Goal: Task Accomplishment & Management: Manage account settings

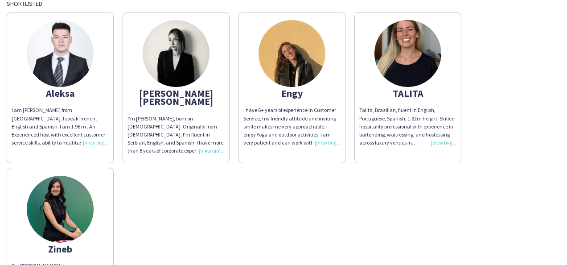
scroll to position [89, 0]
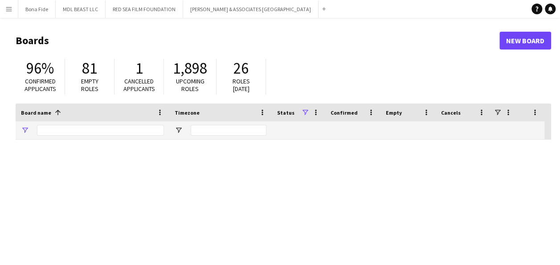
type input "***"
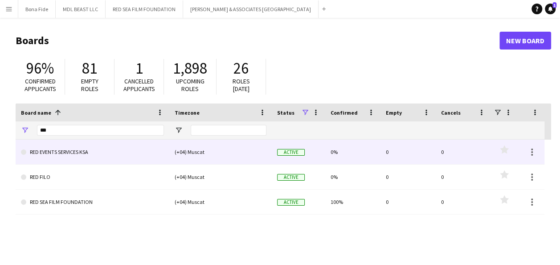
click at [82, 151] on link "RED EVENTS SERVICES KSA" at bounding box center [92, 151] width 143 height 25
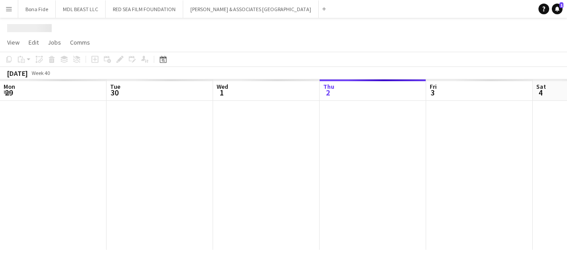
scroll to position [0, 213]
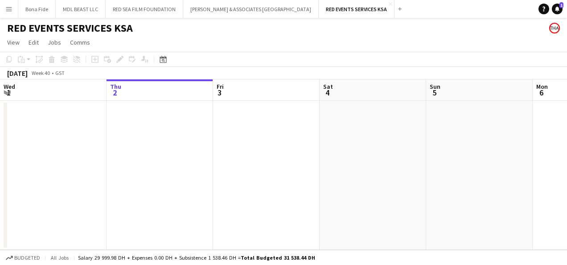
drag, startPoint x: 372, startPoint y: 145, endPoint x: 459, endPoint y: 144, distance: 86.9
click at [372, 145] on app-date-cell at bounding box center [372, 175] width 106 height 149
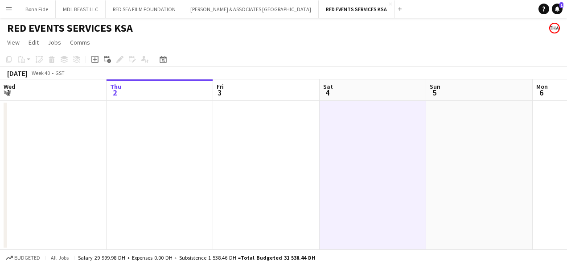
drag, startPoint x: 445, startPoint y: 141, endPoint x: 18, endPoint y: 140, distance: 427.1
click at [0, 143] on html "Menu Boards Boards Boards All jobs Status Workforce Workforce My Workforce Recr…" at bounding box center [283, 132] width 567 height 265
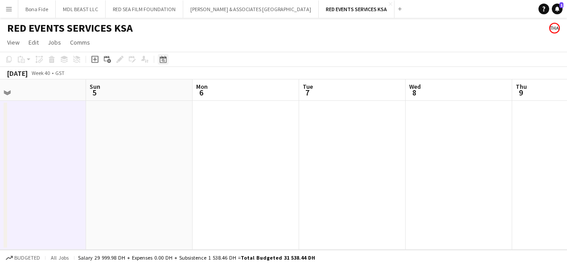
click at [163, 60] on icon "Date picker" at bounding box center [162, 59] width 7 height 7
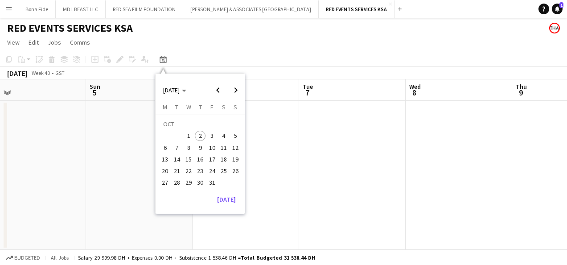
click at [187, 135] on span "1" at bounding box center [188, 135] width 11 height 11
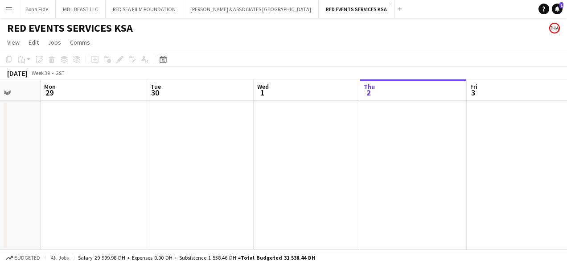
scroll to position [0, 275]
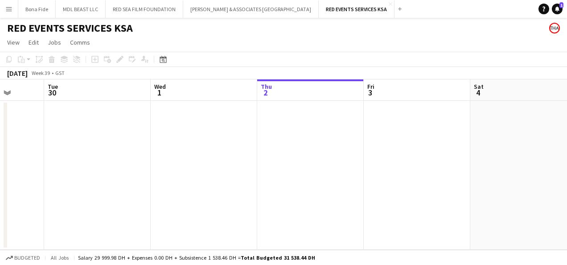
drag, startPoint x: 170, startPoint y: 196, endPoint x: 307, endPoint y: 195, distance: 137.6
click at [307, 195] on app-calendar-viewport "Sat 27 Sun 28 Mon 29 Tue 30 Wed 1 Thu 2 Fri 3 Sat 4 Sun 5 Mon 6 Tue 7" at bounding box center [283, 164] width 567 height 170
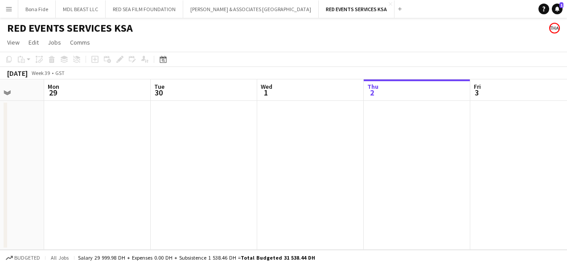
click at [329, 130] on app-date-cell at bounding box center [310, 175] width 106 height 149
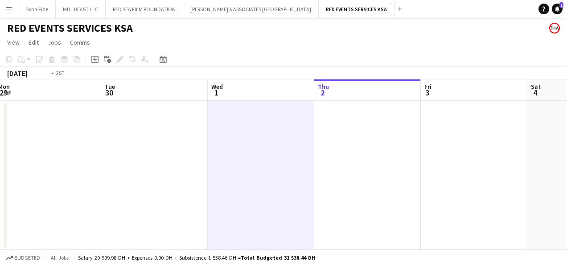
drag, startPoint x: 304, startPoint y: 155, endPoint x: 132, endPoint y: 151, distance: 171.5
click at [151, 151] on app-calendar-viewport "Fri 26 Sat 27 Sun 28 Mon 29 Tue 30 Wed 1 Thu 2 Fri 3 Sat 4 Sun 5 Mon 6" at bounding box center [283, 164] width 567 height 170
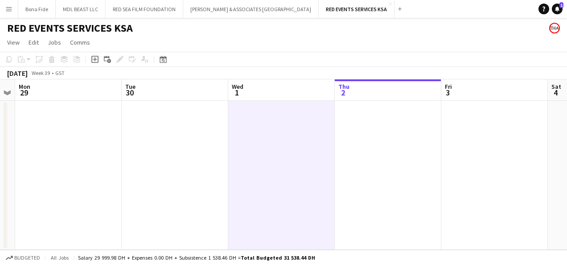
scroll to position [0, 207]
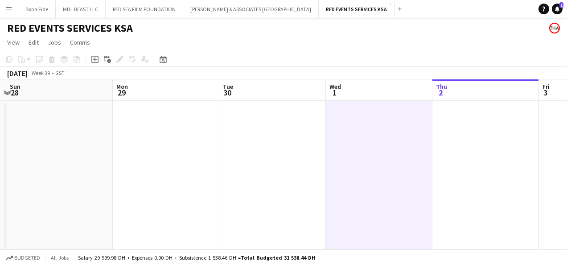
drag, startPoint x: 110, startPoint y: 132, endPoint x: 330, endPoint y: 147, distance: 221.0
click at [330, 147] on app-calendar-viewport "Fri 26 Sat 27 Sun 28 Mon 29 Tue 30 Wed 1 Thu 2 Fri 3 Sat 4 Sun 5 Mon 6" at bounding box center [283, 164] width 567 height 170
click at [124, 8] on button "RED SEA FILM FOUNDATION Close" at bounding box center [144, 8] width 77 height 17
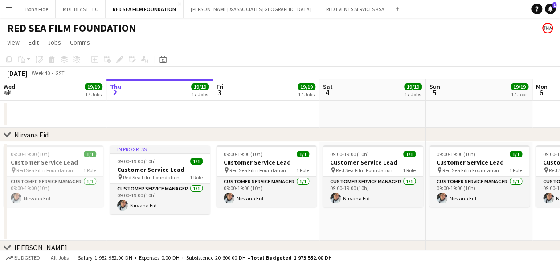
scroll to position [0, 279]
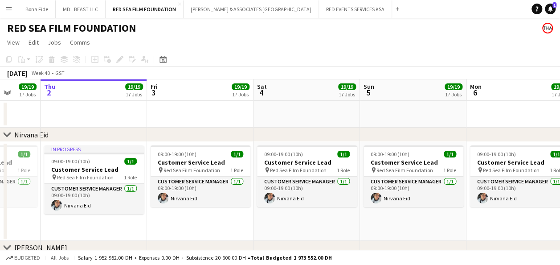
drag, startPoint x: 55, startPoint y: 108, endPoint x: 202, endPoint y: 110, distance: 147.0
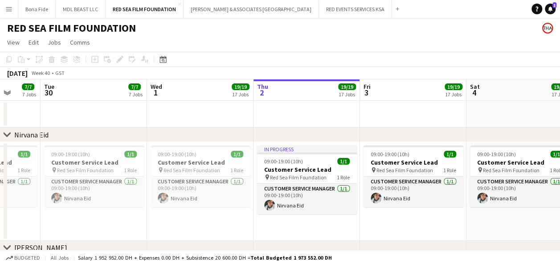
click at [204, 106] on app-date-cell at bounding box center [200, 114] width 106 height 27
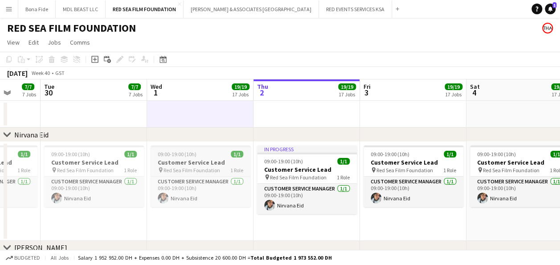
drag, startPoint x: 182, startPoint y: 158, endPoint x: 196, endPoint y: 163, distance: 15.1
click at [182, 158] on h3 "Customer Service Lead" at bounding box center [201, 162] width 100 height 8
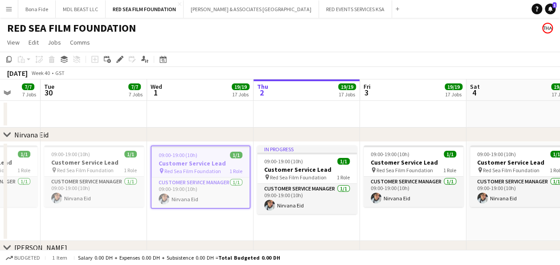
click at [182, 102] on app-date-cell at bounding box center [200, 114] width 106 height 27
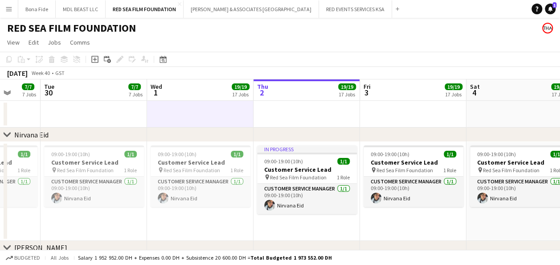
drag, startPoint x: 53, startPoint y: 114, endPoint x: 265, endPoint y: 116, distance: 212.9
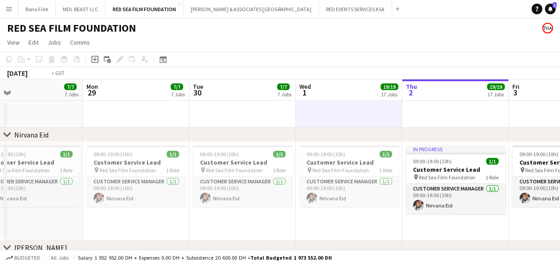
drag, startPoint x: 229, startPoint y: 110, endPoint x: 404, endPoint y: 114, distance: 174.2
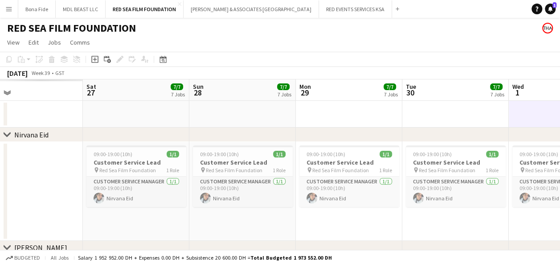
scroll to position [0, 237]
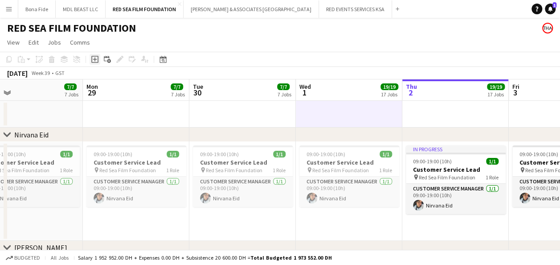
click at [97, 59] on icon "Add job" at bounding box center [94, 59] width 7 height 7
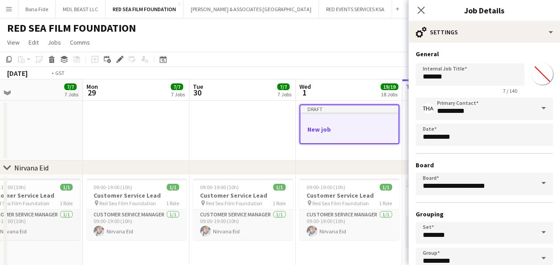
drag, startPoint x: 347, startPoint y: 123, endPoint x: 238, endPoint y: 139, distance: 110.2
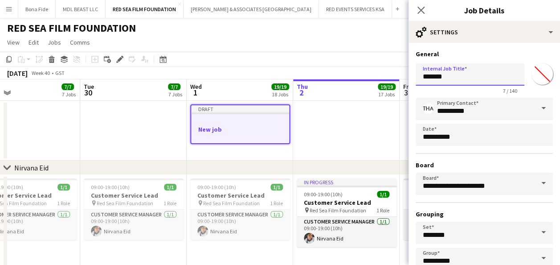
drag, startPoint x: 449, startPoint y: 75, endPoint x: 380, endPoint y: 74, distance: 68.6
click at [456, 86] on app-form-group "Internal Job Title ******* 7 / 140" at bounding box center [470, 78] width 109 height 31
drag, startPoint x: 455, startPoint y: 77, endPoint x: 393, endPoint y: 73, distance: 62.1
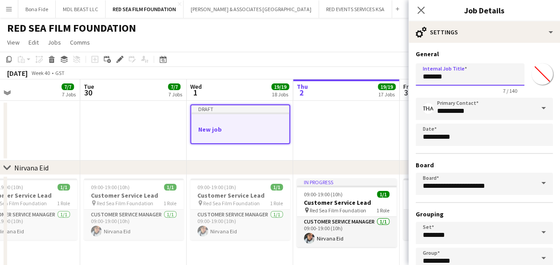
paste input "**********"
click at [434, 75] on input "**********" at bounding box center [467, 74] width 102 height 22
drag, startPoint x: 447, startPoint y: 76, endPoint x: 548, endPoint y: 77, distance: 100.7
click at [548, 77] on form "**********" at bounding box center [483, 181] width 151 height 263
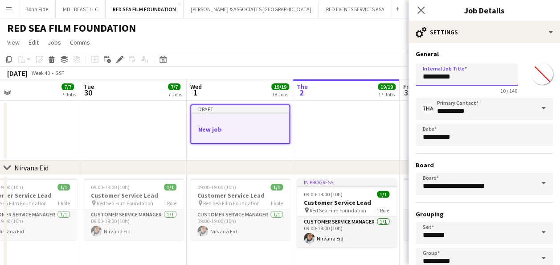
scroll to position [0, 0]
drag, startPoint x: 434, startPoint y: 73, endPoint x: 355, endPoint y: 74, distance: 79.7
click at [449, 78] on input "*********" at bounding box center [467, 74] width 102 height 22
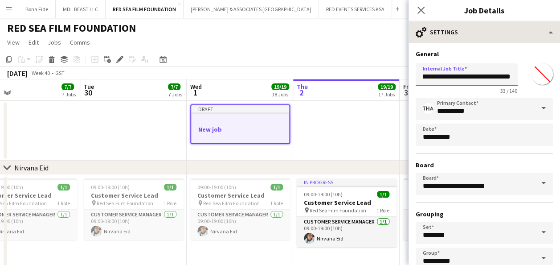
type input "**********"
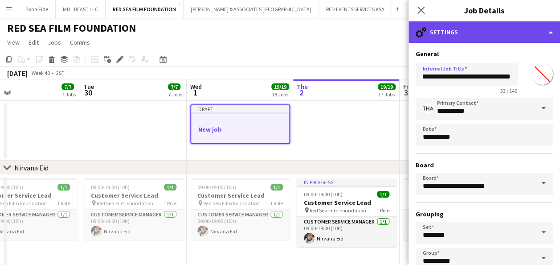
click at [521, 38] on div "cog-double-3 Settings" at bounding box center [483, 31] width 151 height 21
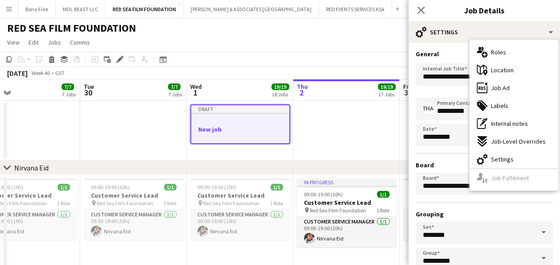
drag, startPoint x: 500, startPoint y: 52, endPoint x: 498, endPoint y: 72, distance: 20.1
click at [500, 52] on span "Roles" at bounding box center [498, 52] width 15 height 8
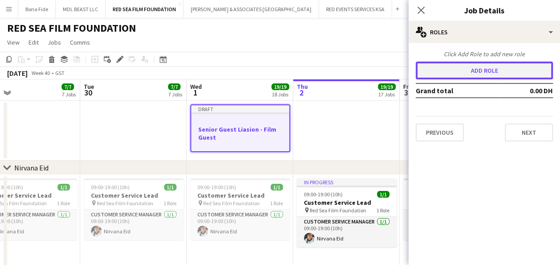
click at [486, 72] on button "Add role" at bounding box center [484, 70] width 137 height 18
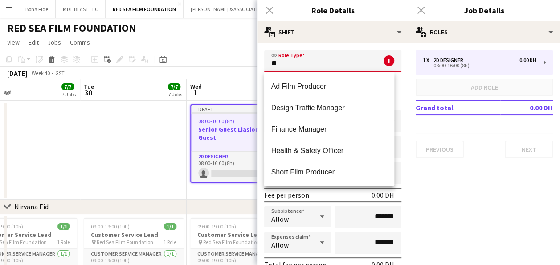
type input "*"
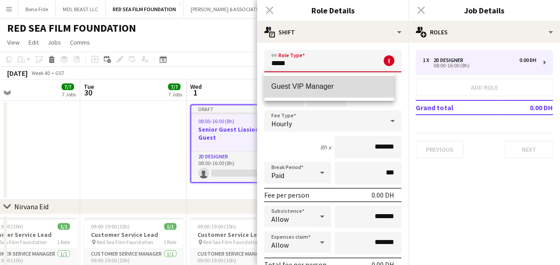
click at [298, 89] on span "Guest VIP Manager" at bounding box center [329, 86] width 116 height 8
type input "**********"
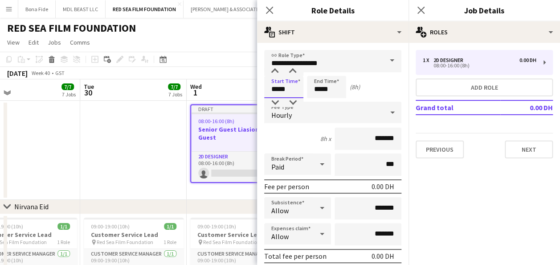
drag, startPoint x: 278, startPoint y: 90, endPoint x: 253, endPoint y: 90, distance: 24.9
type input "*****"
drag, startPoint x: 319, startPoint y: 90, endPoint x: 330, endPoint y: 84, distance: 12.2
click at [320, 88] on input "*****" at bounding box center [326, 87] width 39 height 22
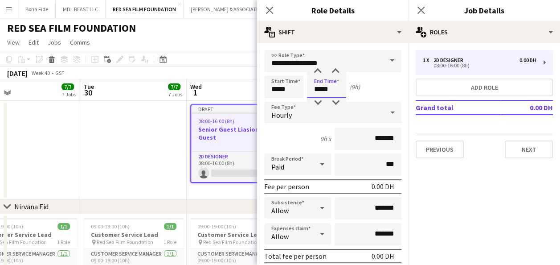
type input "*****"
click at [390, 110] on icon at bounding box center [392, 112] width 11 height 18
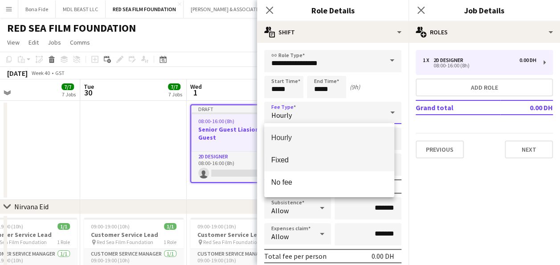
click at [287, 162] on span "Fixed" at bounding box center [329, 159] width 116 height 8
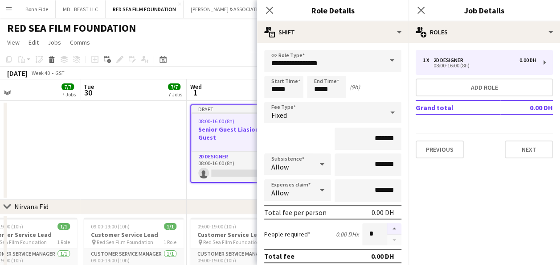
click at [390, 227] on button "button" at bounding box center [394, 229] width 14 height 12
type input "*"
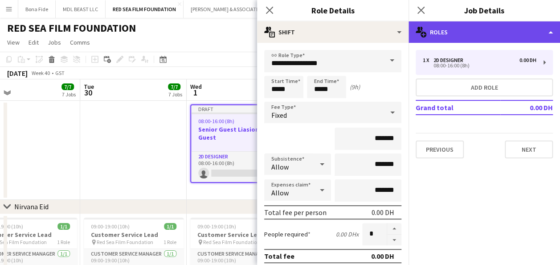
click at [548, 28] on div "multiple-users-add Roles" at bounding box center [483, 31] width 151 height 21
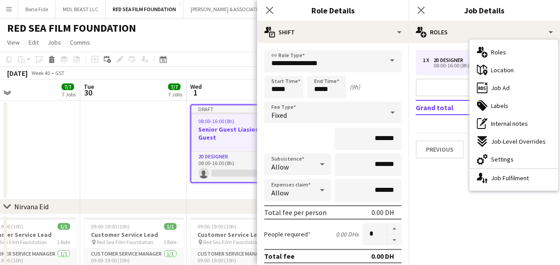
click at [499, 71] on span "Location" at bounding box center [502, 70] width 23 height 8
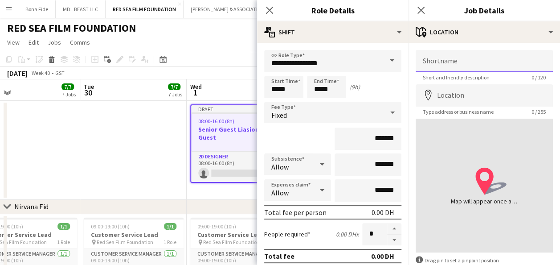
click at [433, 67] on input "Shortname" at bounding box center [484, 61] width 137 height 22
type input "*"
type input "**********"
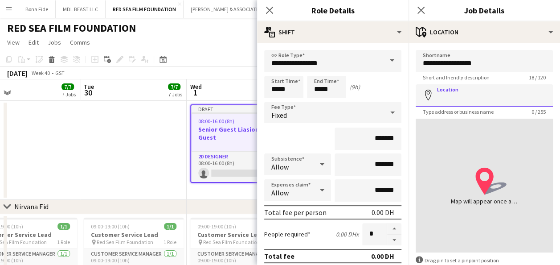
click at [460, 93] on input "Location" at bounding box center [484, 95] width 137 height 22
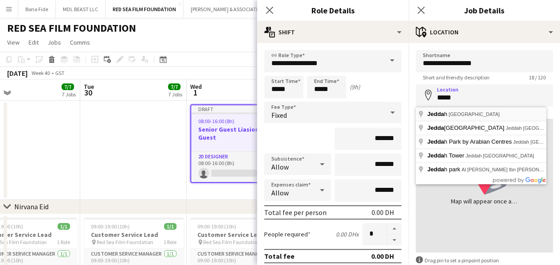
type input "**********"
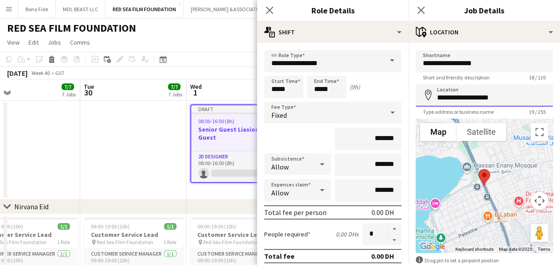
click at [504, 98] on input "**********" at bounding box center [484, 95] width 137 height 22
drag, startPoint x: 502, startPoint y: 100, endPoint x: 430, endPoint y: 107, distance: 72.5
click at [430, 107] on app-form-group "**********" at bounding box center [484, 99] width 137 height 31
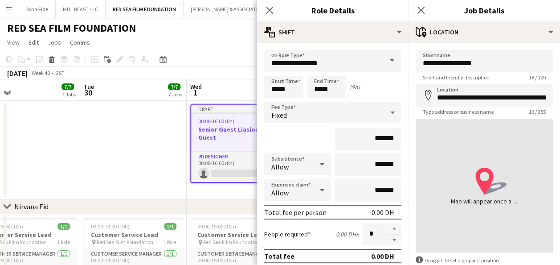
type input "**********"
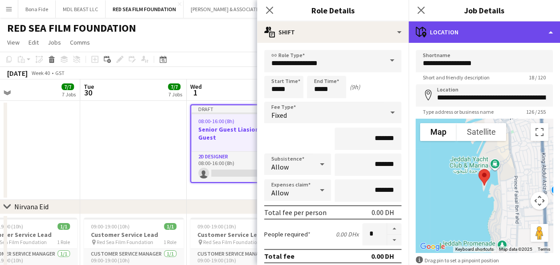
click at [532, 33] on div "maps-pin-1 Location" at bounding box center [483, 31] width 151 height 21
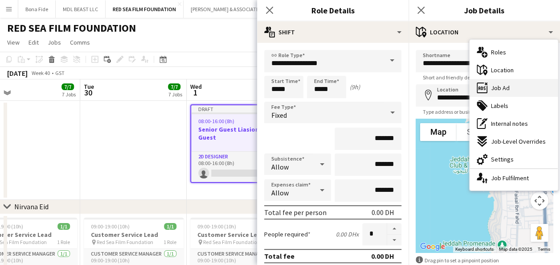
click at [502, 92] on div "ads-window Job Ad" at bounding box center [513, 88] width 88 height 18
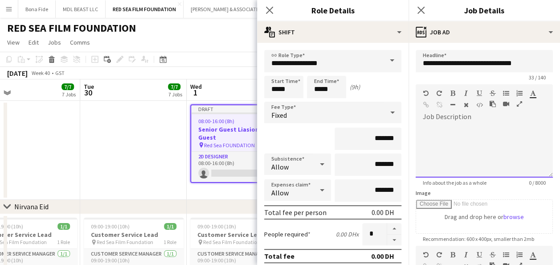
click at [437, 127] on div at bounding box center [484, 150] width 137 height 53
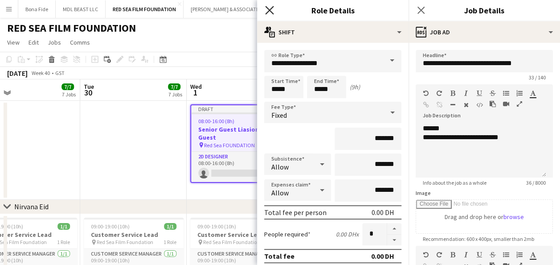
click at [269, 12] on icon "Close pop-in" at bounding box center [269, 10] width 8 height 8
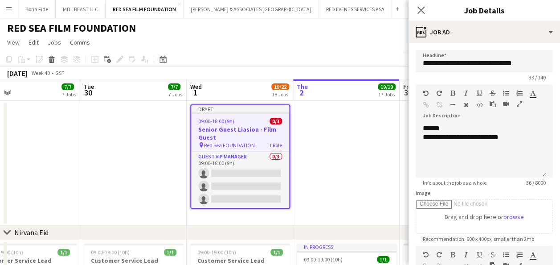
drag, startPoint x: 354, startPoint y: 118, endPoint x: 362, endPoint y: 136, distance: 19.5
click at [354, 118] on app-date-cell at bounding box center [346, 163] width 106 height 125
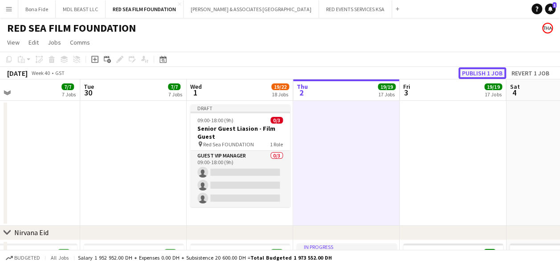
click at [477, 74] on button "Publish 1 job" at bounding box center [482, 73] width 48 height 12
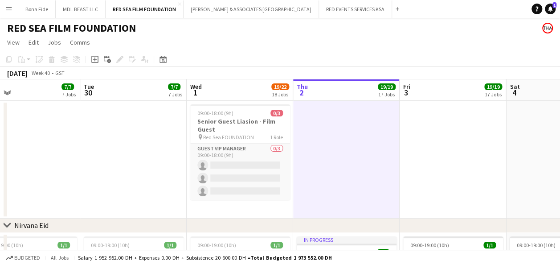
click at [360, 135] on app-date-cell at bounding box center [346, 160] width 106 height 118
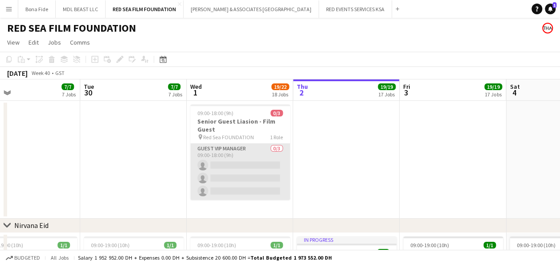
click at [229, 173] on app-card-role "Guest VIP Manager 0/3 09:00-18:00 (9h) single-neutral-actions single-neutral-ac…" at bounding box center [240, 171] width 100 height 56
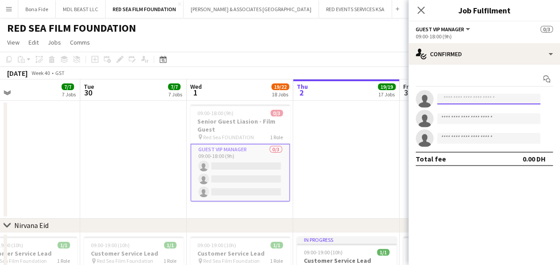
click at [445, 98] on input at bounding box center [488, 99] width 103 height 11
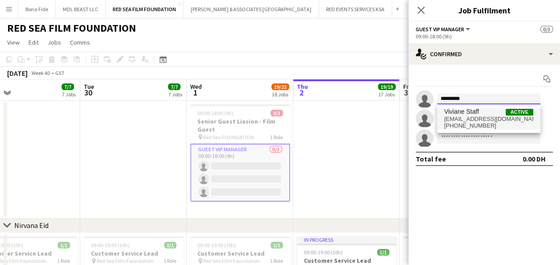
type input "*********"
click at [465, 110] on span "Viviane Staff" at bounding box center [461, 112] width 35 height 8
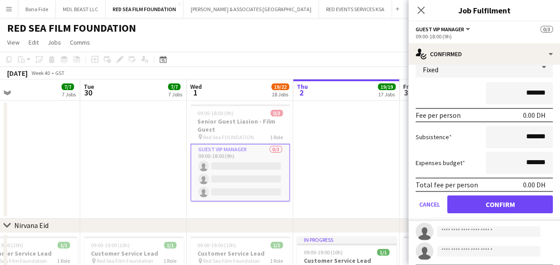
scroll to position [84, 0]
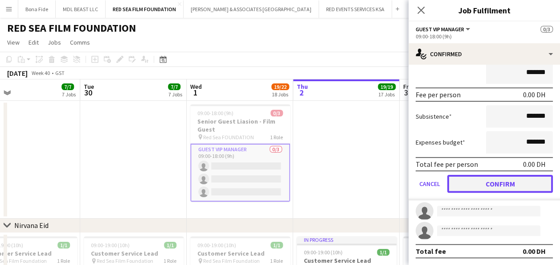
click at [457, 177] on button "Confirm" at bounding box center [500, 184] width 106 height 18
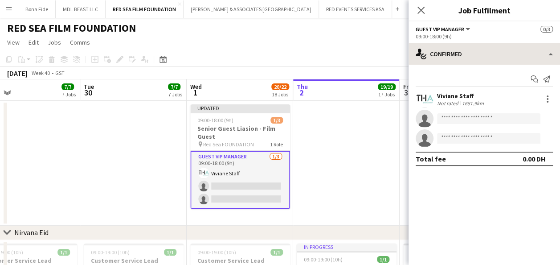
scroll to position [0, 0]
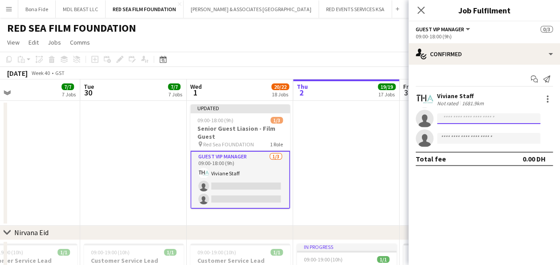
click at [452, 113] on input at bounding box center [488, 118] width 103 height 11
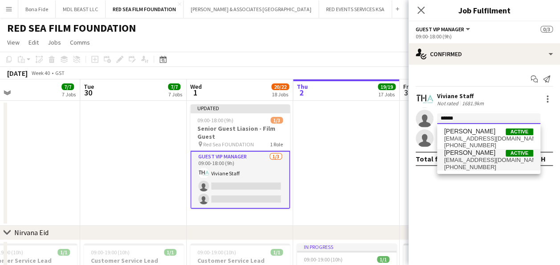
type input "*****"
click at [455, 158] on span "erikalahssini@yahoo.fr" at bounding box center [488, 159] width 89 height 7
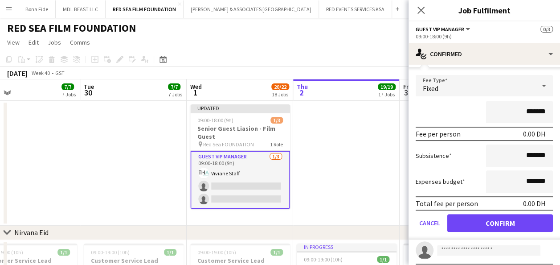
scroll to position [84, 0]
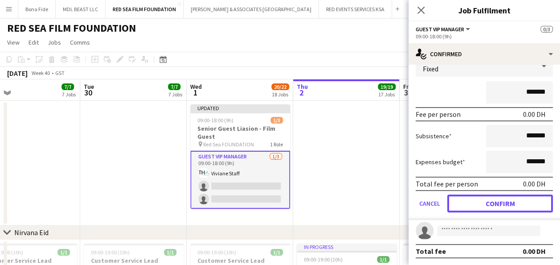
drag, startPoint x: 454, startPoint y: 203, endPoint x: 411, endPoint y: 29, distance: 179.9
click at [454, 203] on button "Confirm" at bounding box center [500, 203] width 106 height 18
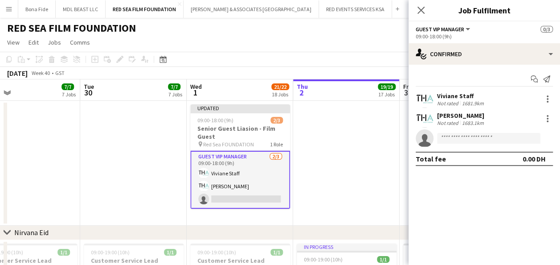
scroll to position [0, 0]
click at [347, 131] on app-date-cell at bounding box center [346, 163] width 106 height 125
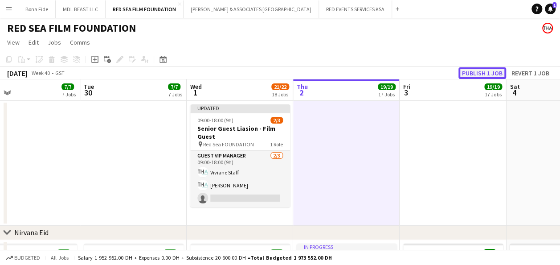
click at [480, 75] on button "Publish 1 job" at bounding box center [482, 73] width 48 height 12
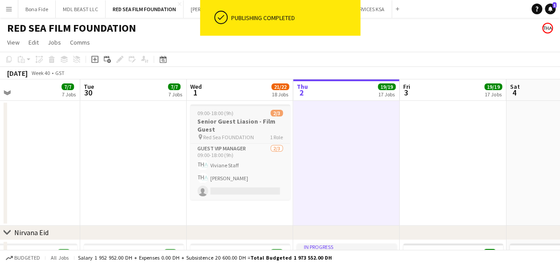
click at [220, 119] on h3 "Senior Guest Liasion - Film Guest" at bounding box center [240, 125] width 100 height 16
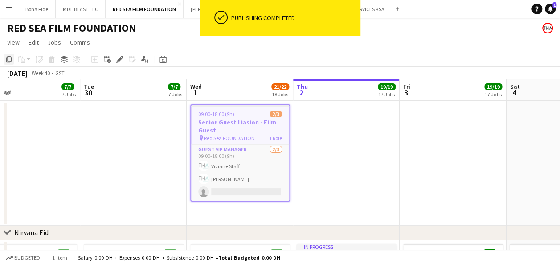
click at [8, 61] on icon "Copy" at bounding box center [8, 59] width 7 height 7
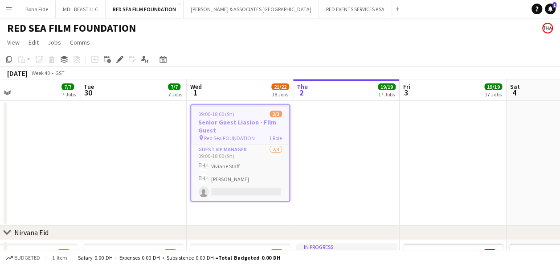
scroll to position [0, 428]
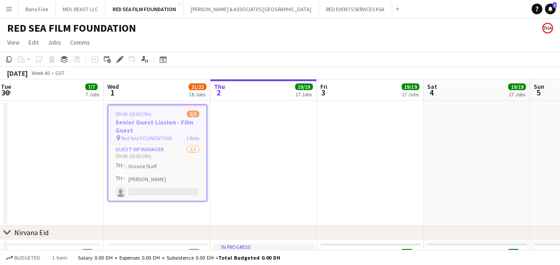
drag, startPoint x: 363, startPoint y: 147, endPoint x: 308, endPoint y: 143, distance: 54.5
click at [224, 116] on app-date-cell at bounding box center [263, 163] width 106 height 125
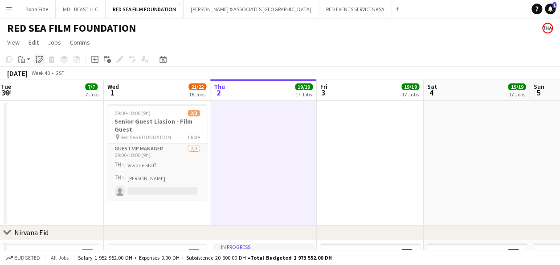
click at [38, 61] on icon at bounding box center [39, 62] width 3 height 4
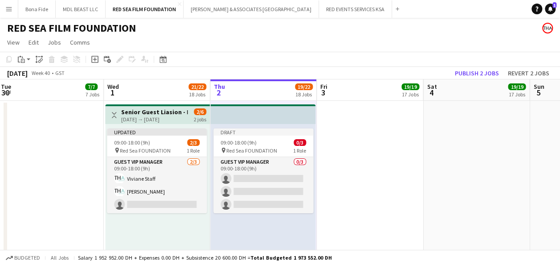
click at [171, 116] on div "01-10-2025 → 02-10-2025" at bounding box center [154, 119] width 66 height 7
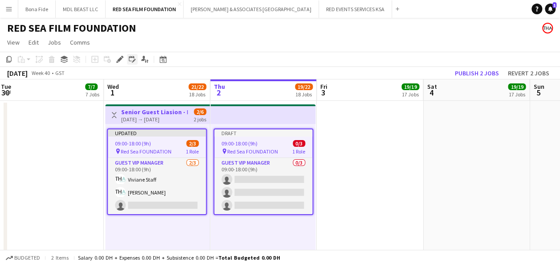
click at [133, 59] on icon "Edit linked Job" at bounding box center [132, 59] width 7 height 7
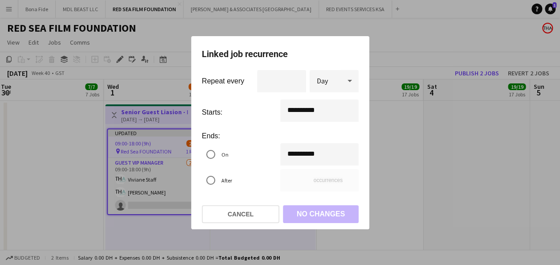
click at [293, 153] on div "**********" at bounding box center [280, 132] width 560 height 265
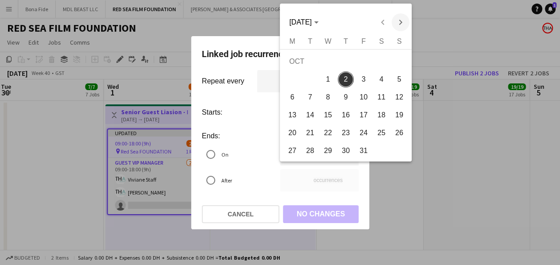
click at [401, 21] on span "Next month" at bounding box center [400, 22] width 18 height 18
click at [404, 96] on span "14" at bounding box center [399, 97] width 16 height 16
type input "**********"
type input "**"
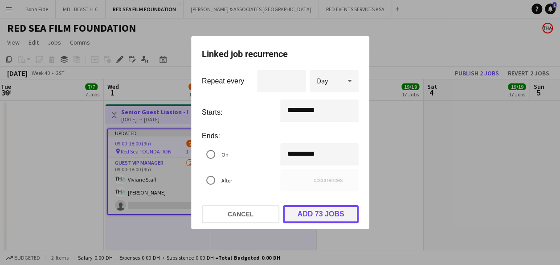
click at [315, 210] on button "Add 73 jobs" at bounding box center [321, 214] width 76 height 18
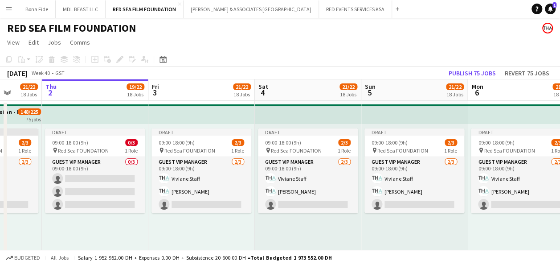
drag, startPoint x: 129, startPoint y: 175, endPoint x: 296, endPoint y: 173, distance: 167.0
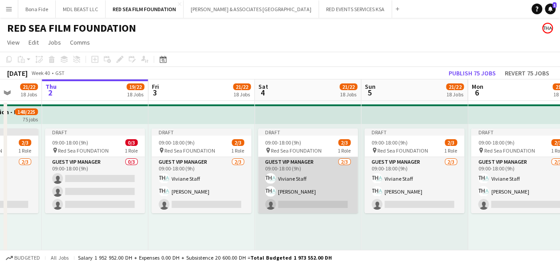
scroll to position [0, 298]
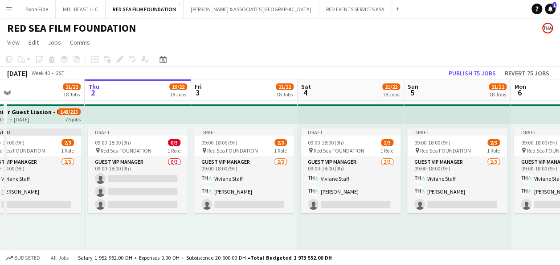
scroll to position [0, 219]
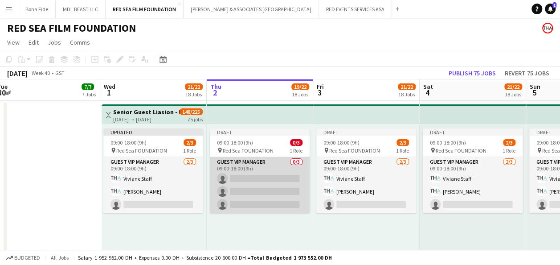
click at [240, 175] on app-card-role "Guest VIP Manager 0/3 09:00-18:00 (9h) single-neutral-actions single-neutral-ac…" at bounding box center [260, 185] width 100 height 56
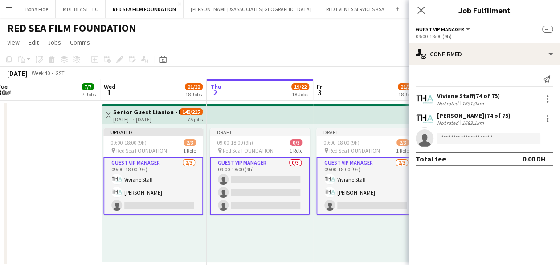
drag, startPoint x: 320, startPoint y: 221, endPoint x: 343, endPoint y: 243, distance: 31.8
click at [320, 221] on div "Draft 09:00-18:00 (9h) 2/3 pin Red Sea FOUNDATION 1 Role Guest VIP Manager 2/3 …" at bounding box center [366, 193] width 106 height 138
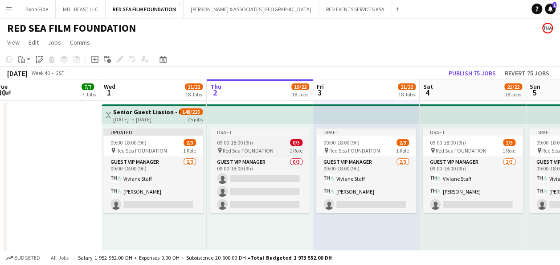
click at [249, 144] on span "09:00-18:00 (9h)" at bounding box center [235, 142] width 36 height 7
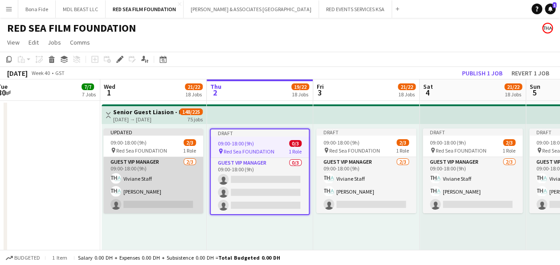
click at [168, 166] on app-card-role "Guest VIP Manager 2/3 09:00-18:00 (9h) Viviane Staff Erika Staff single-neutral…" at bounding box center [153, 185] width 100 height 56
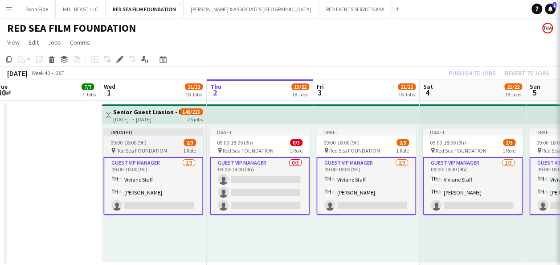
click at [170, 147] on div "pin Red Sea FOUNDATION 1 Role" at bounding box center [153, 150] width 100 height 7
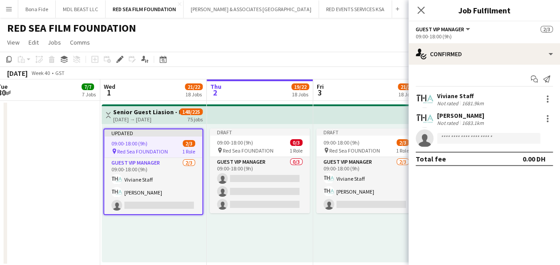
click at [258, 233] on div "Draft 09:00-18:00 (9h) 0/3 pin Red Sea FOUNDATION 1 Role Guest VIP Manager 0/3 …" at bounding box center [260, 193] width 106 height 138
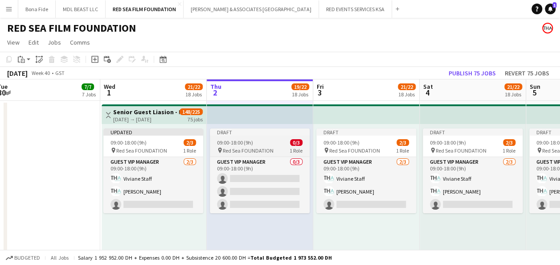
click at [239, 144] on span "09:00-18:00 (9h)" at bounding box center [235, 142] width 36 height 7
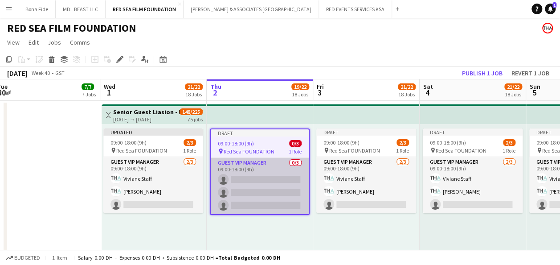
click at [256, 180] on app-card-role "Guest VIP Manager 0/3 09:00-18:00 (9h) single-neutral-actions single-neutral-ac…" at bounding box center [260, 186] width 98 height 56
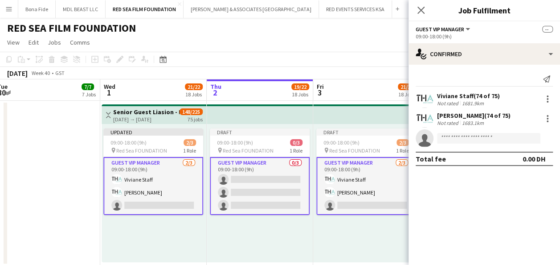
click at [259, 188] on app-card-role "Guest VIP Manager 0/3 09:00-18:00 (9h) single-neutral-actions single-neutral-ac…" at bounding box center [260, 186] width 100 height 58
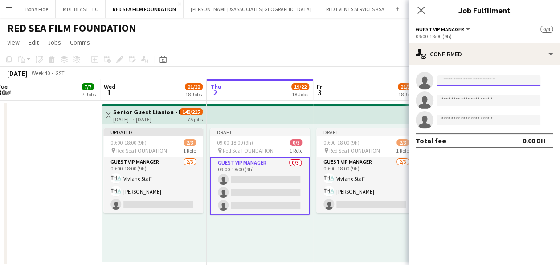
click at [469, 78] on input at bounding box center [488, 80] width 103 height 11
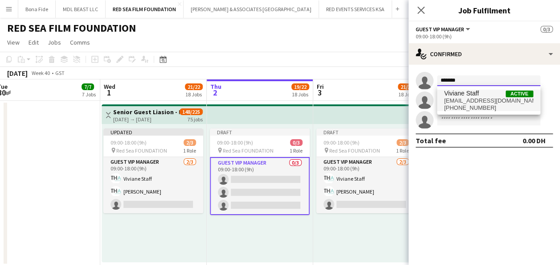
type input "*******"
click at [464, 101] on span "vivimelatti@gmail.com" at bounding box center [488, 100] width 89 height 7
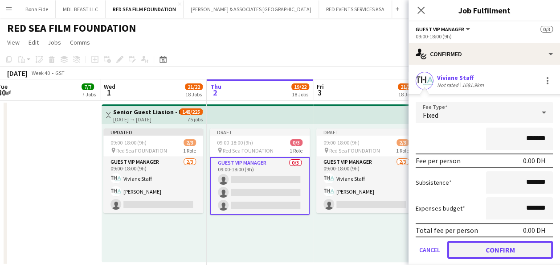
click at [457, 248] on button "Confirm" at bounding box center [500, 250] width 106 height 18
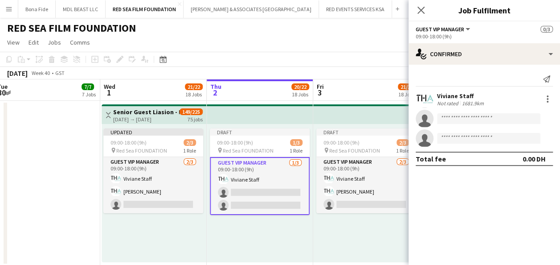
drag, startPoint x: 292, startPoint y: 229, endPoint x: 347, endPoint y: 220, distance: 56.0
click at [293, 228] on div "Draft 09:00-18:00 (9h) 1/3 pin Red Sea FOUNDATION 1 Role Guest VIP Manager 1/3 …" at bounding box center [260, 193] width 106 height 138
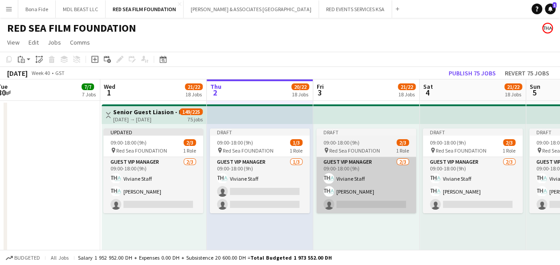
scroll to position [0, 218]
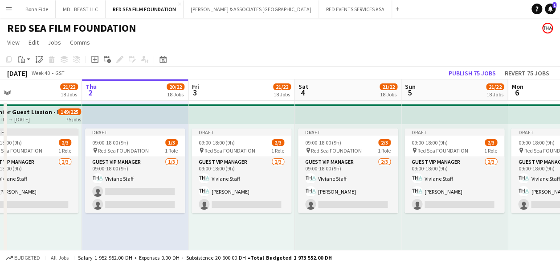
drag, startPoint x: 391, startPoint y: 187, endPoint x: 237, endPoint y: 189, distance: 154.1
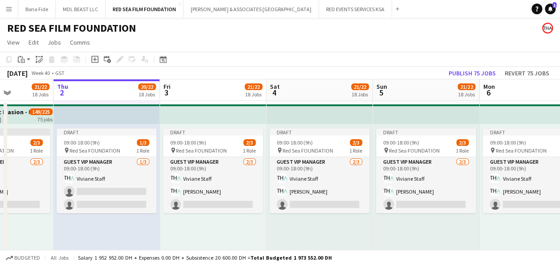
drag, startPoint x: 355, startPoint y: 181, endPoint x: 244, endPoint y: 178, distance: 110.5
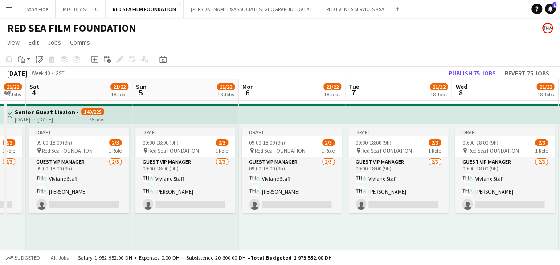
drag, startPoint x: 413, startPoint y: 178, endPoint x: 257, endPoint y: 175, distance: 156.8
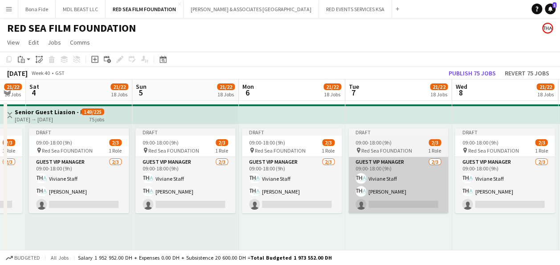
scroll to position [0, 417]
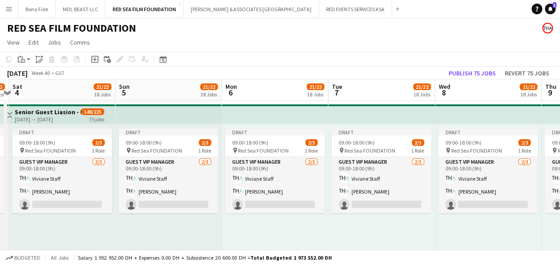
drag, startPoint x: 313, startPoint y: 174, endPoint x: 396, endPoint y: 185, distance: 83.6
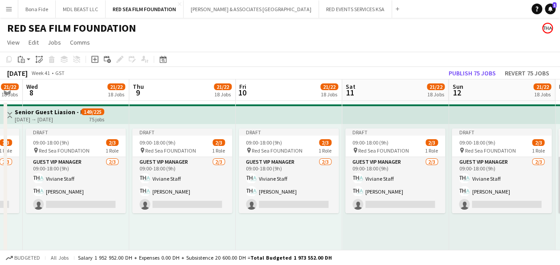
drag, startPoint x: 393, startPoint y: 178, endPoint x: 397, endPoint y: 198, distance: 20.5
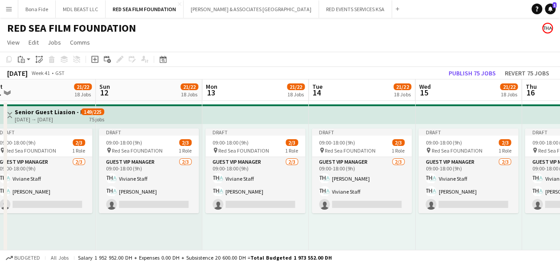
drag, startPoint x: 403, startPoint y: 200, endPoint x: 194, endPoint y: 175, distance: 210.5
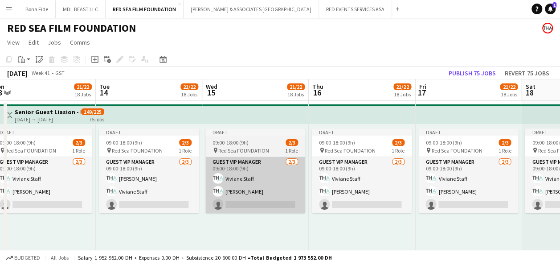
scroll to position [0, 273]
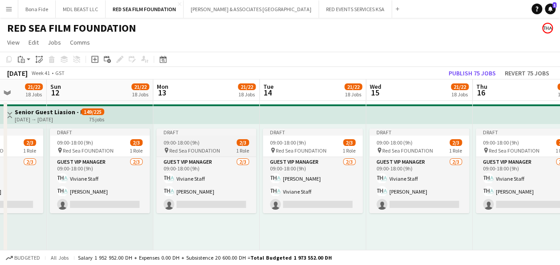
drag, startPoint x: 418, startPoint y: 180, endPoint x: 237, endPoint y: 151, distance: 183.6
click at [418, 180] on app-card-role "Guest VIP Manager 2/3 09:00-18:00 (9h) Viviane Staff Erika Staff single-neutral…" at bounding box center [419, 185] width 100 height 56
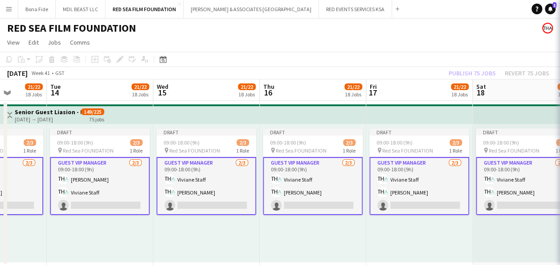
scroll to position [0, 241]
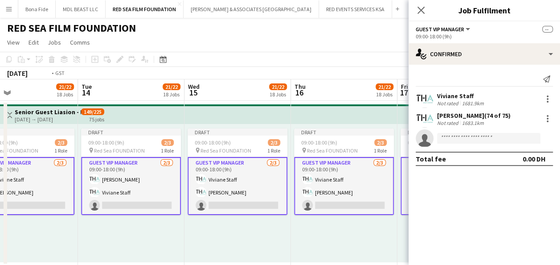
drag, startPoint x: 218, startPoint y: 177, endPoint x: 330, endPoint y: 174, distance: 111.8
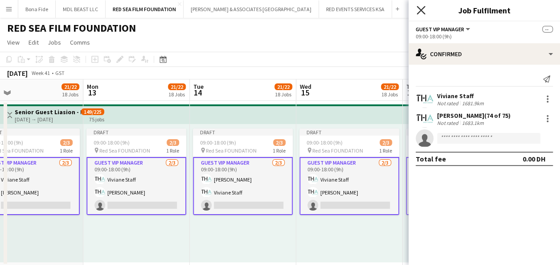
click at [424, 10] on icon "Close pop-in" at bounding box center [420, 10] width 8 height 8
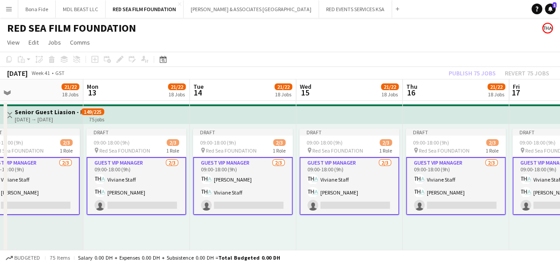
click at [472, 75] on div "Publish 75 jobs Revert 75 jobs" at bounding box center [499, 73] width 122 height 12
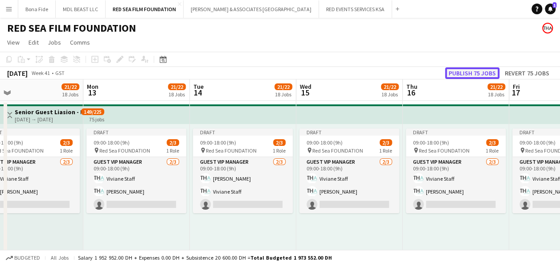
click at [491, 72] on button "Publish 75 jobs" at bounding box center [472, 73] width 54 height 12
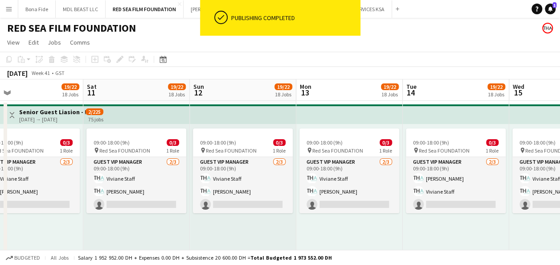
drag, startPoint x: 255, startPoint y: 237, endPoint x: 402, endPoint y: 237, distance: 147.4
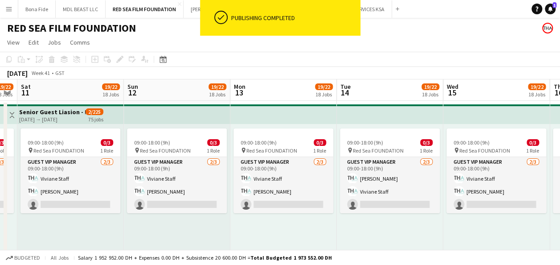
scroll to position [0, 374]
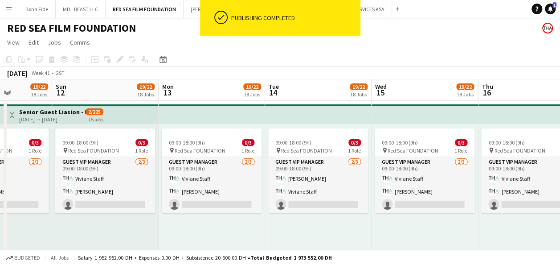
drag, startPoint x: 339, startPoint y: 217, endPoint x: 334, endPoint y: 219, distance: 6.1
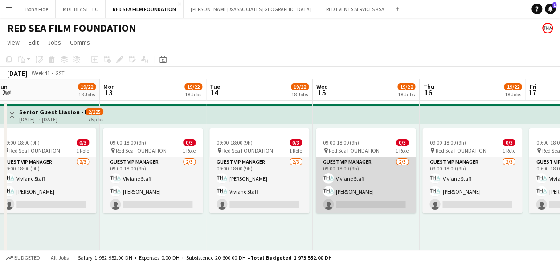
click at [338, 177] on app-card-role "Guest VIP Manager 2/3 09:00-18:00 (9h) Viviane Staff Erika Staff single-neutral…" at bounding box center [366, 185] width 100 height 56
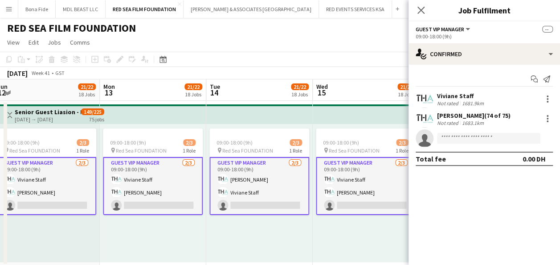
click at [336, 192] on app-card-role "Guest VIP Manager 2/3 09:00-18:00 (9h) Viviane Staff Erika Staff single-neutral…" at bounding box center [366, 186] width 100 height 58
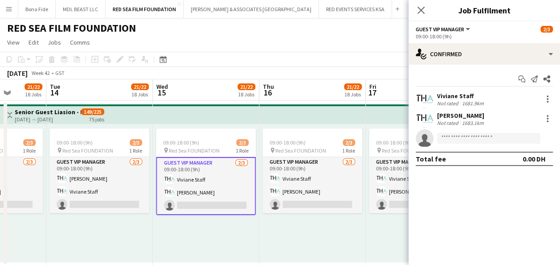
drag, startPoint x: 314, startPoint y: 180, endPoint x: 207, endPoint y: 173, distance: 107.6
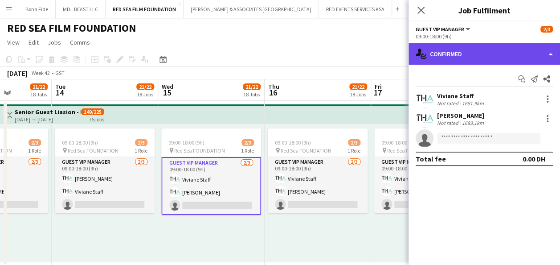
click at [518, 51] on div "single-neutral-actions-check-2 Confirmed" at bounding box center [483, 53] width 151 height 21
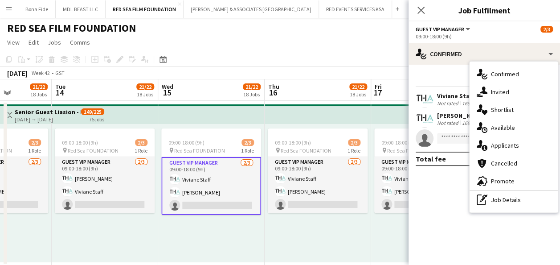
drag, startPoint x: 510, startPoint y: 209, endPoint x: 507, endPoint y: 204, distance: 6.0
click at [509, 208] on div "single-neutral-actions-check-2 Confirmed single-neutral-actions-share-1 Invited…" at bounding box center [513, 136] width 88 height 151
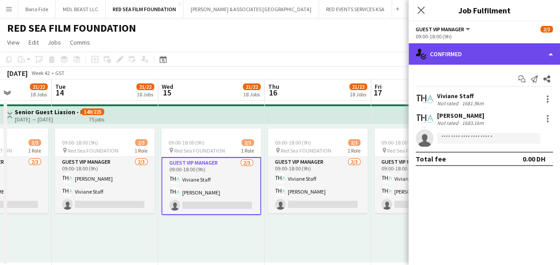
click at [533, 50] on div "single-neutral-actions-check-2 Confirmed" at bounding box center [483, 53] width 151 height 21
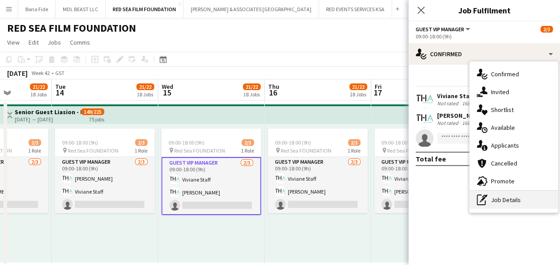
click at [502, 203] on div "pen-write Job Details" at bounding box center [513, 200] width 88 height 18
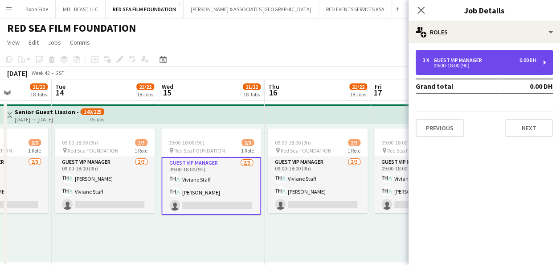
click at [447, 56] on div "3 x Guest VIP Manager 0.00 DH 09:00-18:00 (9h)" at bounding box center [484, 62] width 137 height 25
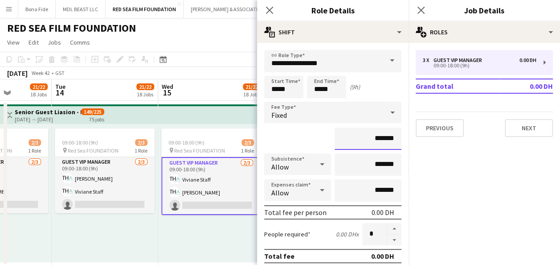
click at [363, 133] on input "*******" at bounding box center [367, 138] width 67 height 22
type input "********"
click at [214, 236] on div "09:00-18:00 (9h) 2/3 pin Red Sea FOUNDATION 1 Role Guest VIP Manager 2/3 09:00-…" at bounding box center [211, 193] width 106 height 138
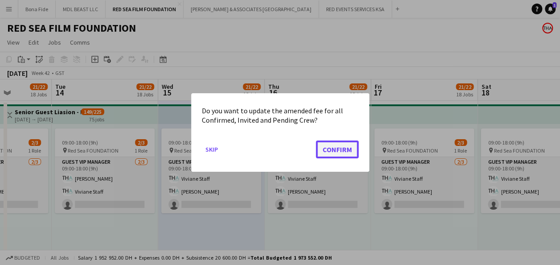
click at [338, 148] on button "Confirm" at bounding box center [337, 149] width 43 height 18
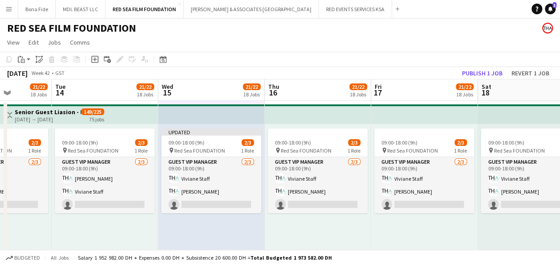
scroll to position [0, 255]
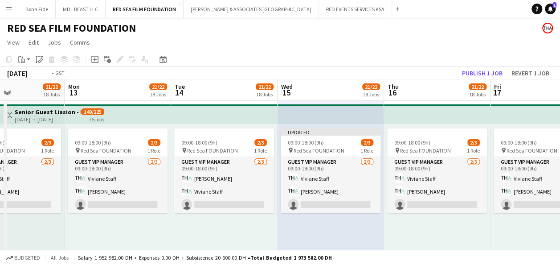
click at [489, 72] on button "Publish 1 job" at bounding box center [482, 73] width 48 height 12
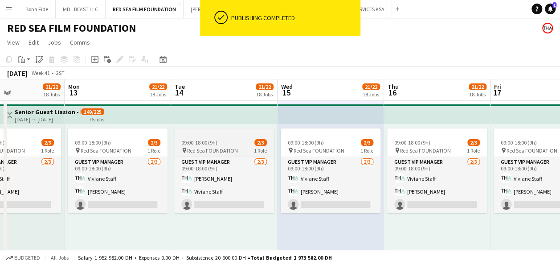
click at [204, 147] on span "Red Sea FOUNDATION" at bounding box center [212, 150] width 51 height 7
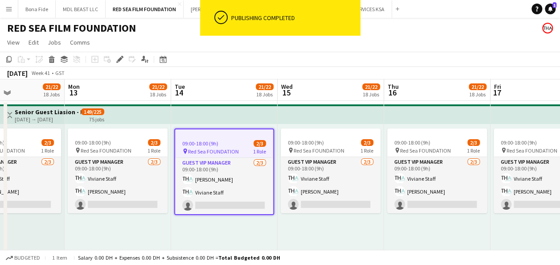
scroll to position [0, 256]
drag, startPoint x: 122, startPoint y: 55, endPoint x: 566, endPoint y: 53, distance: 444.1
click at [122, 56] on icon "Edit" at bounding box center [119, 59] width 7 height 7
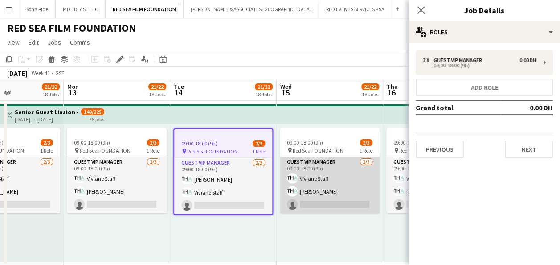
click at [325, 173] on app-card-role "Guest VIP Manager 2/3 09:00-18:00 (9h) Viviane Staff Erika Staff single-neutral…" at bounding box center [330, 185] width 100 height 56
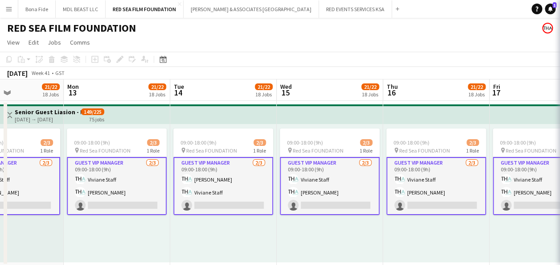
scroll to position [0, 256]
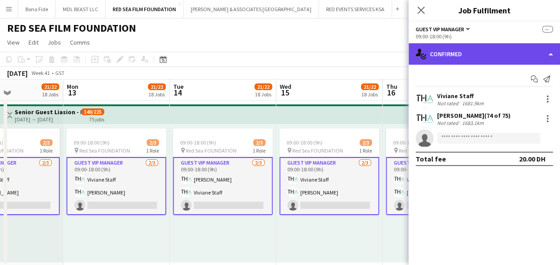
click at [545, 48] on div "single-neutral-actions-check-2 Confirmed" at bounding box center [483, 53] width 151 height 21
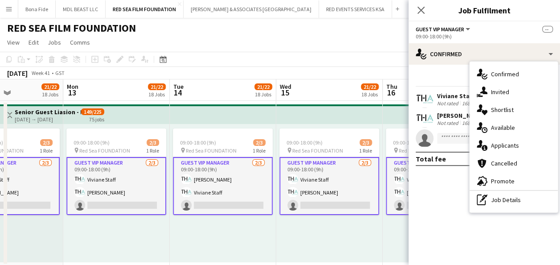
click at [437, 145] on app-invite-slot "single-neutral-actions" at bounding box center [483, 138] width 151 height 18
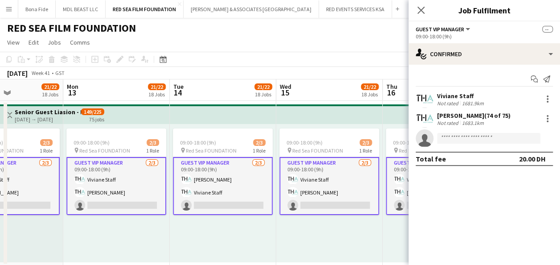
click at [357, 247] on div "09:00-18:00 (9h) 2/3 pin Red Sea FOUNDATION 1 Role Guest VIP Manager 2/3 09:00-…" at bounding box center [329, 193] width 106 height 138
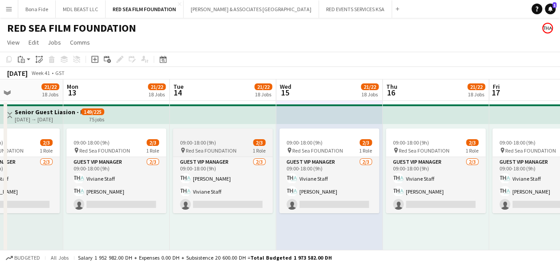
drag, startPoint x: 209, startPoint y: 138, endPoint x: 175, endPoint y: 131, distance: 34.6
click at [209, 138] on app-job-card "09:00-18:00 (9h) 2/3 pin Red Sea FOUNDATION 1 Role Guest VIP Manager 2/3 09:00-…" at bounding box center [223, 170] width 100 height 85
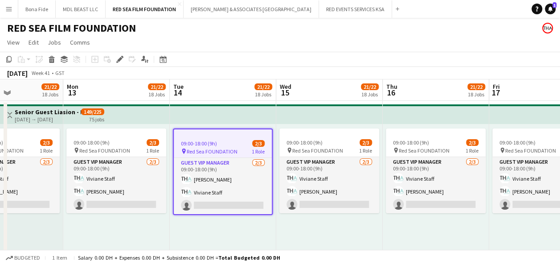
click at [262, 224] on div "09:00-18:00 (9h) 2/3 pin Red Sea FOUNDATION 1 Role Guest VIP Manager 2/3 09:00-…" at bounding box center [223, 193] width 106 height 138
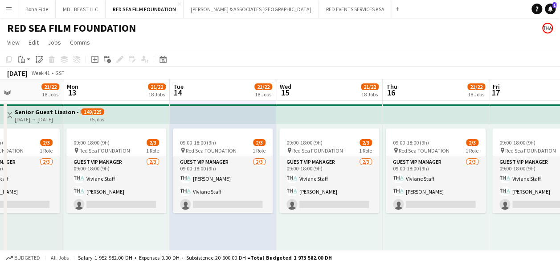
drag, startPoint x: 190, startPoint y: 226, endPoint x: 400, endPoint y: 201, distance: 211.3
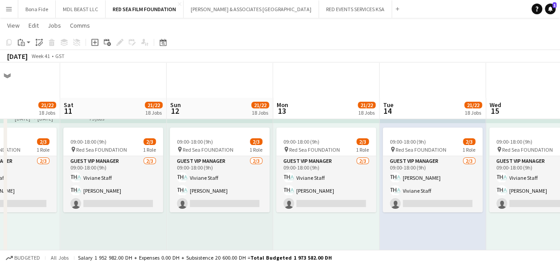
scroll to position [45, 0]
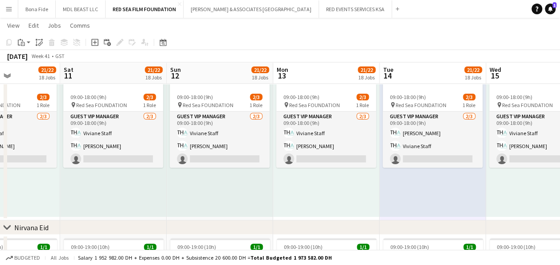
click at [171, 176] on div "09:00-18:00 (9h) 2/3 pin Red Sea FOUNDATION 1 Role Guest VIP Manager 2/3 09:00-…" at bounding box center [220, 147] width 106 height 138
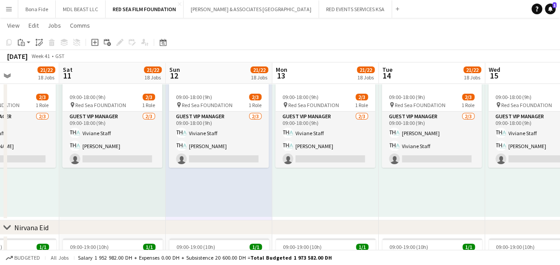
drag, startPoint x: 145, startPoint y: 188, endPoint x: 437, endPoint y: 168, distance: 292.9
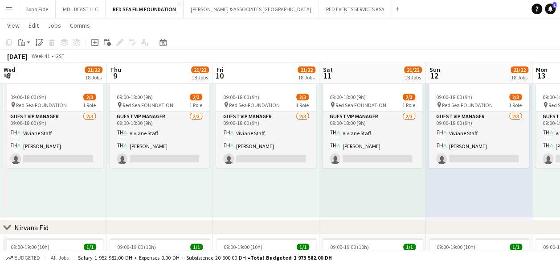
drag, startPoint x: 252, startPoint y: 184, endPoint x: 495, endPoint y: 174, distance: 243.4
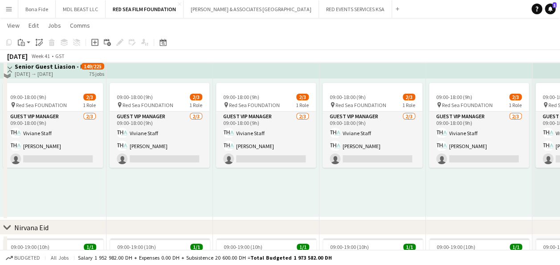
scroll to position [0, 0]
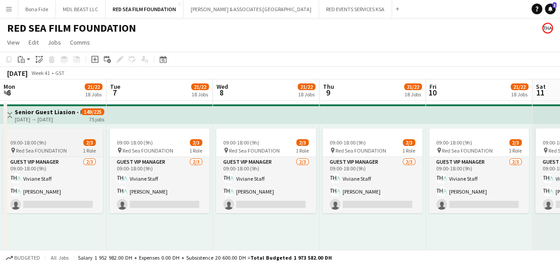
click at [51, 141] on div "09:00-18:00 (9h) 2/3" at bounding box center [53, 142] width 100 height 7
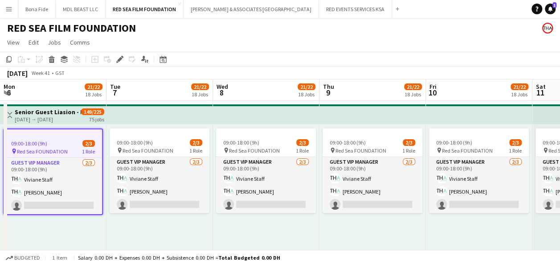
click at [53, 139] on app-job-card "09:00-18:00 (9h) 2/3 pin Red Sea FOUNDATION 1 Role Guest VIP Manager 2/3 09:00-…" at bounding box center [53, 171] width 100 height 86
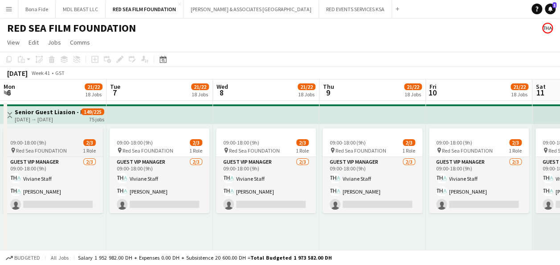
click at [53, 138] on app-job-card "09:00-18:00 (9h) 2/3 pin Red Sea FOUNDATION 1 Role Guest VIP Manager 2/3 09:00-…" at bounding box center [53, 170] width 100 height 85
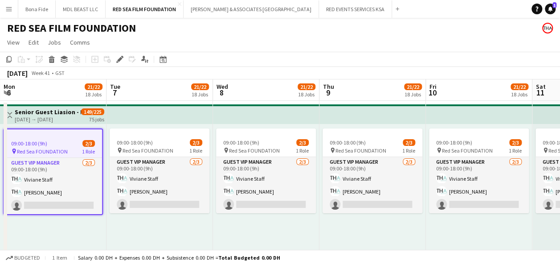
click at [175, 236] on div "09:00-18:00 (9h) 2/3 pin Red Sea FOUNDATION 1 Role Guest VIP Manager 2/3 09:00-…" at bounding box center [159, 193] width 106 height 138
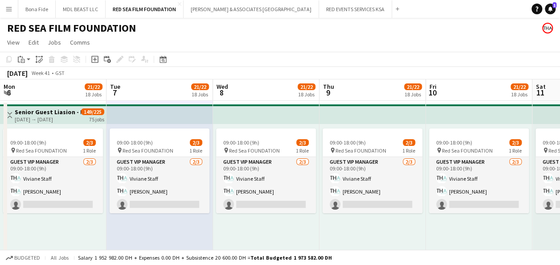
click at [35, 111] on h3 "Senior Guest Liasion - Film Guest" at bounding box center [48, 112] width 66 height 8
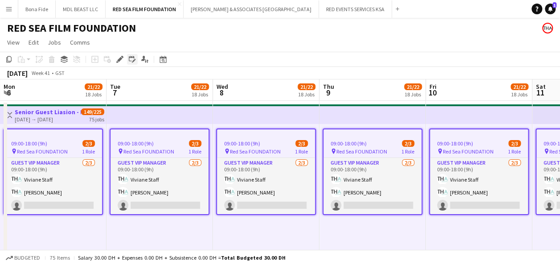
click at [131, 59] on icon "Edit linked Job" at bounding box center [132, 59] width 7 height 7
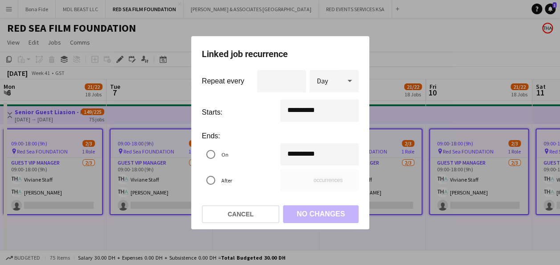
click at [264, 235] on div at bounding box center [280, 132] width 560 height 265
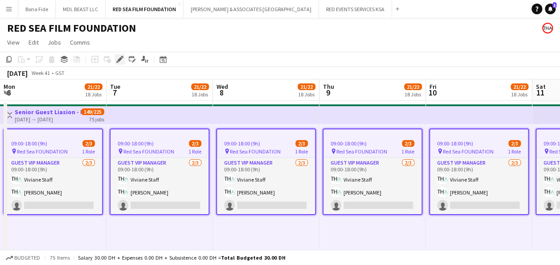
click at [119, 59] on icon at bounding box center [119, 59] width 5 height 5
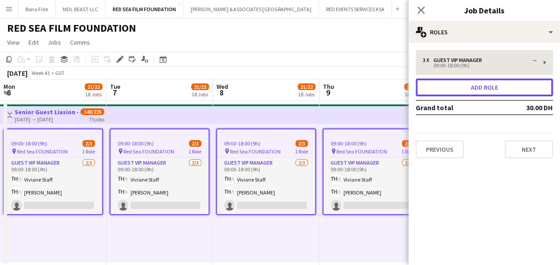
click at [485, 87] on button "Add role" at bounding box center [484, 87] width 137 height 18
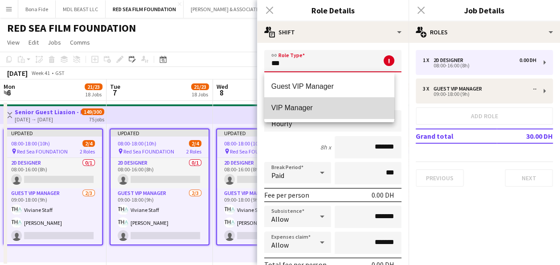
click at [286, 110] on span "VIP Manager" at bounding box center [329, 107] width 116 height 8
type input "**********"
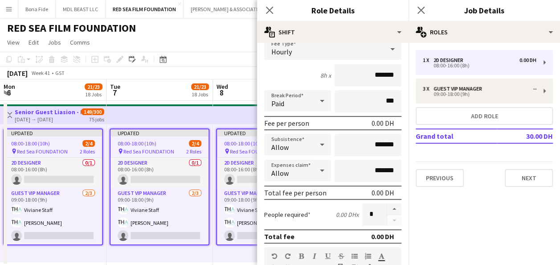
scroll to position [89, 0]
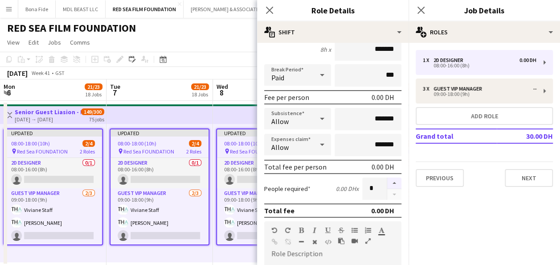
click at [389, 179] on button "button" at bounding box center [394, 183] width 14 height 12
type input "*"
drag, startPoint x: 232, startPoint y: 256, endPoint x: 338, endPoint y: 254, distance: 106.9
click at [232, 256] on div "Updated 08:00-18:00 (10h) 2/4 pin Red Sea FOUNDATION 2 Roles 2D Designer 0/1 08…" at bounding box center [266, 193] width 106 height 138
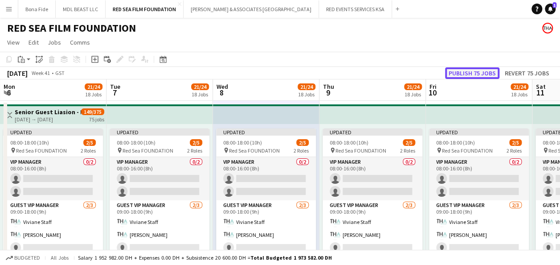
click at [469, 72] on button "Publish 75 jobs" at bounding box center [472, 73] width 54 height 12
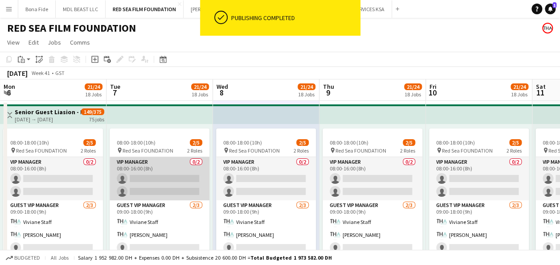
click at [159, 176] on app-card-role "VIP Manager 0/2 08:00-16:00 (8h) single-neutral-actions single-neutral-actions" at bounding box center [160, 178] width 100 height 43
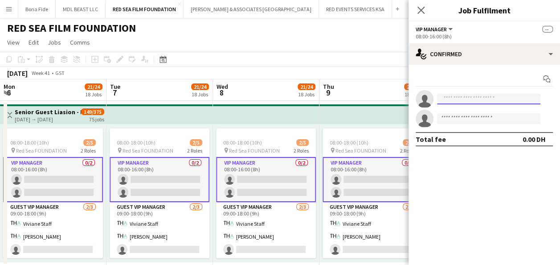
click at [445, 98] on input at bounding box center [488, 99] width 103 height 11
click at [456, 98] on input at bounding box center [488, 99] width 103 height 11
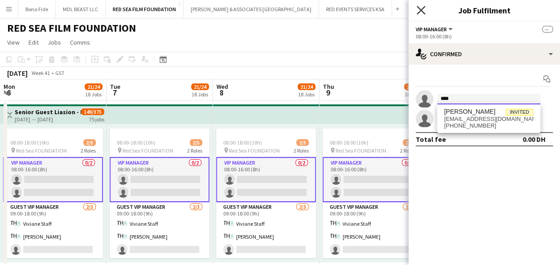
type input "****"
click at [421, 11] on icon at bounding box center [420, 10] width 8 height 8
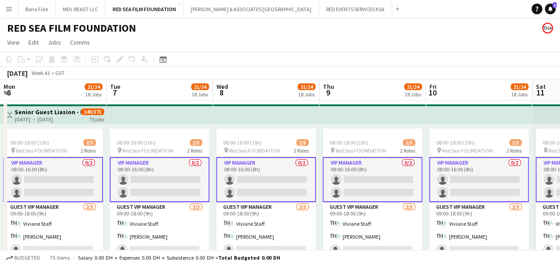
click at [446, 87] on app-board-header-date "Fri 10 21/24 18 Jobs" at bounding box center [479, 89] width 106 height 21
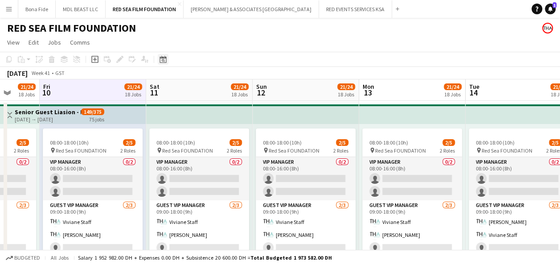
click at [165, 60] on icon "Date picker" at bounding box center [162, 59] width 7 height 7
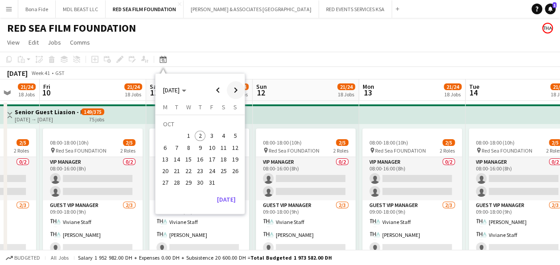
click at [236, 87] on span "Next month" at bounding box center [236, 90] width 18 height 18
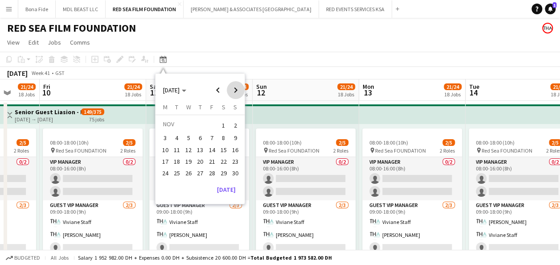
click at [236, 87] on span "Next month" at bounding box center [236, 90] width 18 height 18
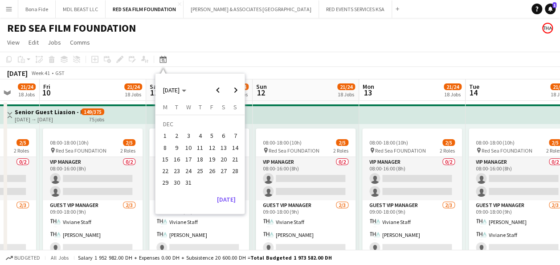
click at [235, 150] on span "14" at bounding box center [235, 147] width 11 height 11
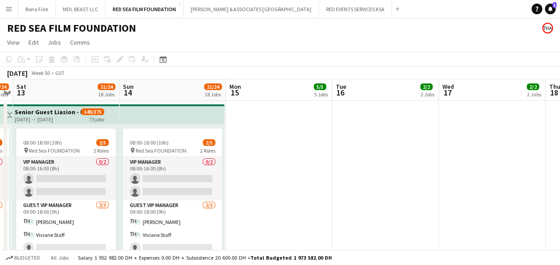
drag, startPoint x: 444, startPoint y: 165, endPoint x: 604, endPoint y: 163, distance: 159.5
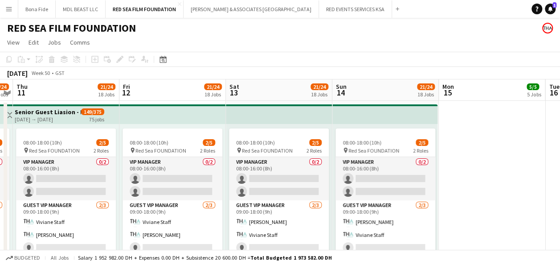
scroll to position [0, 286]
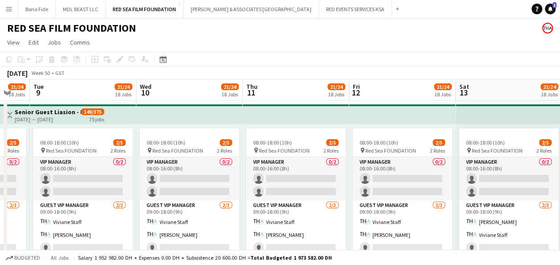
drag, startPoint x: 152, startPoint y: 198, endPoint x: 443, endPoint y: 203, distance: 290.4
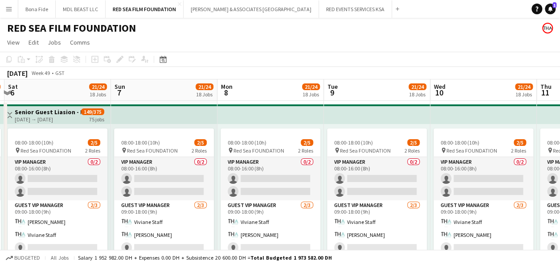
drag, startPoint x: 126, startPoint y: 175, endPoint x: 268, endPoint y: 175, distance: 142.5
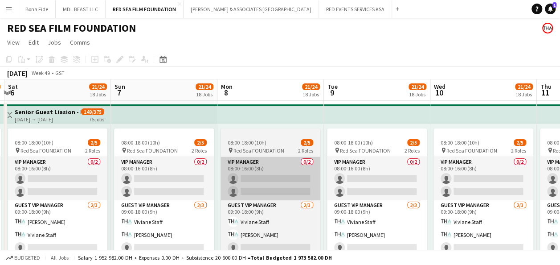
scroll to position [0, 279]
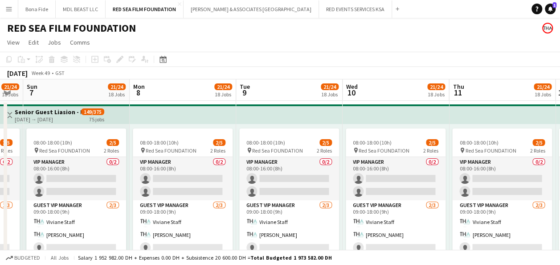
drag, startPoint x: 128, startPoint y: 178, endPoint x: 63, endPoint y: 178, distance: 65.0
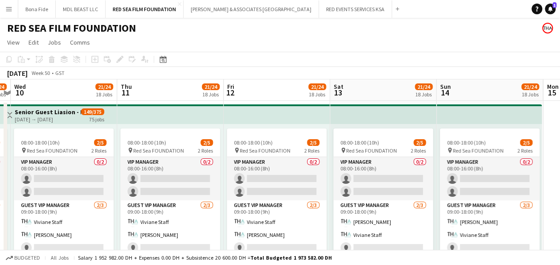
scroll to position [0, 309]
drag, startPoint x: 312, startPoint y: 188, endPoint x: 27, endPoint y: 194, distance: 284.7
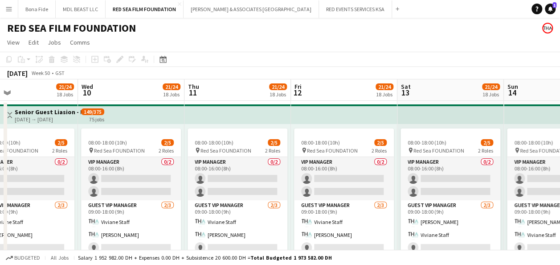
scroll to position [0, 198]
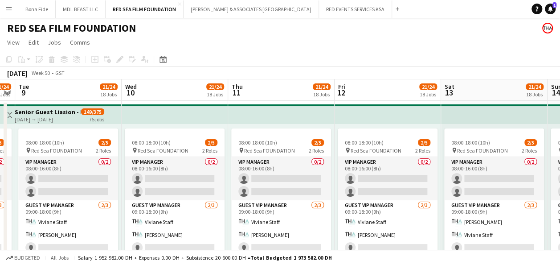
drag, startPoint x: 114, startPoint y: 166, endPoint x: 226, endPoint y: 176, distance: 112.3
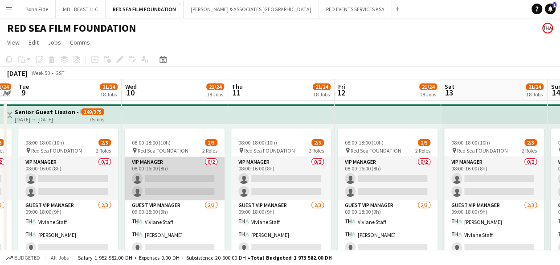
click at [175, 170] on app-card-role "VIP Manager 0/2 08:00-16:00 (8h) single-neutral-actions single-neutral-actions" at bounding box center [175, 178] width 100 height 43
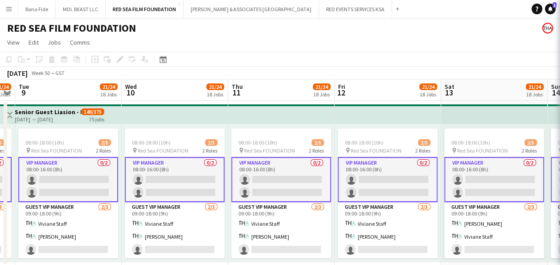
scroll to position [0, 197]
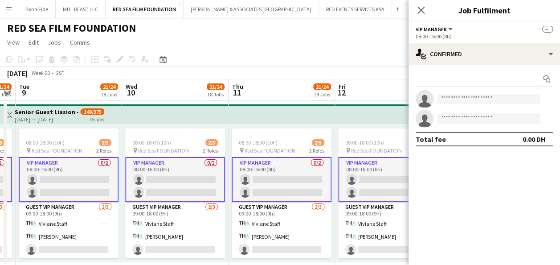
click at [175, 169] on app-card-role "VIP Manager 0/2 08:00-16:00 (8h) single-neutral-actions single-neutral-actions" at bounding box center [175, 179] width 100 height 45
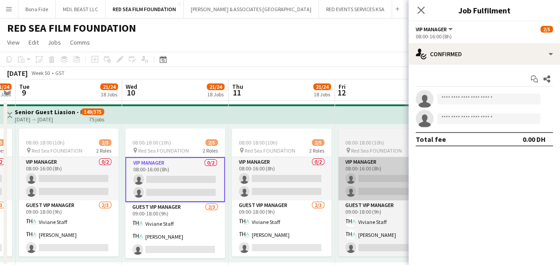
drag, startPoint x: 301, startPoint y: 168, endPoint x: 346, endPoint y: 170, distance: 44.6
click at [302, 167] on app-card-role "VIP Manager 0/2 08:00-16:00 (8h) single-neutral-actions single-neutral-actions" at bounding box center [282, 178] width 100 height 43
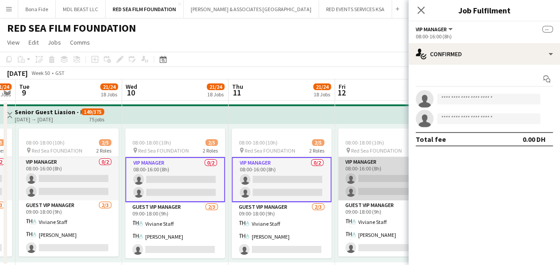
scroll to position [0, 196]
click at [376, 169] on app-card-role "VIP Manager 0/2 08:00-16:00 (8h) single-neutral-actions single-neutral-actions" at bounding box center [389, 178] width 100 height 43
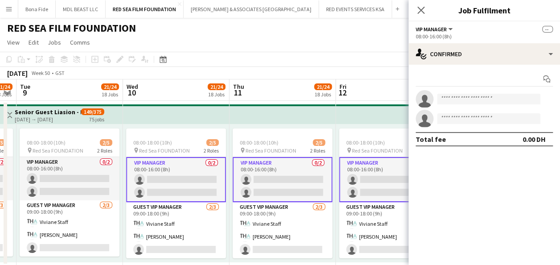
scroll to position [0, 426]
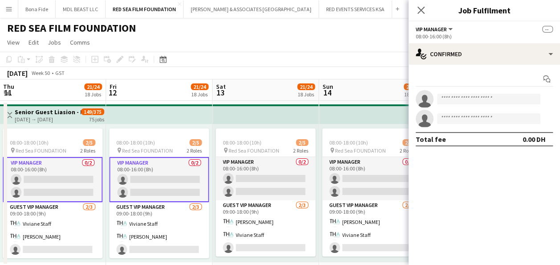
drag, startPoint x: 376, startPoint y: 171, endPoint x: 283, endPoint y: 168, distance: 92.7
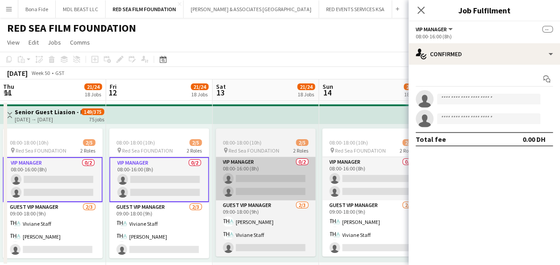
click at [275, 168] on app-card-role "VIP Manager 0/2 08:00-16:00 (8h) single-neutral-actions single-neutral-actions" at bounding box center [266, 178] width 100 height 43
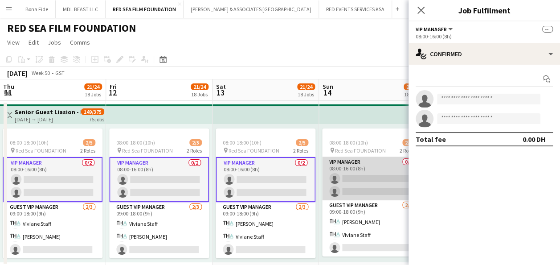
click at [372, 166] on app-card-role "VIP Manager 0/2 08:00-16:00 (8h) single-neutral-actions single-neutral-actions" at bounding box center [372, 178] width 100 height 43
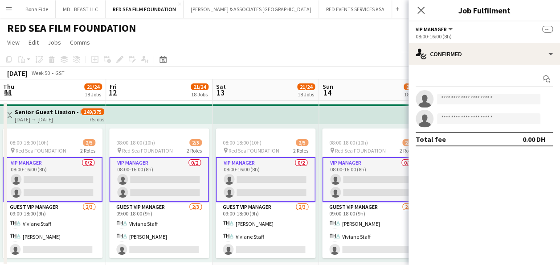
click at [322, 168] on app-card-role "VIP Manager 0/2 08:00-16:00 (8h) single-neutral-actions single-neutral-actions" at bounding box center [372, 179] width 100 height 45
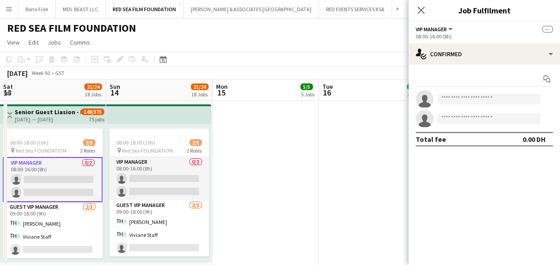
scroll to position [0, 392]
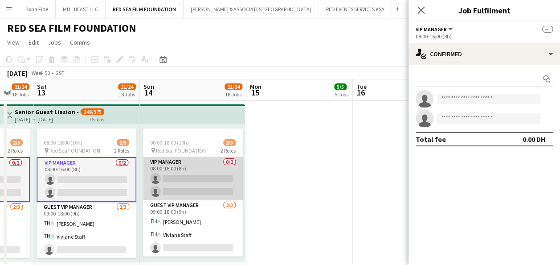
click at [165, 172] on app-card-role "VIP Manager 0/2 08:00-16:00 (8h) single-neutral-actions single-neutral-actions" at bounding box center [193, 178] width 100 height 43
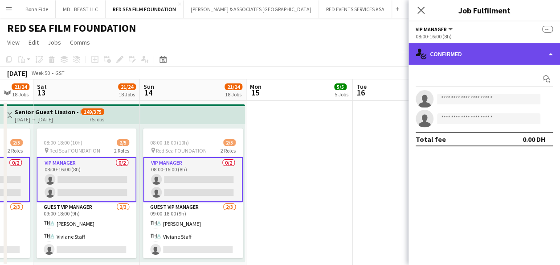
click at [516, 50] on div "single-neutral-actions-check-2 Confirmed" at bounding box center [483, 53] width 151 height 21
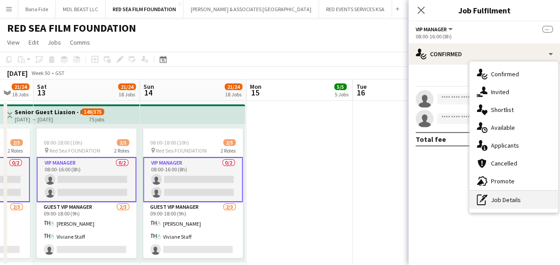
click at [502, 199] on div "pen-write Job Details" at bounding box center [513, 200] width 88 height 18
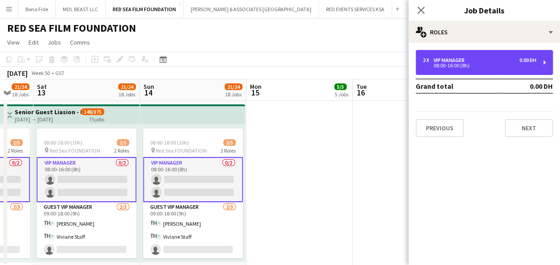
drag, startPoint x: 445, startPoint y: 62, endPoint x: 396, endPoint y: 67, distance: 49.7
click at [444, 61] on div "2 x VIP Manager 0.00 DH 08:00-16:00 (8h)" at bounding box center [480, 62] width 114 height 11
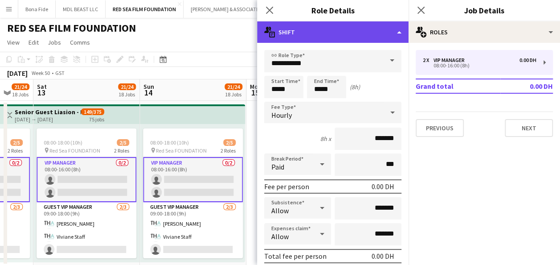
click at [370, 29] on div "multiple-actions-text Shift" at bounding box center [332, 31] width 151 height 21
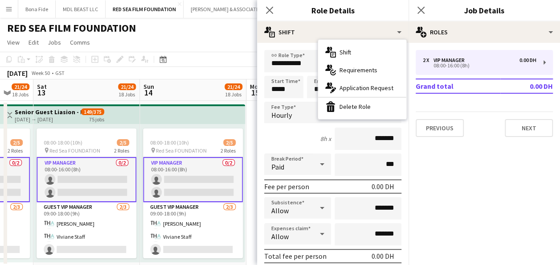
drag, startPoint x: 350, startPoint y: 106, endPoint x: 337, endPoint y: 121, distance: 19.6
click at [350, 106] on div "bin-2 Delete Role" at bounding box center [362, 107] width 88 height 18
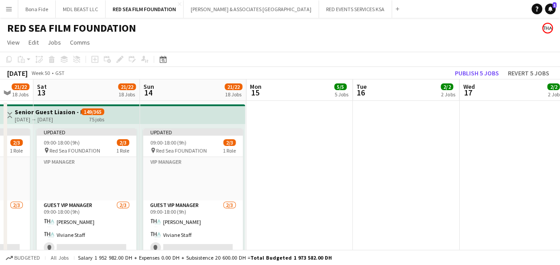
drag, startPoint x: 280, startPoint y: 194, endPoint x: 452, endPoint y: 187, distance: 172.1
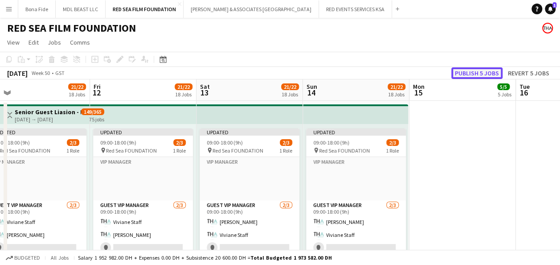
click at [472, 73] on button "Publish 5 jobs" at bounding box center [476, 73] width 51 height 12
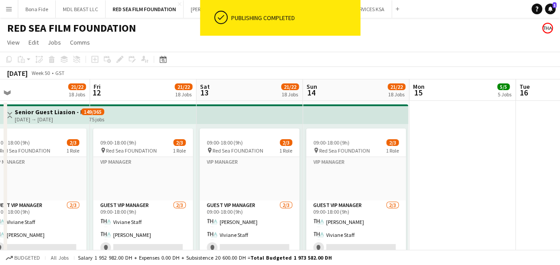
drag, startPoint x: 201, startPoint y: 195, endPoint x: 497, endPoint y: 184, distance: 295.5
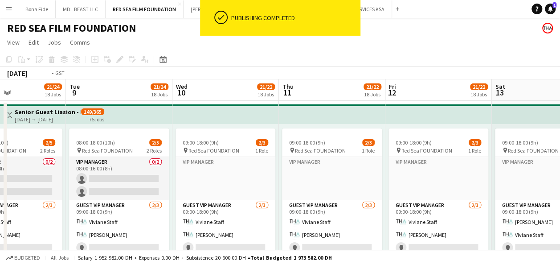
drag, startPoint x: 236, startPoint y: 179, endPoint x: 442, endPoint y: 175, distance: 205.8
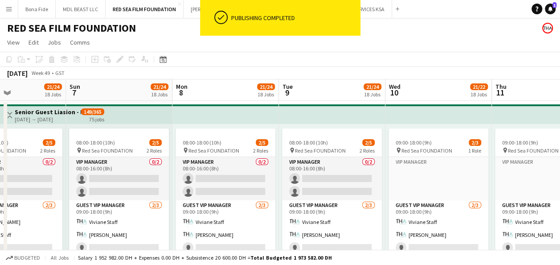
scroll to position [0, 261]
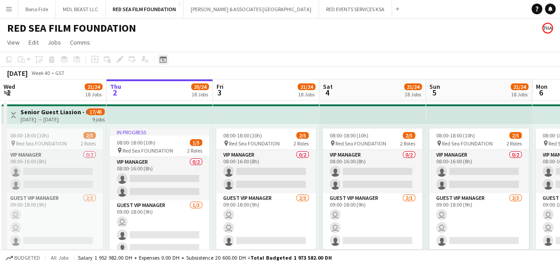
click at [162, 59] on icon "Date picker" at bounding box center [162, 59] width 7 height 7
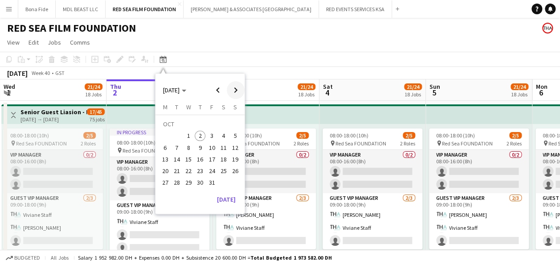
click at [235, 88] on span "Next month" at bounding box center [236, 90] width 18 height 18
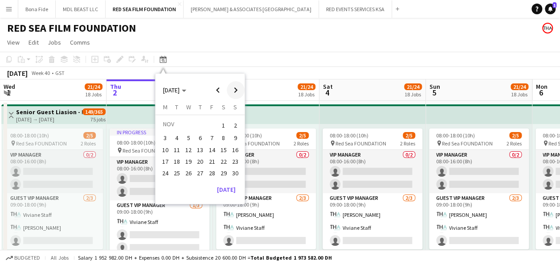
click at [232, 88] on span "Next month" at bounding box center [236, 90] width 18 height 18
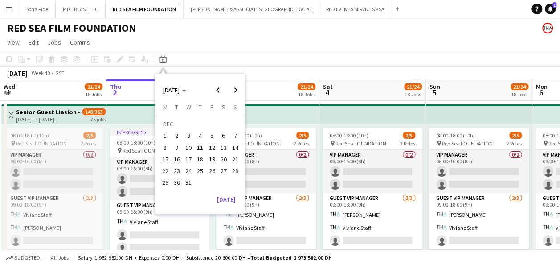
click at [236, 147] on span "14" at bounding box center [235, 147] width 11 height 11
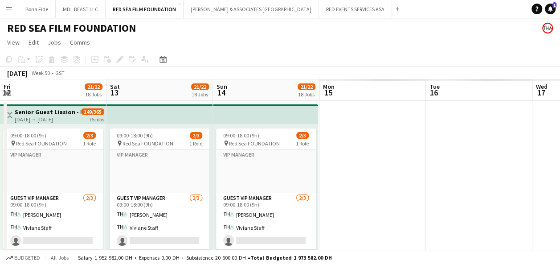
scroll to position [0, 306]
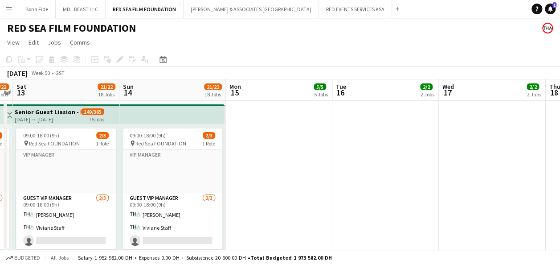
drag, startPoint x: 218, startPoint y: 175, endPoint x: 360, endPoint y: 175, distance: 141.6
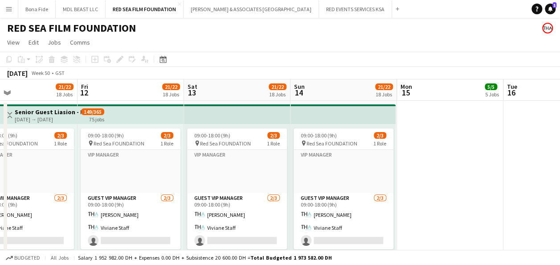
drag, startPoint x: 333, startPoint y: 171, endPoint x: 291, endPoint y: 191, distance: 46.0
click at [334, 171] on app-card-role-placeholder "VIP Manager Click to add Role" at bounding box center [344, 171] width 100 height 43
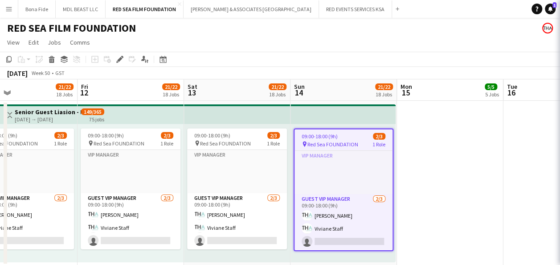
scroll to position [0, 241]
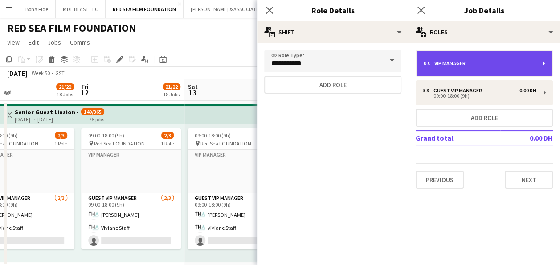
click at [453, 63] on div "VIP Manager" at bounding box center [451, 63] width 35 height 6
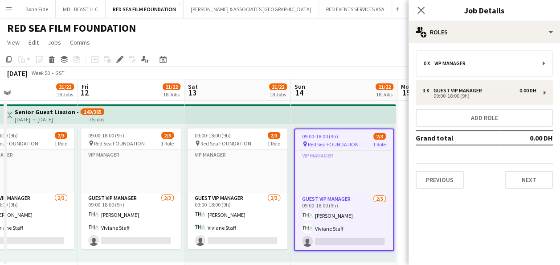
click at [401, 160] on app-date-cell at bounding box center [450, 183] width 106 height 165
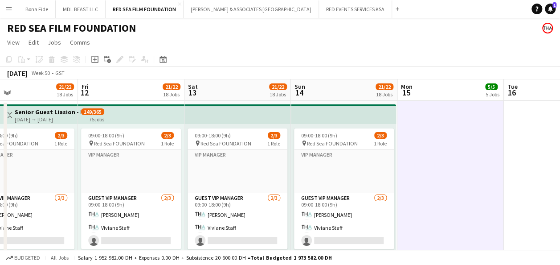
drag, startPoint x: 145, startPoint y: 197, endPoint x: 259, endPoint y: 165, distance: 118.6
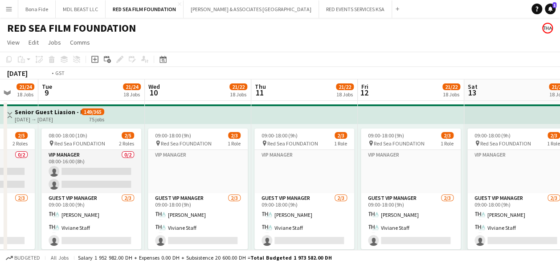
drag, startPoint x: 259, startPoint y: 165, endPoint x: 413, endPoint y: 166, distance: 153.7
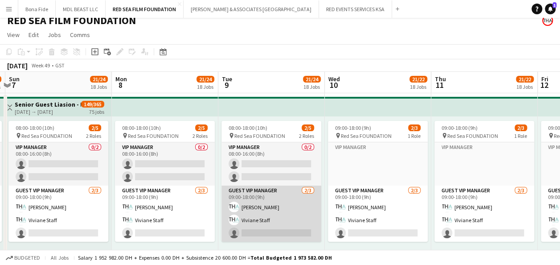
scroll to position [0, 0]
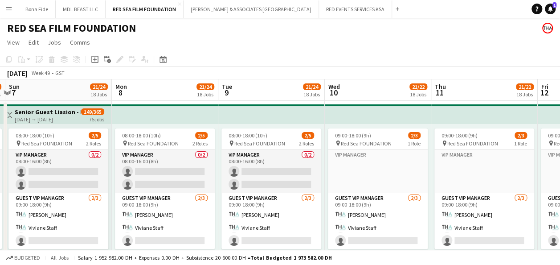
drag, startPoint x: 286, startPoint y: 175, endPoint x: 294, endPoint y: 175, distance: 8.0
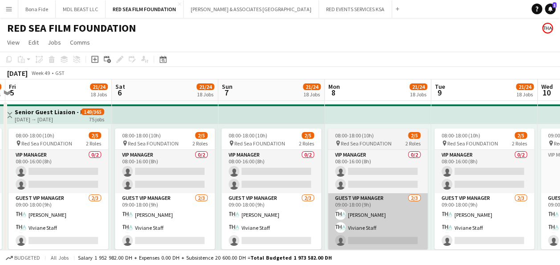
scroll to position [0, 313]
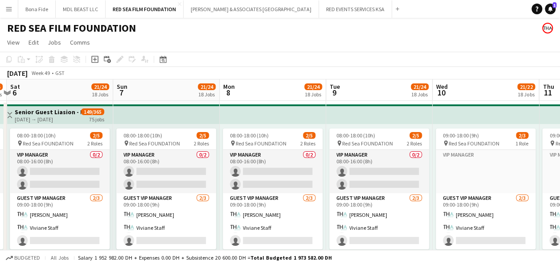
drag, startPoint x: 305, startPoint y: 163, endPoint x: 324, endPoint y: 178, distance: 23.8
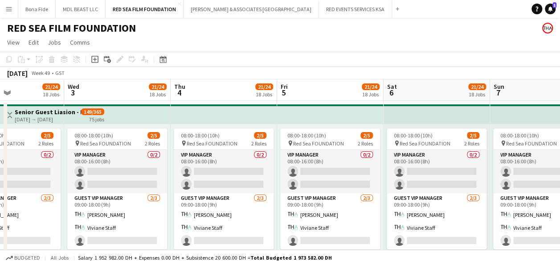
click at [37, 111] on h3 "Senior Guest Liasion - Film Guest" at bounding box center [48, 112] width 66 height 8
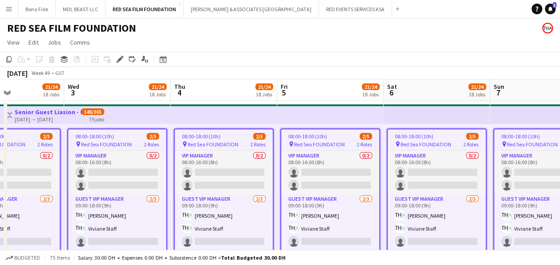
click at [63, 117] on div "[DATE] → [DATE]" at bounding box center [48, 119] width 66 height 7
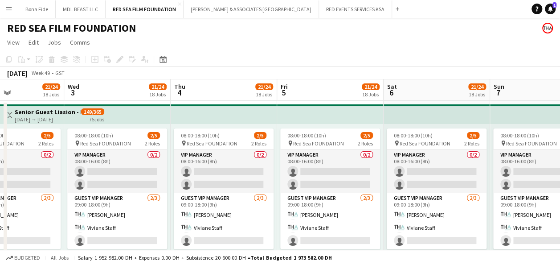
click at [63, 118] on div "[DATE] → [DATE]" at bounding box center [48, 119] width 66 height 7
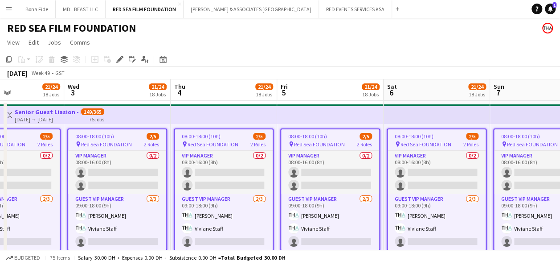
click at [61, 108] on h3 "Senior Guest Liasion - Film Guest" at bounding box center [48, 112] width 66 height 8
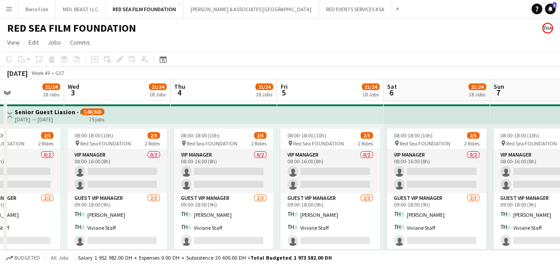
click at [12, 113] on app-icon "Toggle View" at bounding box center [10, 115] width 6 height 6
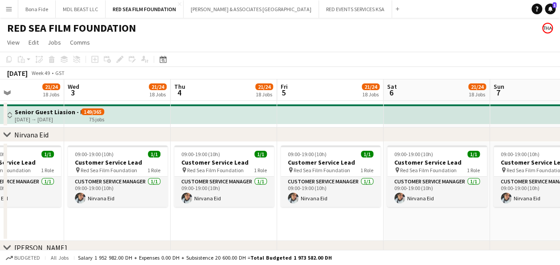
click at [72, 110] on h3 "Senior Guest Liasion - Film Guest" at bounding box center [48, 112] width 66 height 8
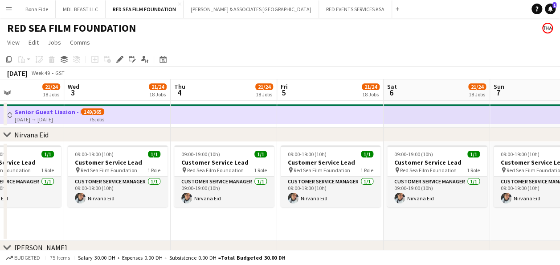
click at [11, 113] on app-icon "Toggle View" at bounding box center [10, 115] width 6 height 6
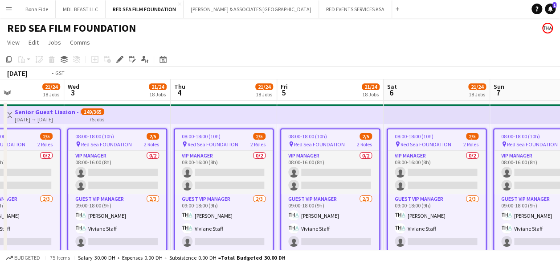
drag, startPoint x: 22, startPoint y: 139, endPoint x: 430, endPoint y: 144, distance: 408.5
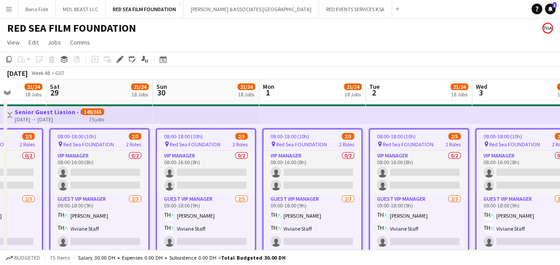
drag, startPoint x: 387, startPoint y: 160, endPoint x: 339, endPoint y: 167, distance: 47.7
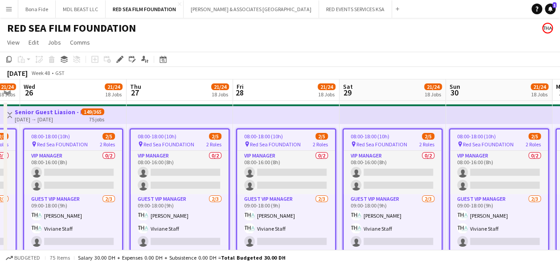
drag, startPoint x: 232, startPoint y: 167, endPoint x: 311, endPoint y: 159, distance: 79.8
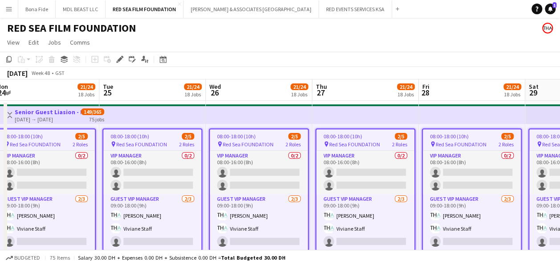
scroll to position [0, 220]
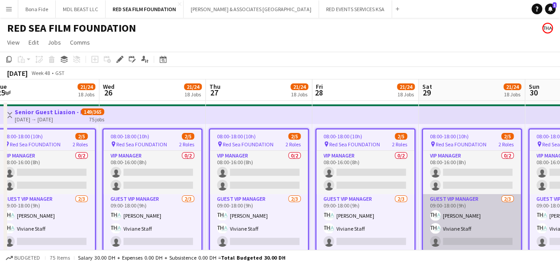
click at [465, 218] on app-card-role "Guest VIP Manager [DATE] 09:00-18:00 (9h) [PERSON_NAME] Staff [PERSON_NAME] Sta…" at bounding box center [472, 222] width 98 height 56
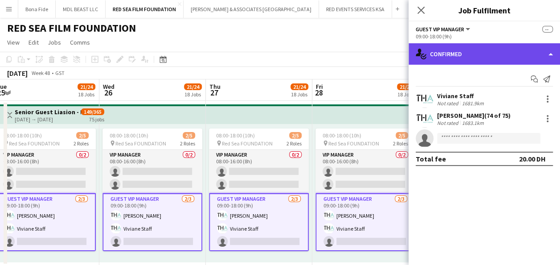
click at [526, 50] on div "single-neutral-actions-check-2 Confirmed" at bounding box center [483, 53] width 151 height 21
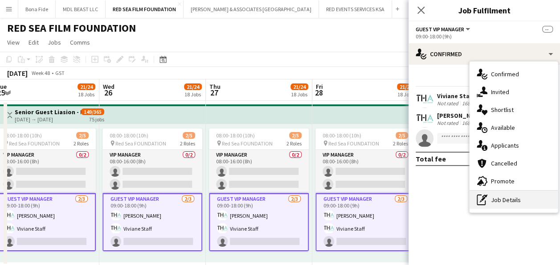
click at [502, 199] on div "pen-write Job Details" at bounding box center [513, 200] width 88 height 18
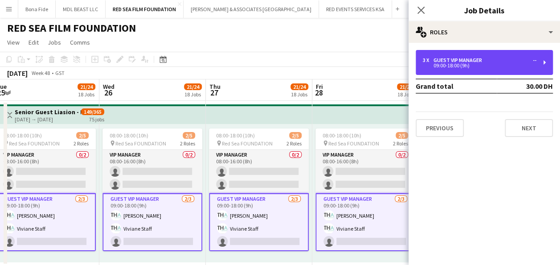
drag, startPoint x: 445, startPoint y: 69, endPoint x: 373, endPoint y: 44, distance: 76.3
click at [445, 69] on div "3 x Guest VIP Manager -- 09:00-18:00 (9h)" at bounding box center [484, 62] width 137 height 25
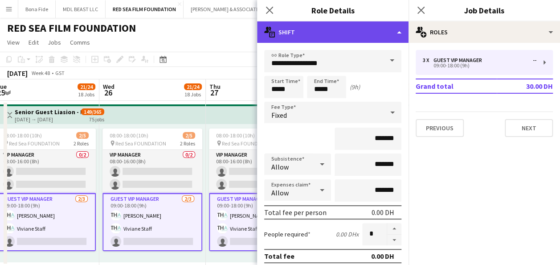
click at [392, 32] on div "multiple-actions-text Shift" at bounding box center [332, 31] width 151 height 21
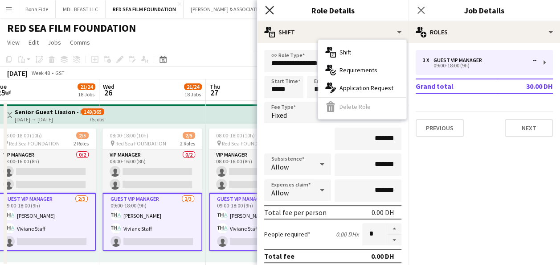
click at [269, 12] on icon "Close pop-in" at bounding box center [269, 10] width 8 height 8
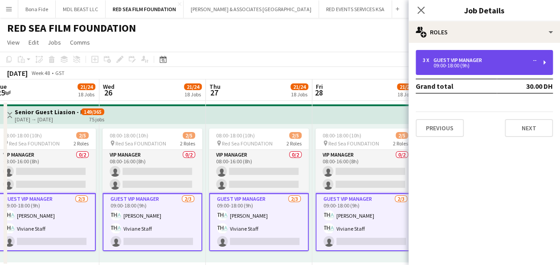
click at [520, 68] on div "3 x Guest VIP Manager -- 09:00-18:00 (9h)" at bounding box center [484, 62] width 137 height 25
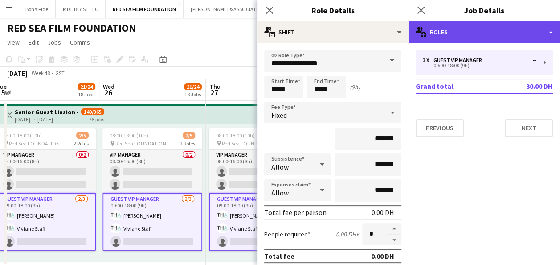
click at [545, 36] on div "multiple-users-add Roles" at bounding box center [483, 31] width 151 height 21
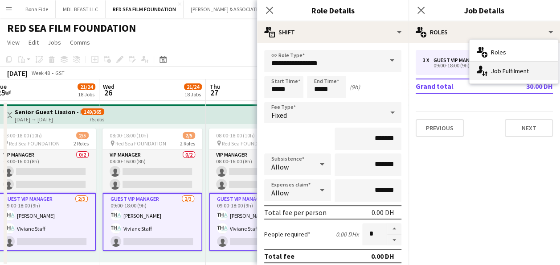
click at [507, 72] on div "single-neutral-actions-up-down Job Fulfilment" at bounding box center [513, 71] width 88 height 18
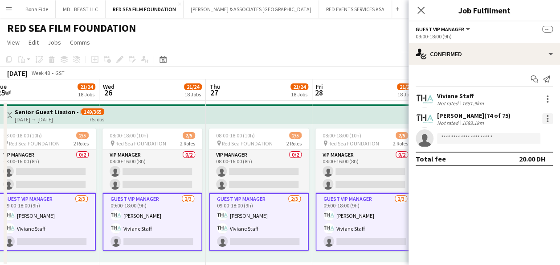
click at [546, 119] on div at bounding box center [547, 118] width 11 height 11
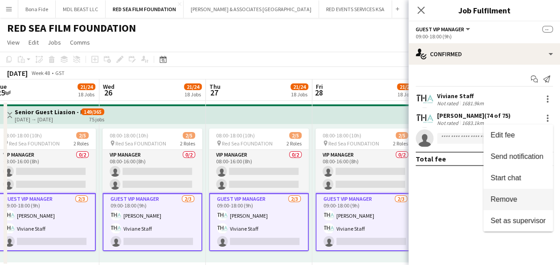
click at [515, 200] on span "Remove" at bounding box center [503, 199] width 27 height 8
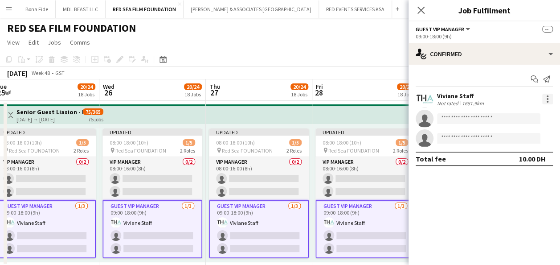
click at [546, 99] on div at bounding box center [547, 99] width 2 height 2
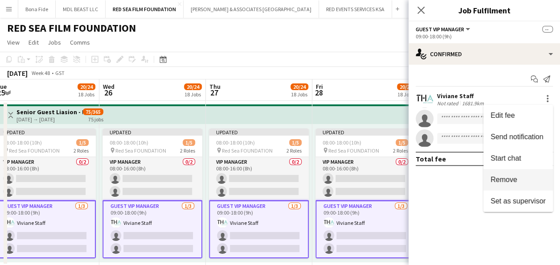
click at [519, 178] on span "Remove" at bounding box center [517, 179] width 55 height 8
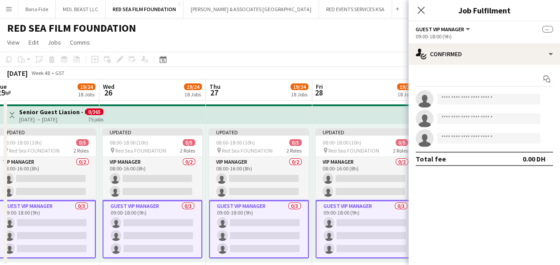
click at [385, 88] on app-board-header-date "Fri 28 19/24 18 Jobs" at bounding box center [365, 89] width 106 height 21
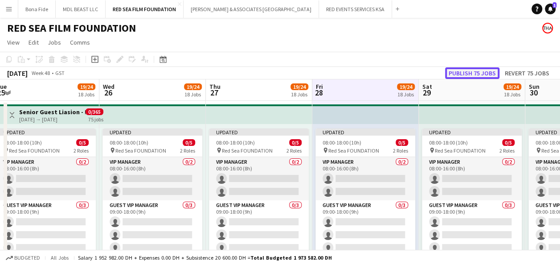
click at [480, 70] on button "Publish 75 jobs" at bounding box center [472, 73] width 54 height 12
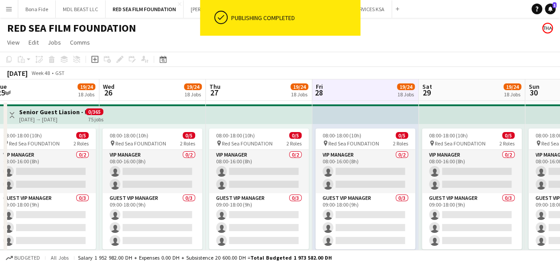
click at [45, 113] on h3 "Senior Guest Liasion - Film Guest" at bounding box center [52, 112] width 66 height 8
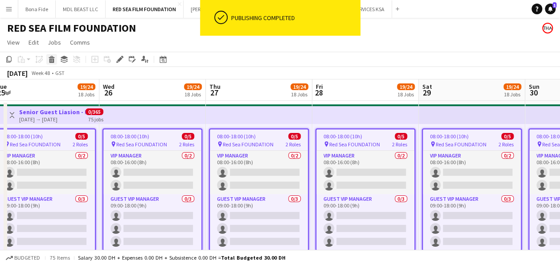
click at [49, 56] on icon "Delete" at bounding box center [51, 59] width 7 height 7
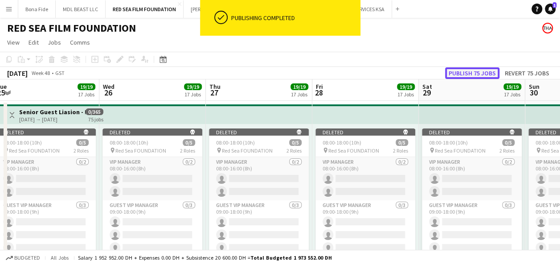
click at [482, 70] on button "Publish 75 jobs" at bounding box center [472, 73] width 54 height 12
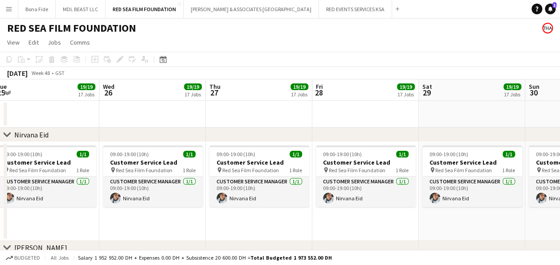
drag, startPoint x: 247, startPoint y: 184, endPoint x: 261, endPoint y: 161, distance: 26.6
click at [247, 184] on app-card-role "Customer Service Manager [DATE] 09:00-19:00 (10h) Nirvana Eid" at bounding box center [259, 191] width 100 height 30
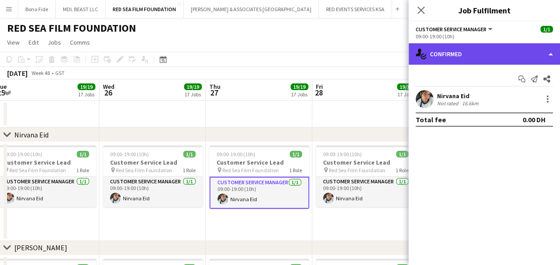
click at [537, 50] on div "single-neutral-actions-check-2 Confirmed" at bounding box center [483, 53] width 151 height 21
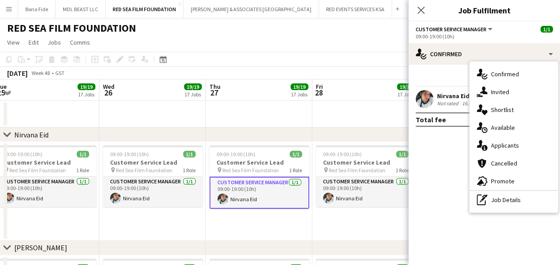
drag, startPoint x: 516, startPoint y: 197, endPoint x: 499, endPoint y: 136, distance: 63.8
click at [515, 197] on div "pen-write Job Details" at bounding box center [513, 200] width 88 height 18
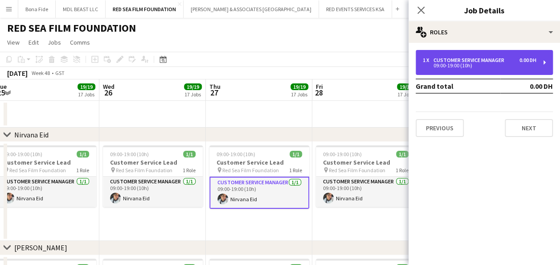
click at [448, 71] on div "1 x Customer Service Manager 0.00 DH 09:00-19:00 (10h)" at bounding box center [484, 62] width 137 height 25
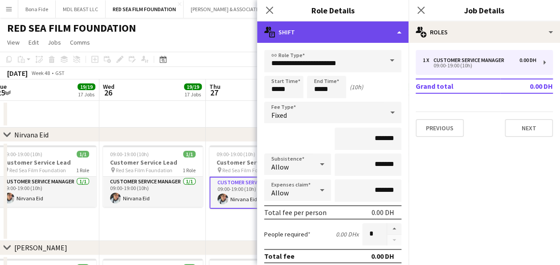
click at [381, 35] on div "multiple-actions-text Shift" at bounding box center [332, 31] width 151 height 21
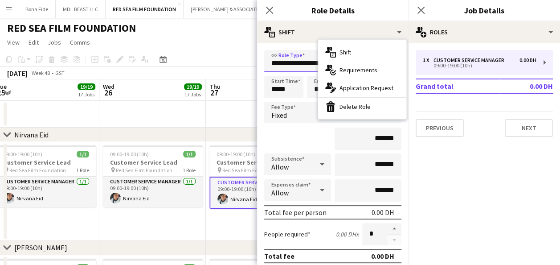
click at [307, 68] on input "**********" at bounding box center [332, 61] width 137 height 22
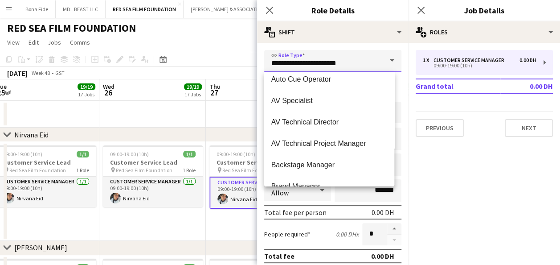
scroll to position [267, 0]
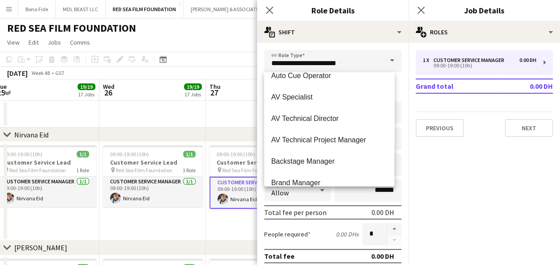
click at [135, 120] on app-date-cell at bounding box center [152, 114] width 106 height 27
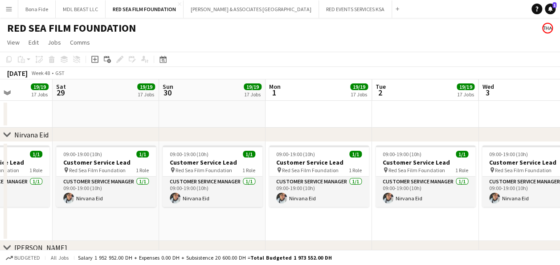
scroll to position [0, 240]
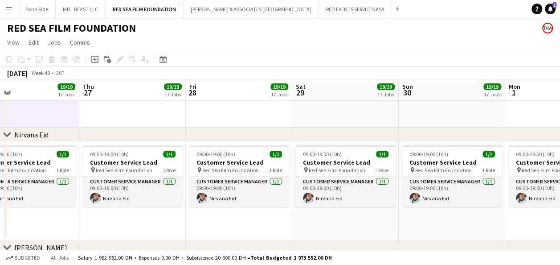
drag, startPoint x: 506, startPoint y: 119, endPoint x: 571, endPoint y: 171, distance: 83.1
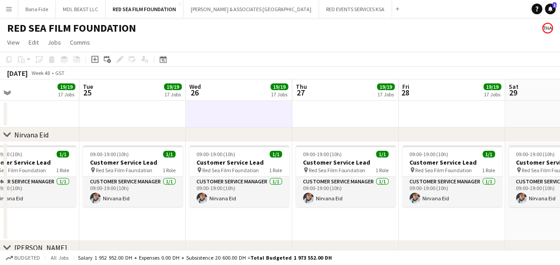
scroll to position [0, 264]
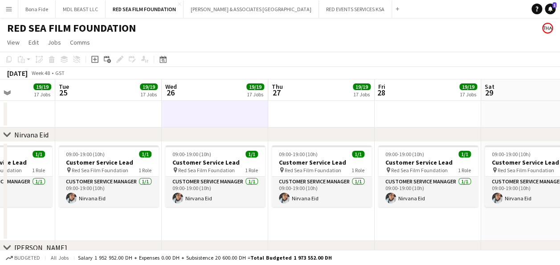
drag, startPoint x: 94, startPoint y: 118, endPoint x: 614, endPoint y: 117, distance: 519.3
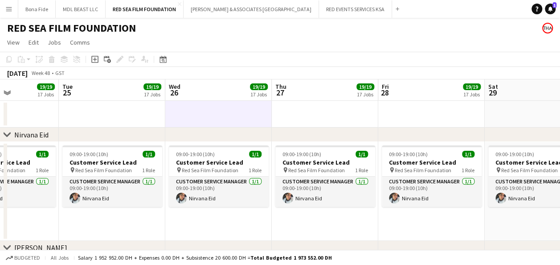
drag, startPoint x: 171, startPoint y: 129, endPoint x: 484, endPoint y: 125, distance: 312.7
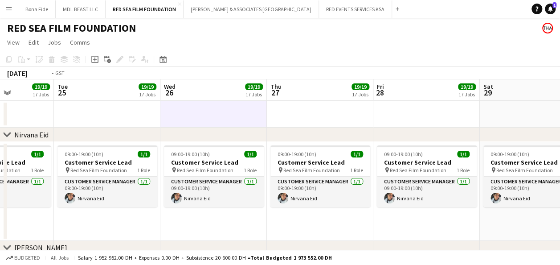
drag, startPoint x: 114, startPoint y: 125, endPoint x: 374, endPoint y: 130, distance: 260.6
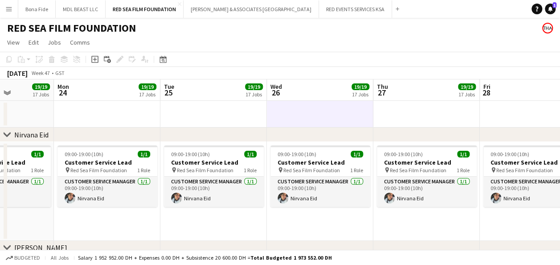
drag, startPoint x: 47, startPoint y: 111, endPoint x: 383, endPoint y: 143, distance: 336.9
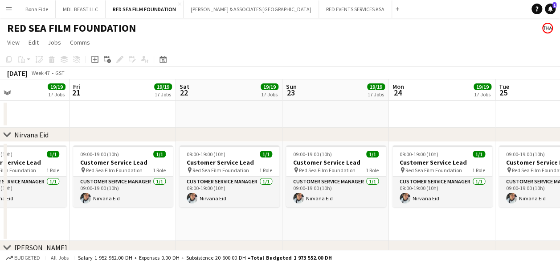
drag, startPoint x: 47, startPoint y: 118, endPoint x: 325, endPoint y: 145, distance: 278.8
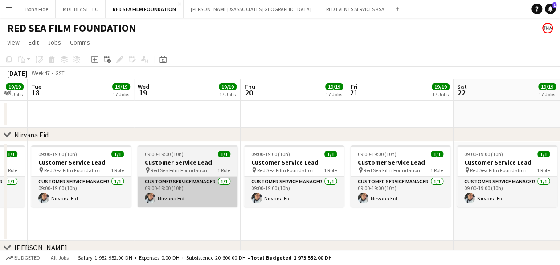
drag, startPoint x: 59, startPoint y: 111, endPoint x: 441, endPoint y: 178, distance: 387.4
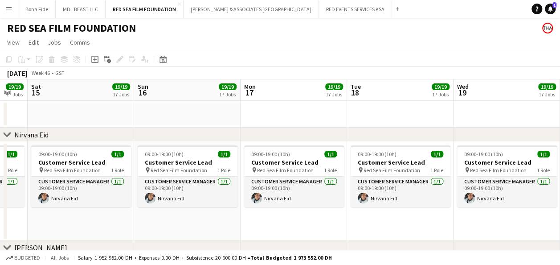
scroll to position [0, 259]
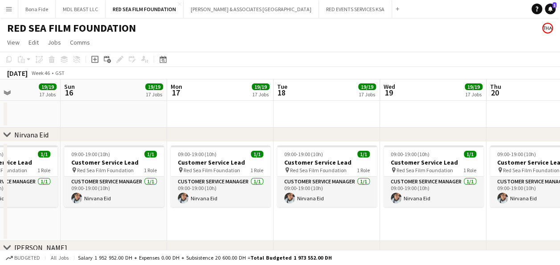
drag, startPoint x: 387, startPoint y: 153, endPoint x: 587, endPoint y: 168, distance: 200.1
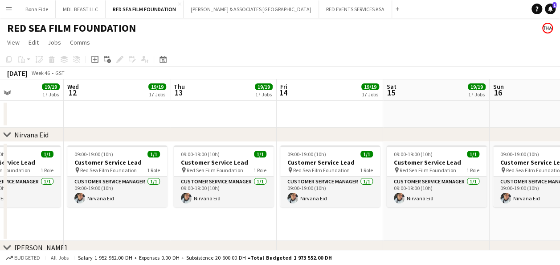
drag, startPoint x: 178, startPoint y: 129, endPoint x: 458, endPoint y: 163, distance: 281.7
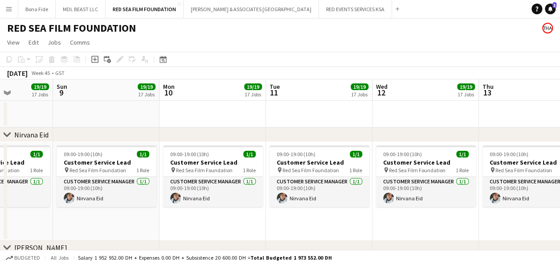
drag, startPoint x: 108, startPoint y: 126, endPoint x: 426, endPoint y: 188, distance: 323.6
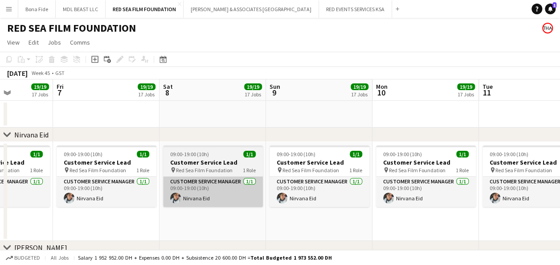
scroll to position [0, 269]
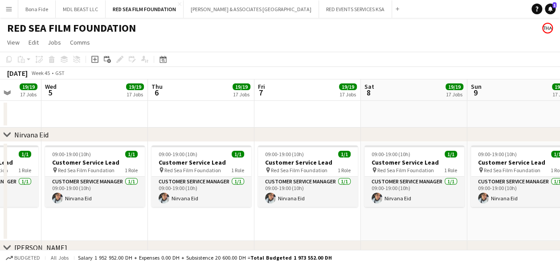
drag, startPoint x: 168, startPoint y: 132, endPoint x: 440, endPoint y: 170, distance: 274.8
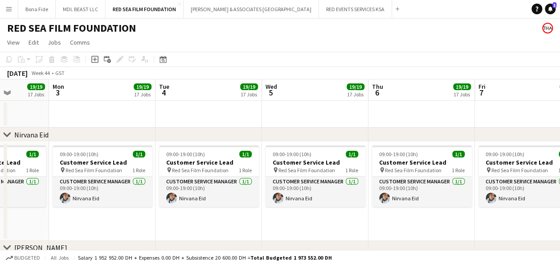
drag, startPoint x: 116, startPoint y: 112, endPoint x: 411, endPoint y: 151, distance: 297.4
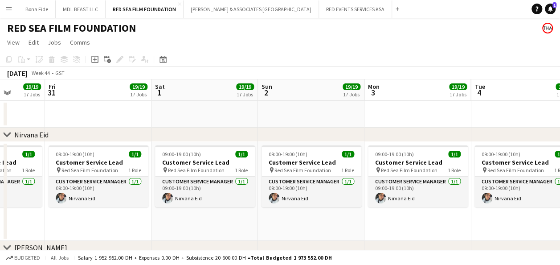
scroll to position [0, 391]
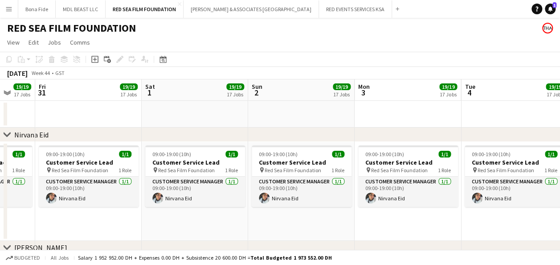
drag, startPoint x: 167, startPoint y: 118, endPoint x: 112, endPoint y: 120, distance: 54.8
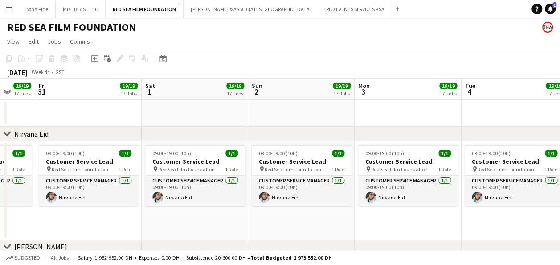
scroll to position [0, 0]
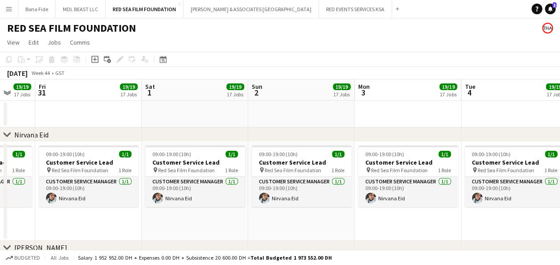
click at [192, 108] on app-date-cell at bounding box center [195, 114] width 106 height 27
click at [163, 58] on icon at bounding box center [162, 59] width 7 height 7
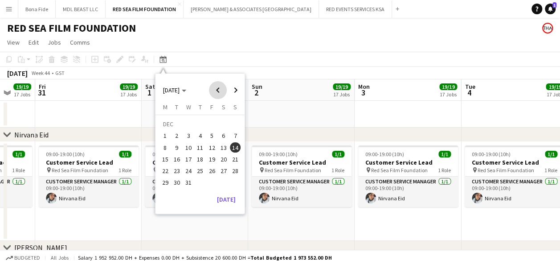
click at [218, 89] on span "Previous month" at bounding box center [218, 90] width 18 height 18
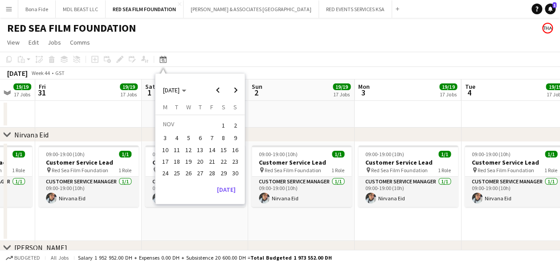
click at [223, 124] on span "1" at bounding box center [223, 125] width 11 height 12
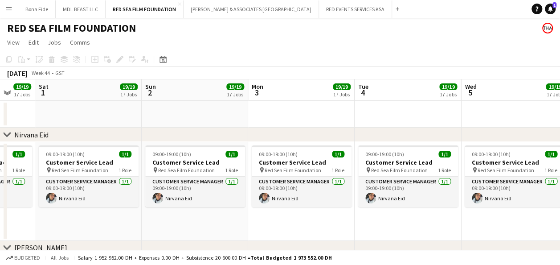
scroll to position [0, 306]
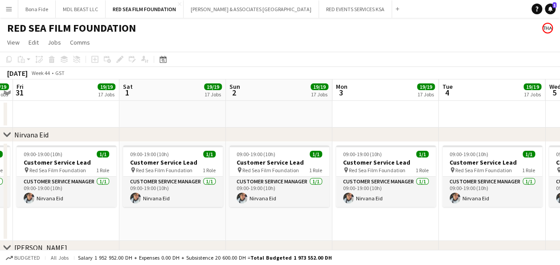
click at [155, 114] on app-date-cell at bounding box center [172, 114] width 106 height 27
click at [91, 61] on div "Add job" at bounding box center [95, 59] width 11 height 11
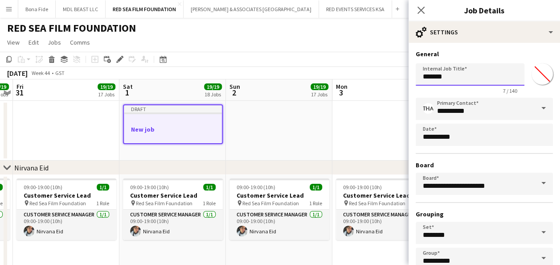
click at [469, 77] on input "*******" at bounding box center [470, 74] width 109 height 22
type input "*"
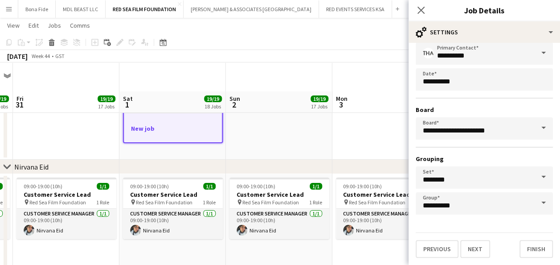
scroll to position [223, 0]
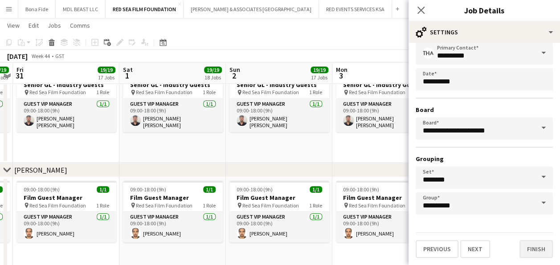
type input "*********"
click at [529, 250] on button "Finish" at bounding box center [535, 249] width 33 height 18
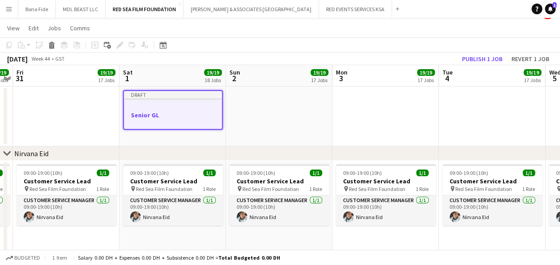
scroll to position [0, 0]
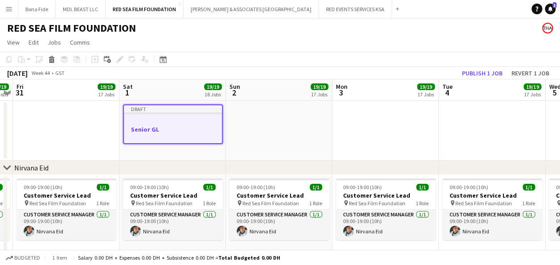
click at [156, 124] on div at bounding box center [173, 121] width 98 height 7
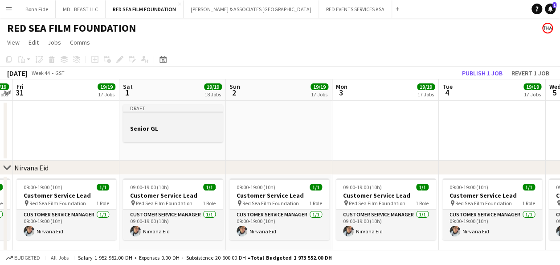
click at [165, 122] on div at bounding box center [173, 120] width 100 height 7
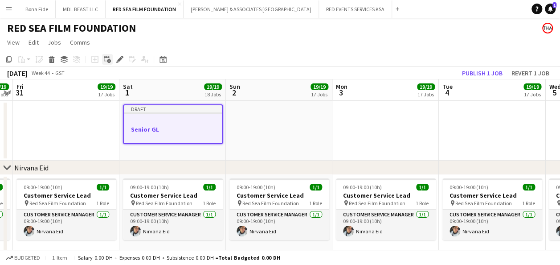
click at [109, 59] on icon at bounding box center [109, 61] width 4 height 4
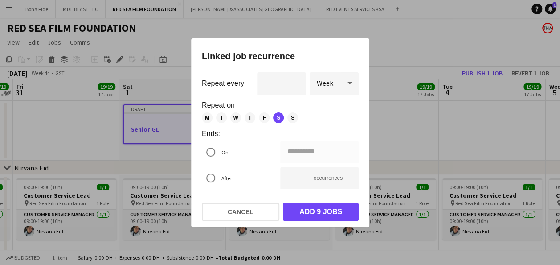
drag, startPoint x: 445, startPoint y: 121, endPoint x: 415, endPoint y: 122, distance: 29.4
click at [445, 121] on div at bounding box center [280, 132] width 560 height 265
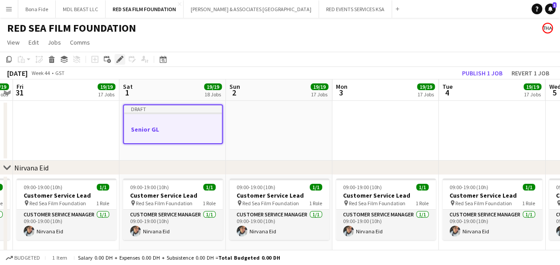
click at [117, 61] on icon at bounding box center [117, 62] width 2 height 2
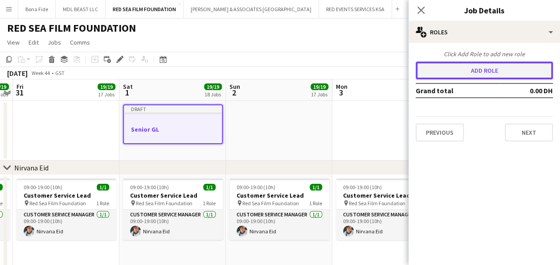
click at [436, 66] on button "Add role" at bounding box center [484, 70] width 137 height 18
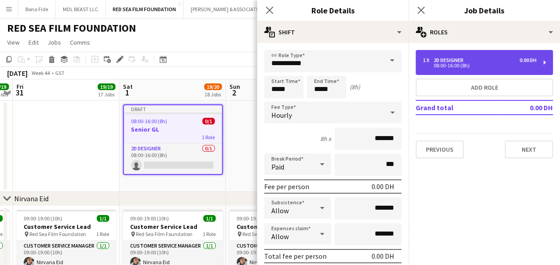
click at [459, 61] on div "2D Designer" at bounding box center [449, 60] width 33 height 6
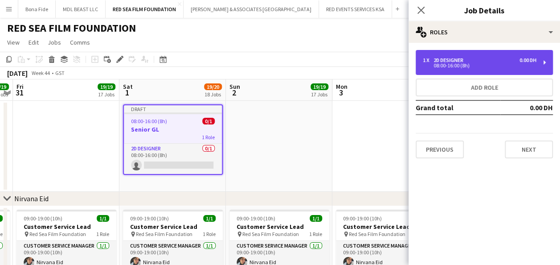
click at [473, 64] on div "08:00-16:00 (8h)" at bounding box center [480, 65] width 114 height 4
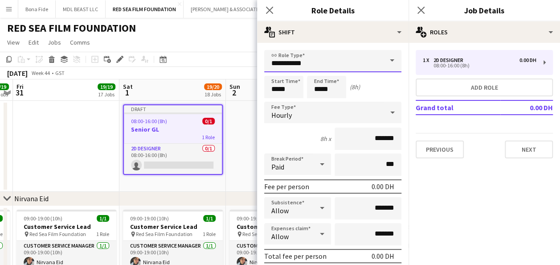
click at [355, 61] on input "**********" at bounding box center [332, 61] width 137 height 22
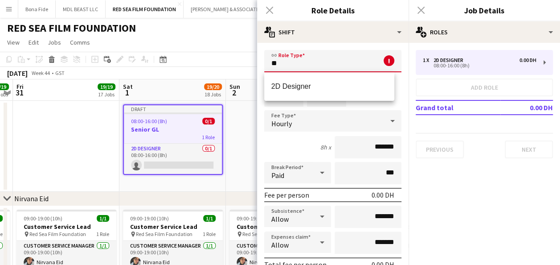
type input "*"
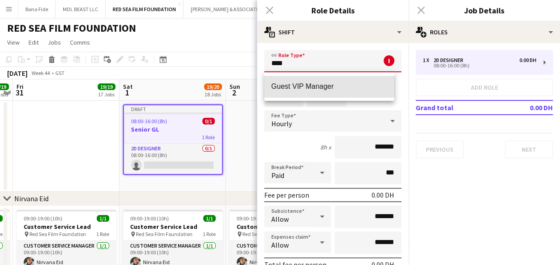
click at [297, 86] on span "Guest VIP Manager" at bounding box center [329, 86] width 116 height 8
type input "**********"
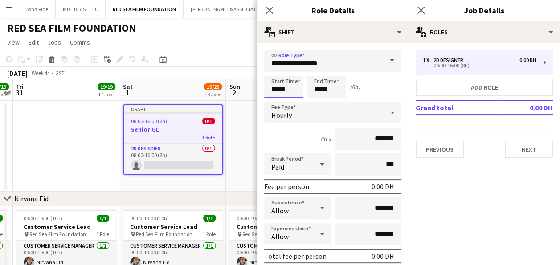
click at [277, 90] on input "*****" at bounding box center [283, 87] width 39 height 22
type input "*****"
click at [319, 89] on input "*****" at bounding box center [326, 87] width 39 height 22
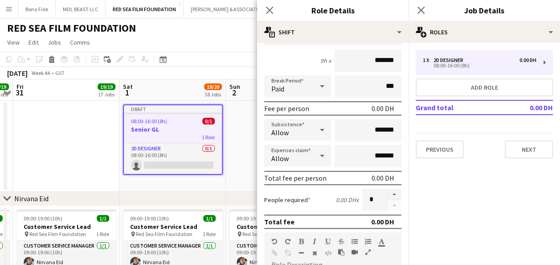
scroll to position [114, 0]
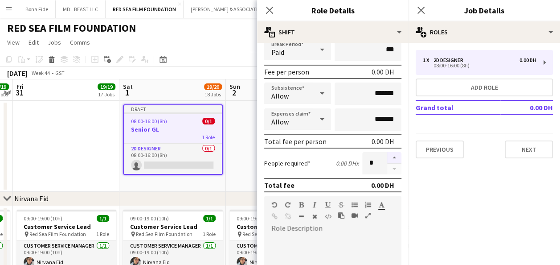
type input "*****"
click at [391, 158] on button "button" at bounding box center [394, 158] width 14 height 12
type input "*"
click at [528, 151] on button "Next" at bounding box center [529, 149] width 48 height 18
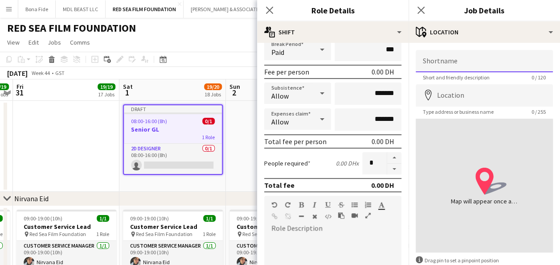
click at [456, 62] on input "Shortname" at bounding box center [484, 61] width 137 height 22
click at [443, 59] on input "**********" at bounding box center [484, 61] width 137 height 22
type input "**********"
click at [409, 84] on form "**********" at bounding box center [483, 178] width 151 height 257
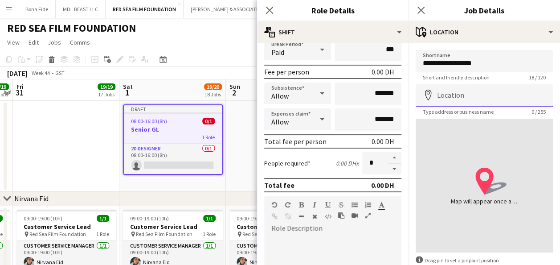
click at [461, 97] on input "Location" at bounding box center [484, 95] width 137 height 22
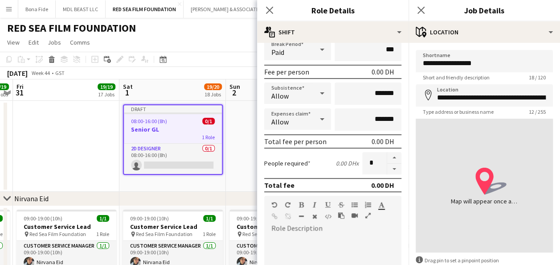
type input "**********"
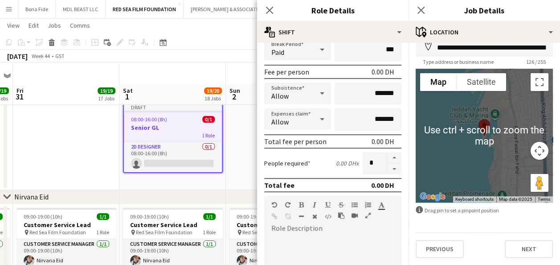
scroll to position [45, 0]
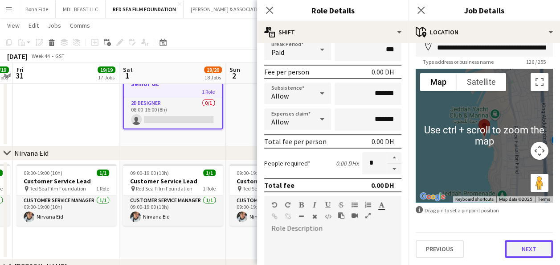
click at [521, 249] on button "Next" at bounding box center [529, 249] width 48 height 18
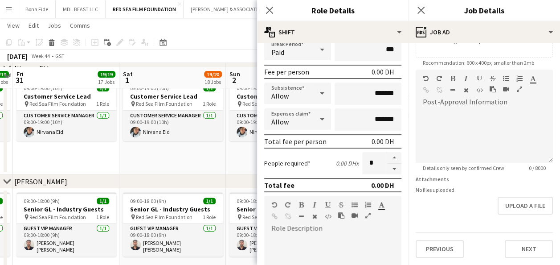
scroll to position [134, 0]
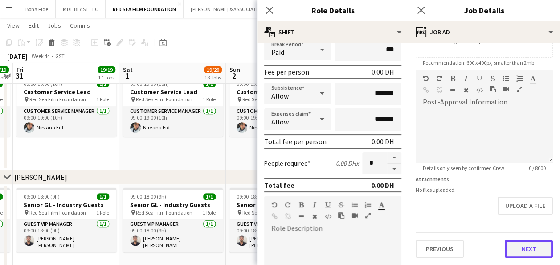
click at [526, 216] on form "Headline ********* 10 / 140 Job Description default Heading 1 Heading 2 Heading…" at bounding box center [483, 65] width 151 height 383
click at [522, 245] on button "Next" at bounding box center [529, 249] width 48 height 18
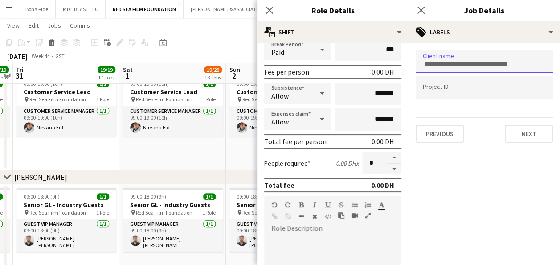
click at [463, 57] on div at bounding box center [484, 61] width 137 height 23
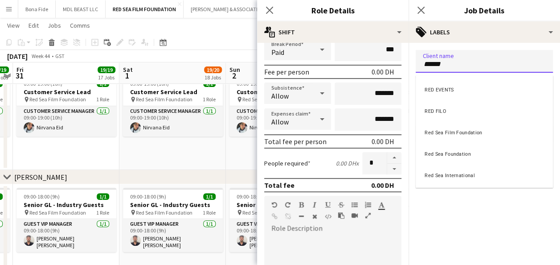
type input "******"
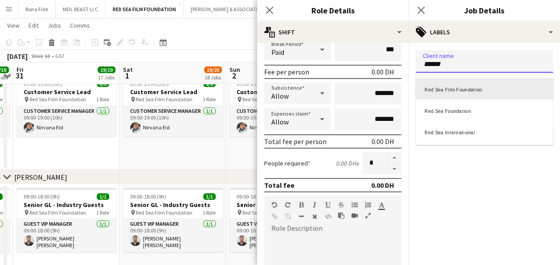
click at [455, 96] on div "Red Sea Film Foundation" at bounding box center [484, 88] width 137 height 21
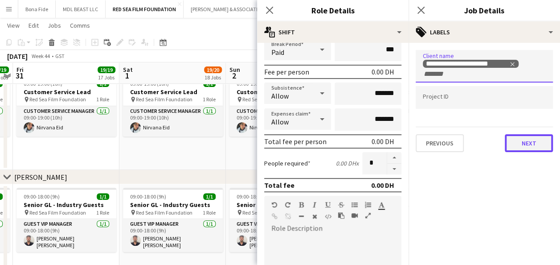
click at [539, 144] on button "Next" at bounding box center [529, 143] width 48 height 18
type input "*******"
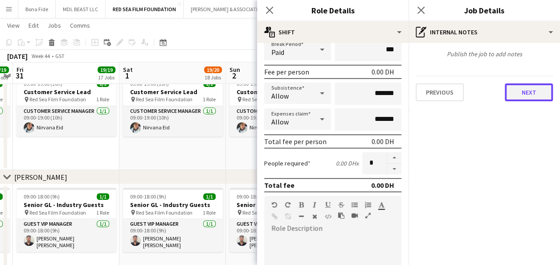
click at [527, 96] on button "Next" at bounding box center [529, 92] width 48 height 18
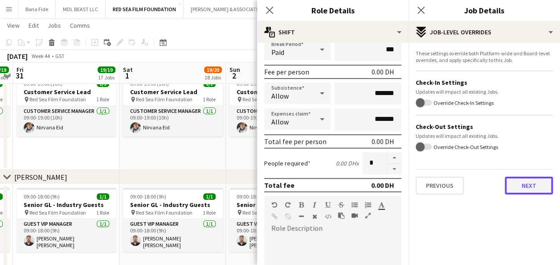
click at [527, 190] on button "Next" at bounding box center [529, 185] width 48 height 18
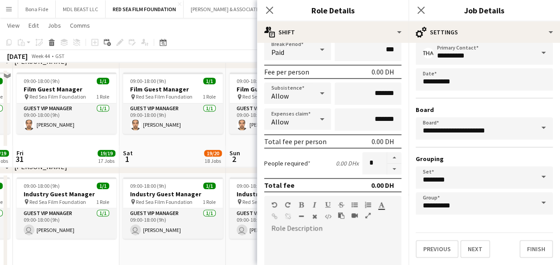
scroll to position [445, 0]
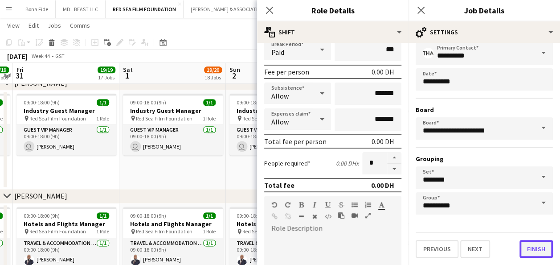
click at [535, 253] on button "Finish" at bounding box center [535, 249] width 33 height 18
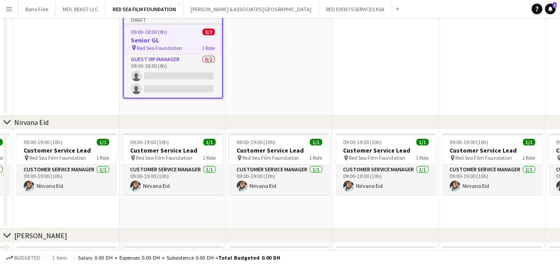
scroll to position [0, 0]
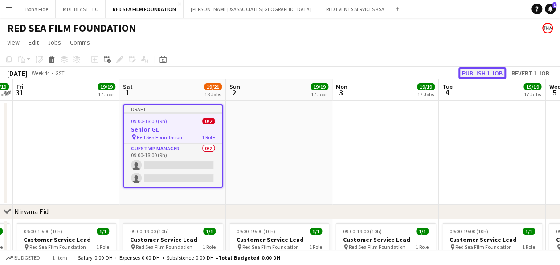
click at [469, 75] on button "Publish 1 job" at bounding box center [482, 73] width 48 height 12
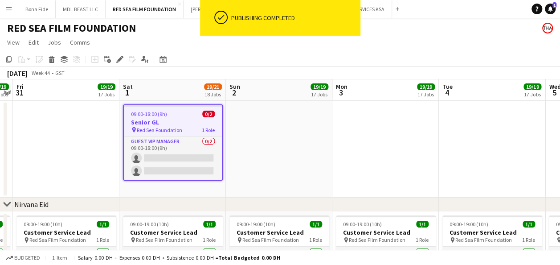
click at [186, 121] on h3 "Senior GL" at bounding box center [173, 122] width 98 height 8
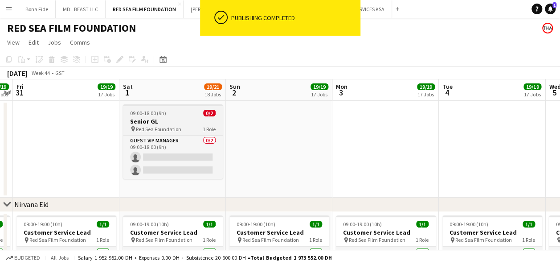
click at [187, 121] on h3 "Senior GL" at bounding box center [173, 121] width 100 height 8
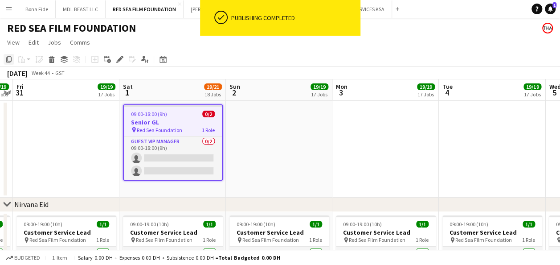
click at [8, 60] on icon at bounding box center [8, 59] width 5 height 6
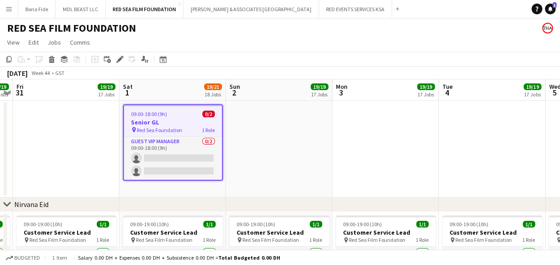
click at [247, 127] on app-date-cell at bounding box center [279, 149] width 106 height 97
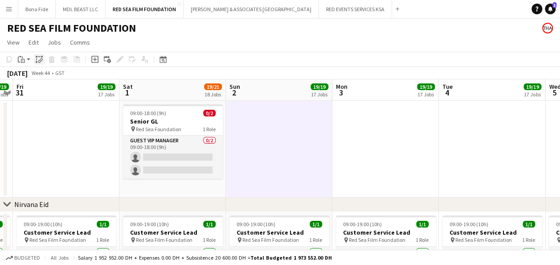
click at [40, 61] on icon "Paste linked Job" at bounding box center [39, 59] width 7 height 7
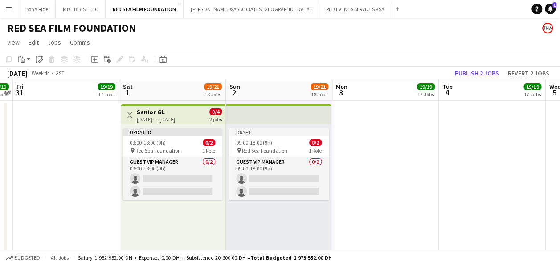
click at [367, 157] on app-date-cell at bounding box center [385, 183] width 106 height 165
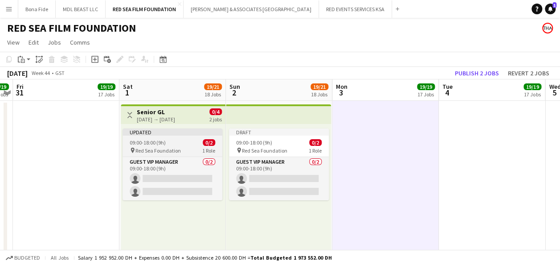
click at [152, 139] on span "09:00-18:00 (9h)" at bounding box center [148, 142] width 36 height 7
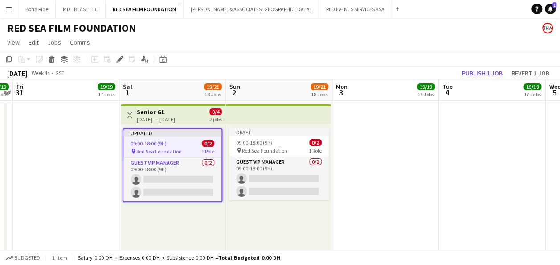
click at [165, 141] on span "09:00-18:00 (9h)" at bounding box center [148, 143] width 36 height 7
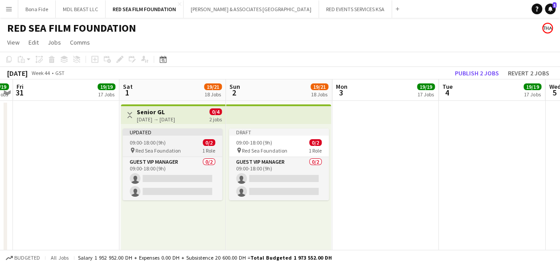
click at [165, 141] on div "09:00-18:00 (9h) 0/2" at bounding box center [172, 142] width 100 height 7
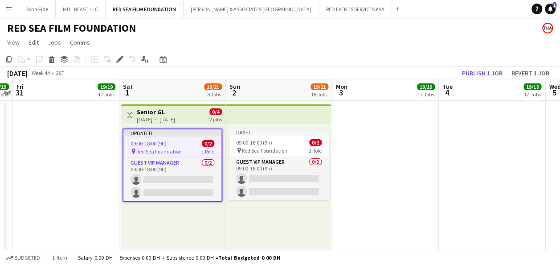
click at [165, 141] on span "09:00-18:00 (9h)" at bounding box center [148, 143] width 36 height 7
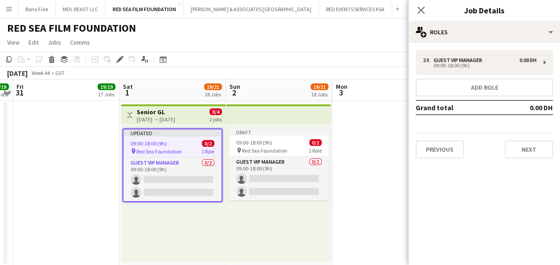
click at [167, 113] on h3 "Senior GL" at bounding box center [156, 112] width 38 height 8
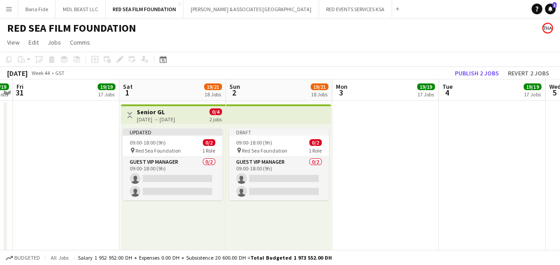
click at [175, 116] on div "[DATE] → [DATE]" at bounding box center [156, 119] width 38 height 7
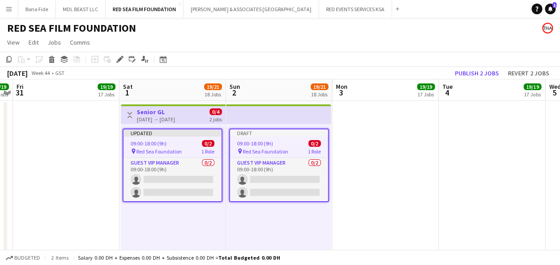
click at [178, 143] on div "09:00-18:00 (9h) 0/2" at bounding box center [172, 143] width 98 height 7
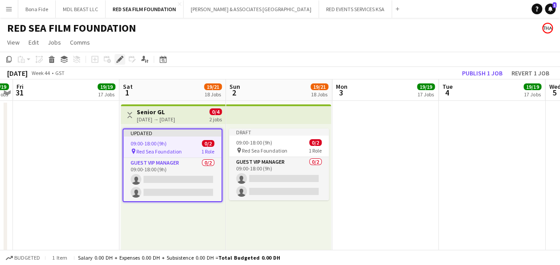
click at [121, 61] on icon "Edit" at bounding box center [119, 59] width 7 height 7
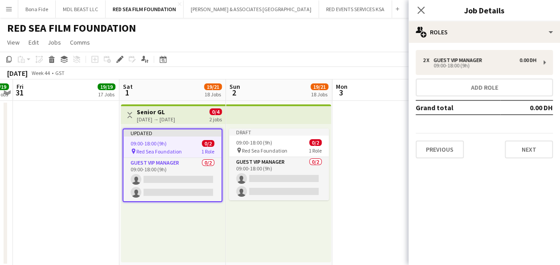
drag, startPoint x: 418, startPoint y: 8, endPoint x: 398, endPoint y: 36, distance: 33.9
click at [418, 8] on icon at bounding box center [420, 10] width 7 height 7
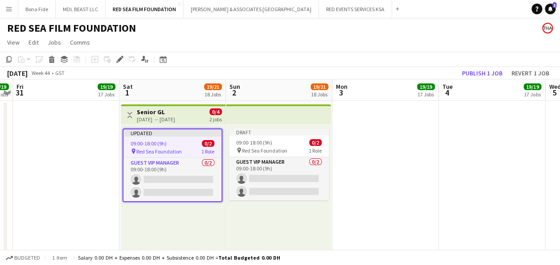
click at [157, 112] on h3 "Senior GL" at bounding box center [156, 112] width 38 height 8
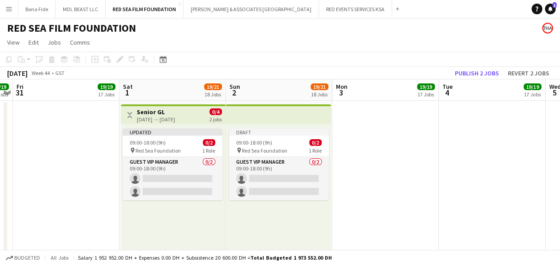
click at [164, 111] on h3 "Senior GL" at bounding box center [156, 112] width 38 height 8
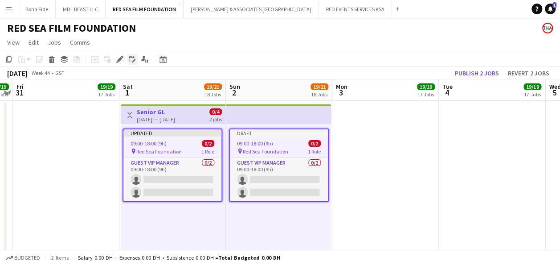
click at [135, 60] on icon "Edit linked Job" at bounding box center [132, 59] width 7 height 7
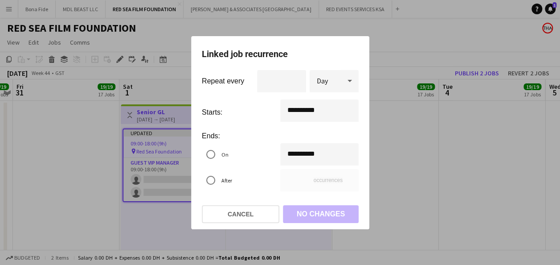
click at [304, 153] on div "**********" at bounding box center [280, 132] width 560 height 265
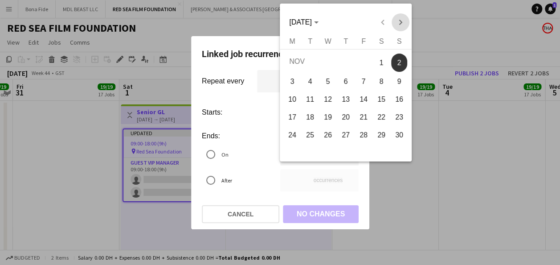
click at [404, 24] on span "Next month" at bounding box center [400, 22] width 18 height 18
click at [396, 94] on span "14" at bounding box center [399, 97] width 16 height 16
type input "**********"
type input "**"
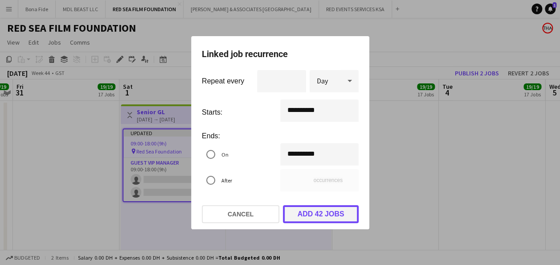
click at [340, 212] on button "Add 42 jobs" at bounding box center [321, 214] width 76 height 18
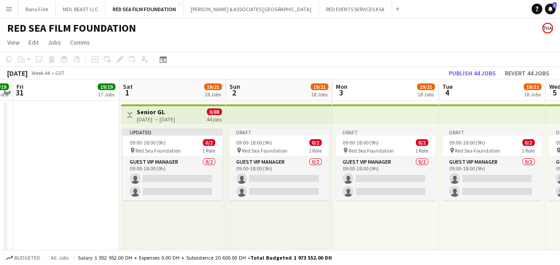
drag, startPoint x: 498, startPoint y: 125, endPoint x: 69, endPoint y: 170, distance: 430.9
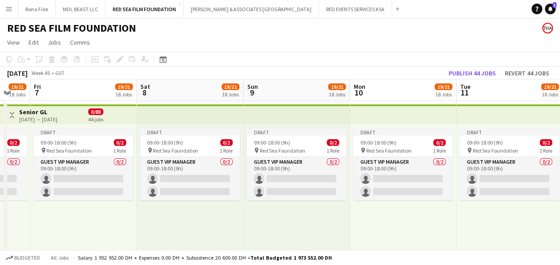
drag, startPoint x: 546, startPoint y: 130, endPoint x: 87, endPoint y: 143, distance: 458.9
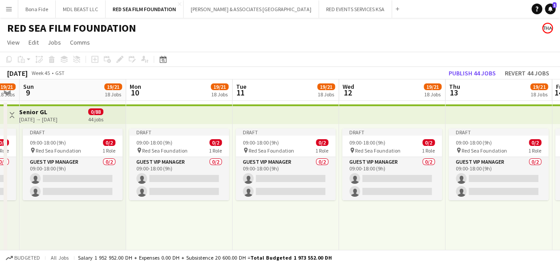
scroll to position [0, 230]
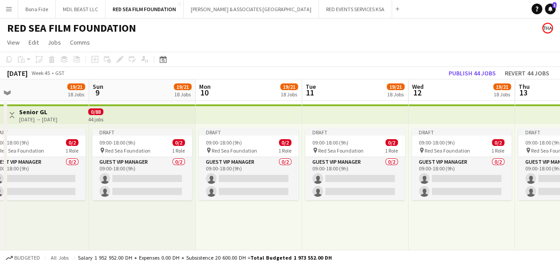
drag, startPoint x: 383, startPoint y: 136, endPoint x: -2, endPoint y: 139, distance: 384.8
drag, startPoint x: 524, startPoint y: 127, endPoint x: 241, endPoint y: 130, distance: 283.3
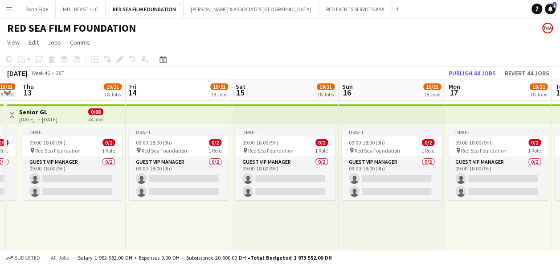
drag, startPoint x: 472, startPoint y: 131, endPoint x: 91, endPoint y: 131, distance: 380.8
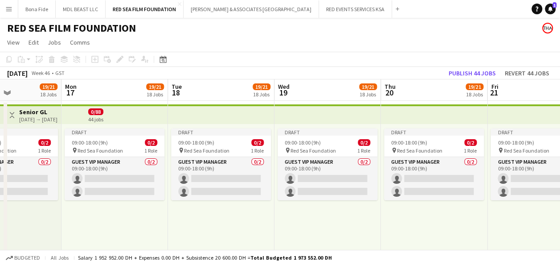
drag, startPoint x: 373, startPoint y: 127, endPoint x: 0, endPoint y: 124, distance: 372.8
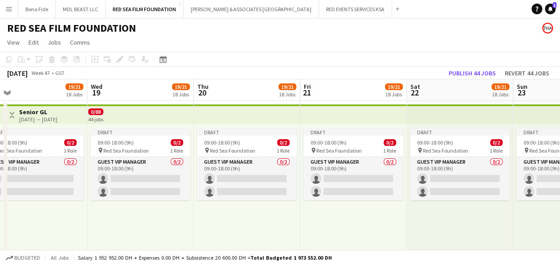
drag, startPoint x: 331, startPoint y: 117, endPoint x: 158, endPoint y: 111, distance: 173.3
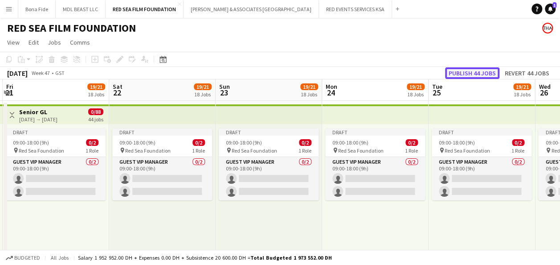
click at [477, 76] on button "Publish 44 jobs" at bounding box center [472, 73] width 54 height 12
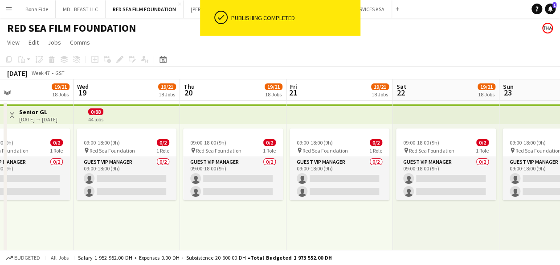
scroll to position [0, 241]
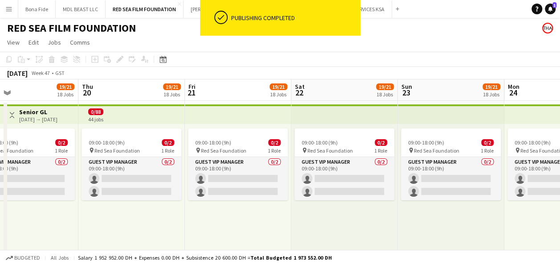
drag, startPoint x: 302, startPoint y: 115, endPoint x: 581, endPoint y: 126, distance: 279.5
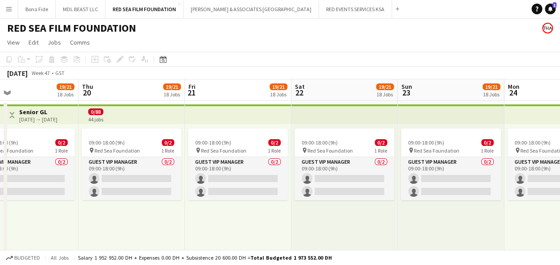
drag, startPoint x: 326, startPoint y: 126, endPoint x: 510, endPoint y: 124, distance: 184.0
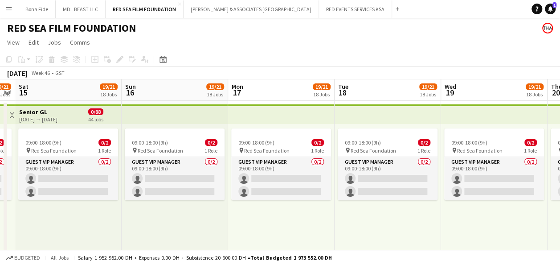
drag, startPoint x: 325, startPoint y: 122, endPoint x: 441, endPoint y: 128, distance: 116.4
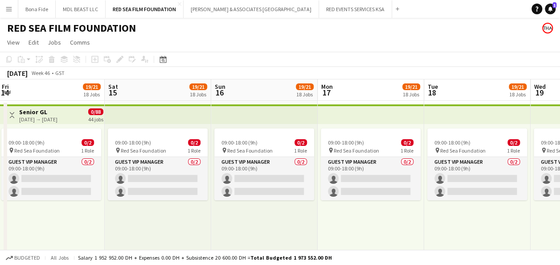
scroll to position [0, 272]
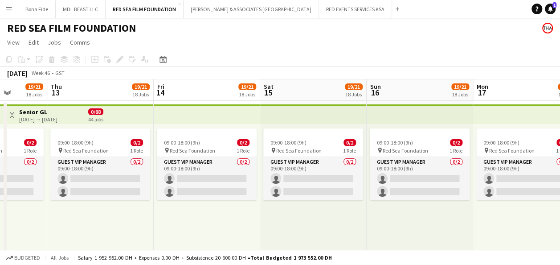
drag, startPoint x: 154, startPoint y: 112, endPoint x: 588, endPoint y: 118, distance: 434.3
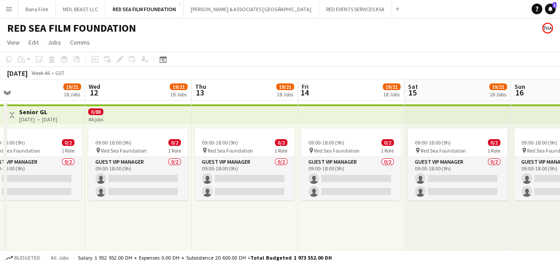
drag, startPoint x: 208, startPoint y: 112, endPoint x: 388, endPoint y: 111, distance: 180.4
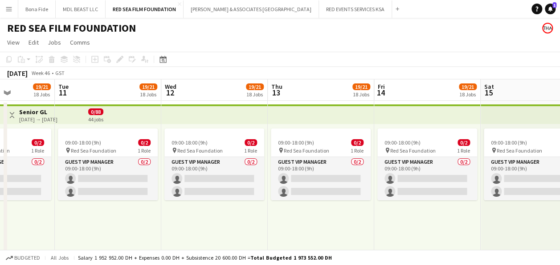
drag, startPoint x: 136, startPoint y: 115, endPoint x: 391, endPoint y: 115, distance: 255.2
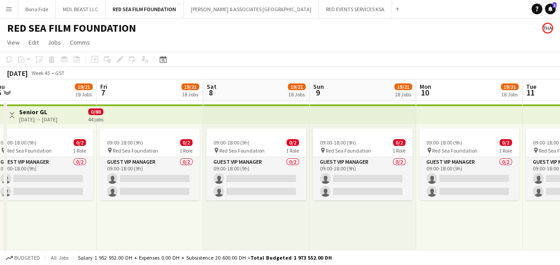
drag, startPoint x: 167, startPoint y: 114, endPoint x: 569, endPoint y: 112, distance: 401.7
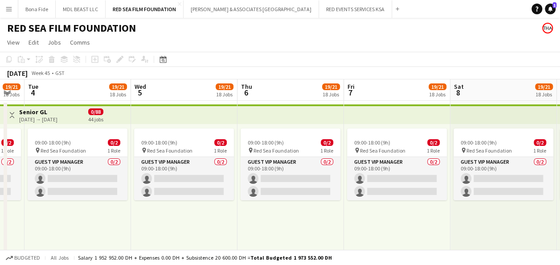
drag, startPoint x: 214, startPoint y: 106, endPoint x: 607, endPoint y: 106, distance: 392.8
drag, startPoint x: 217, startPoint y: 111, endPoint x: 661, endPoint y: 110, distance: 443.6
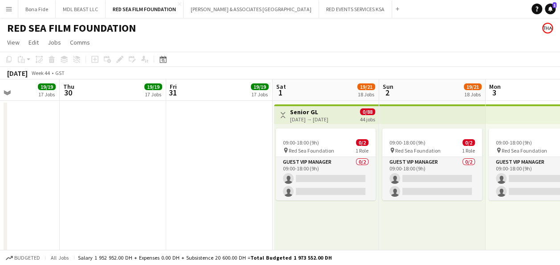
drag, startPoint x: 257, startPoint y: 117, endPoint x: 558, endPoint y: 114, distance: 300.2
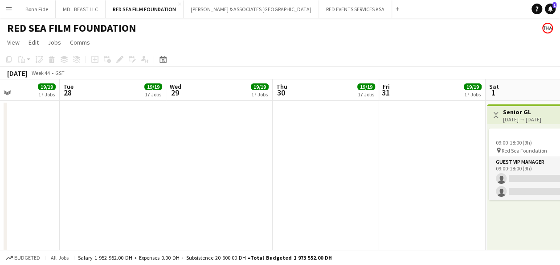
scroll to position [0, 258]
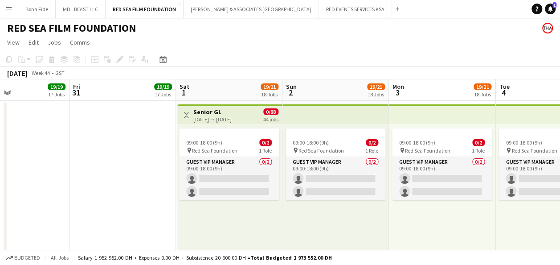
drag, startPoint x: 448, startPoint y: 119, endPoint x: 349, endPoint y: 126, distance: 98.7
drag, startPoint x: 102, startPoint y: 188, endPoint x: 143, endPoint y: 188, distance: 41.0
click at [102, 188] on app-date-cell at bounding box center [122, 183] width 106 height 165
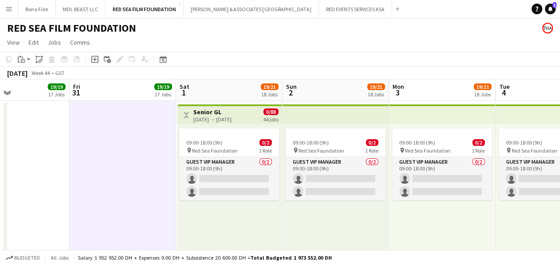
click at [313, 115] on app-top-bar at bounding box center [335, 114] width 106 height 20
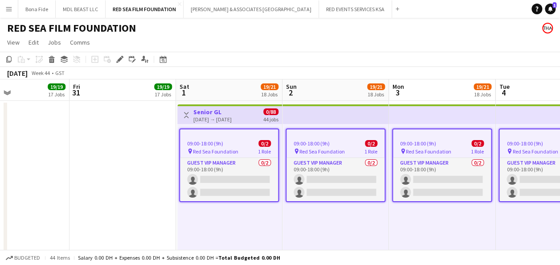
click at [117, 153] on app-date-cell at bounding box center [122, 183] width 106 height 165
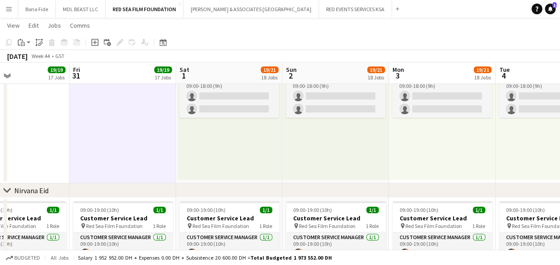
scroll to position [89, 0]
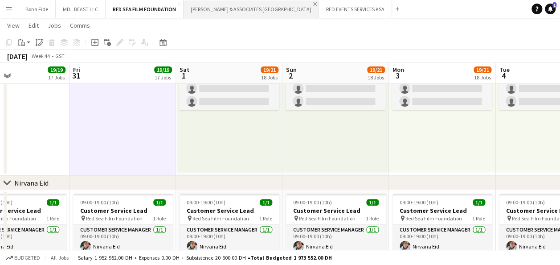
click at [313, 3] on app-icon "Close" at bounding box center [315, 4] width 4 height 4
click at [251, 4] on app-icon "Close" at bounding box center [253, 4] width 4 height 4
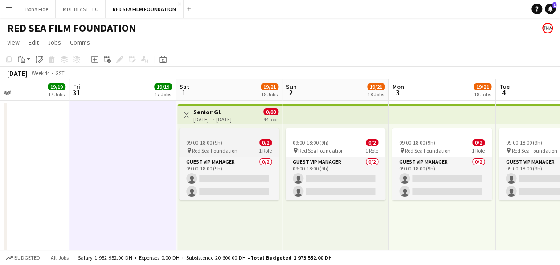
scroll to position [45, 0]
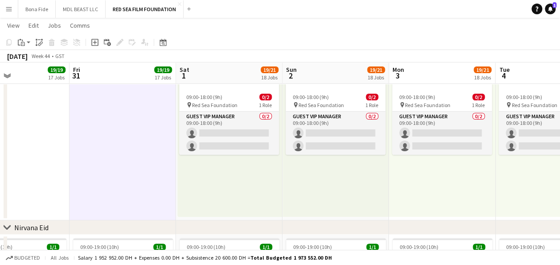
click at [237, 180] on div "09:00-18:00 (9h) 0/2 pin Red Sea Foundation 1 Role Guest VIP Manager 0/2 09:00-…" at bounding box center [229, 147] width 105 height 138
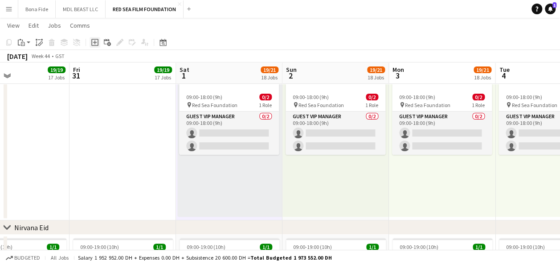
click at [95, 43] on icon "Add job" at bounding box center [94, 42] width 7 height 7
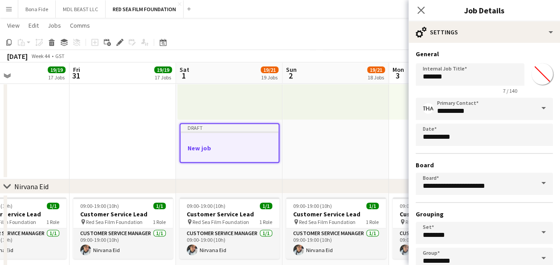
scroll to position [134, 0]
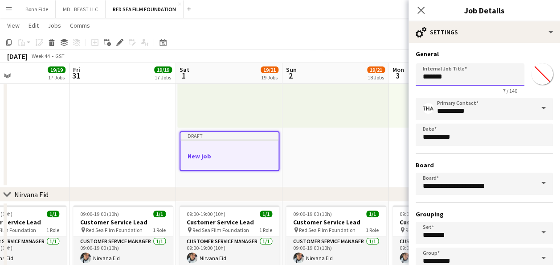
click at [457, 76] on input "*******" at bounding box center [470, 74] width 109 height 22
type input "*"
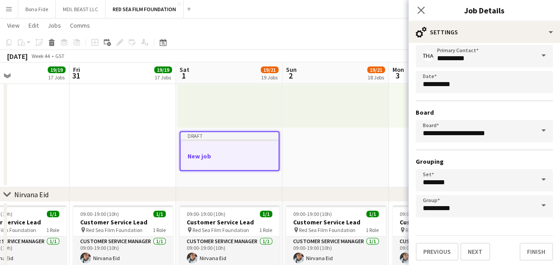
scroll to position [55, 0]
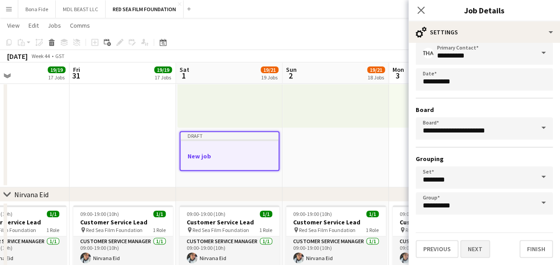
type input "**********"
click at [481, 247] on button "Next" at bounding box center [475, 249] width 30 height 18
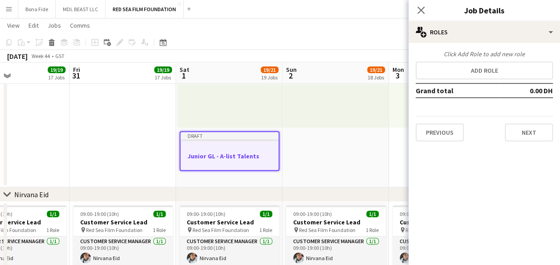
scroll to position [0, 0]
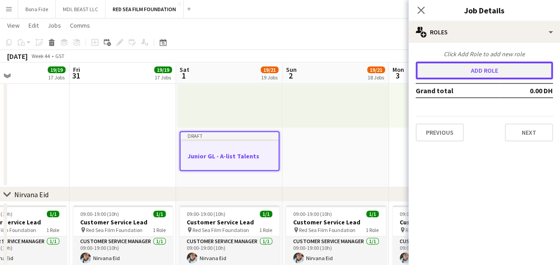
click at [490, 66] on button "Add role" at bounding box center [484, 70] width 137 height 18
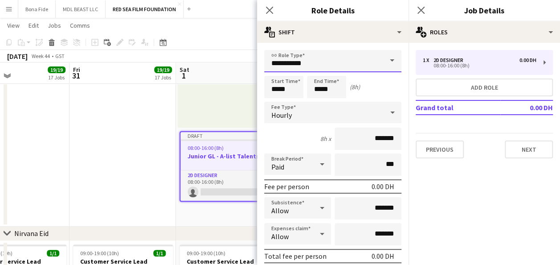
click at [375, 61] on input "**********" at bounding box center [332, 61] width 137 height 22
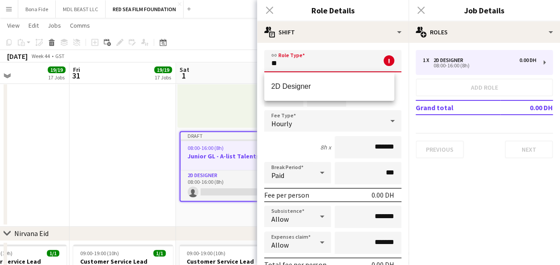
type input "*"
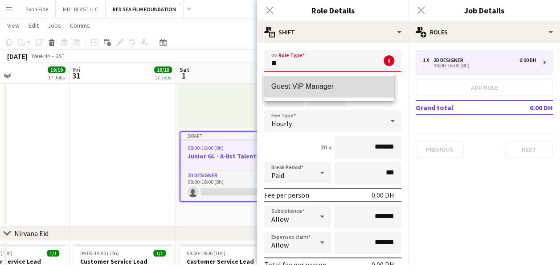
click at [351, 84] on span "Guest VIP Manager" at bounding box center [329, 86] width 116 height 8
type input "**********"
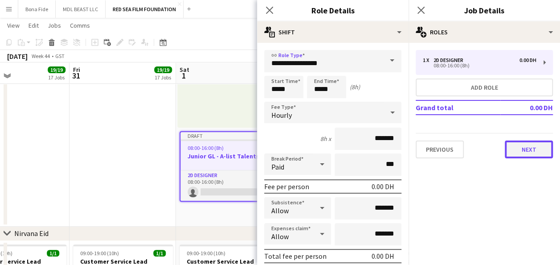
click at [523, 150] on button "Next" at bounding box center [529, 149] width 48 height 18
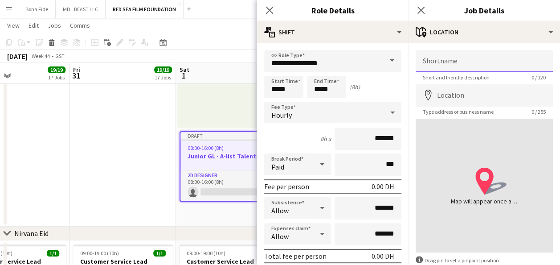
click at [447, 61] on input "Shortname" at bounding box center [484, 61] width 137 height 22
type input "**********"
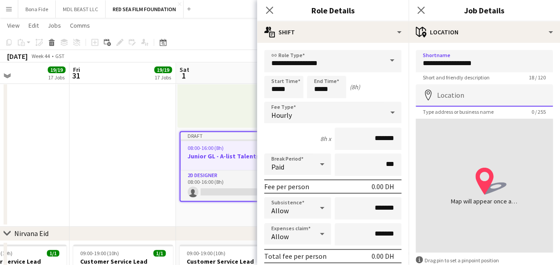
click at [455, 93] on input "Location" at bounding box center [484, 95] width 137 height 22
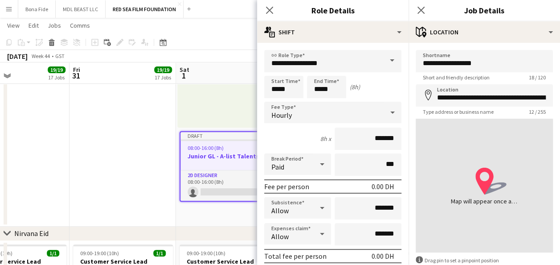
type input "**********"
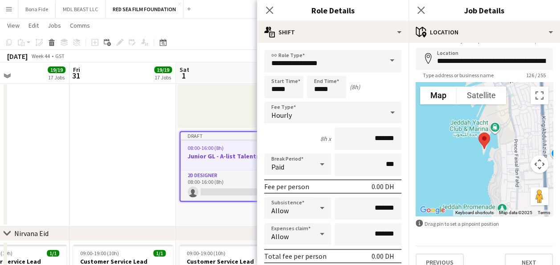
scroll to position [50, 0]
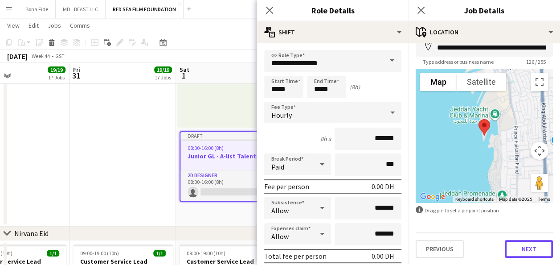
drag, startPoint x: 541, startPoint y: 248, endPoint x: 535, endPoint y: 251, distance: 7.0
click at [541, 248] on button "Next" at bounding box center [529, 249] width 48 height 18
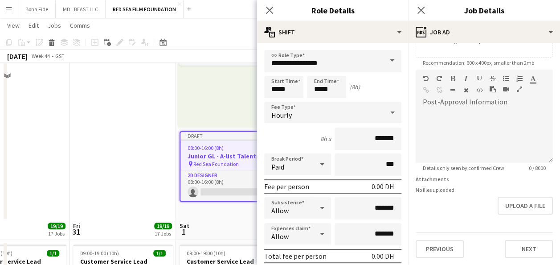
scroll to position [356, 0]
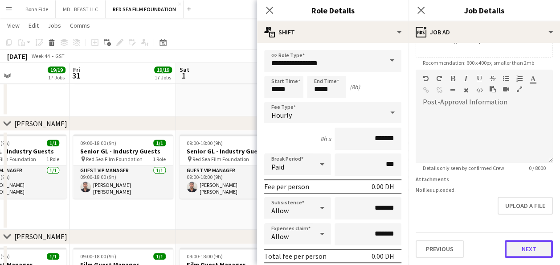
click at [527, 211] on form "**********" at bounding box center [483, 65] width 151 height 383
click at [537, 245] on button "Next" at bounding box center [529, 249] width 48 height 18
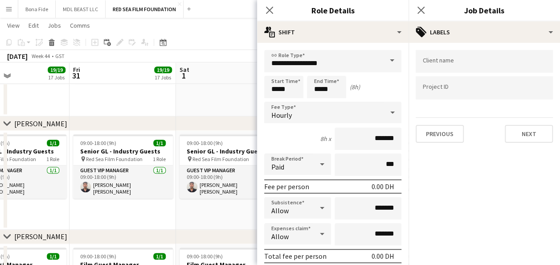
scroll to position [0, 0]
click at [527, 132] on button "Next" at bounding box center [529, 134] width 48 height 18
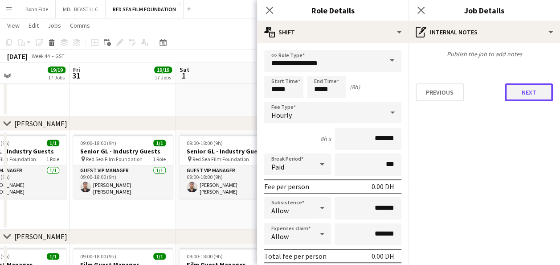
click at [522, 92] on button "Next" at bounding box center [529, 92] width 48 height 18
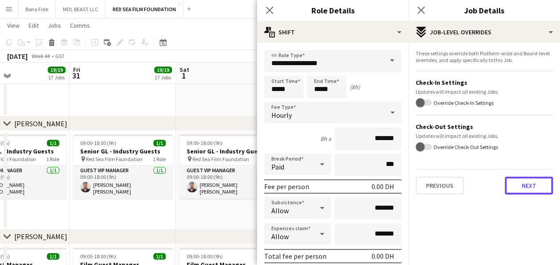
click at [530, 184] on button "Next" at bounding box center [529, 185] width 48 height 18
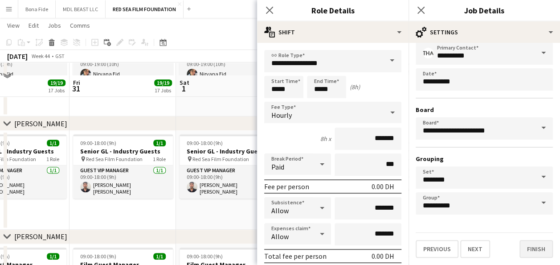
scroll to position [401, 0]
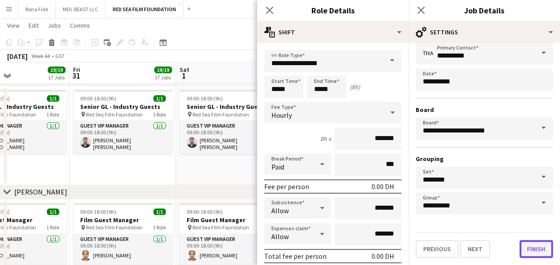
click at [538, 252] on button "Finish" at bounding box center [535, 249] width 33 height 18
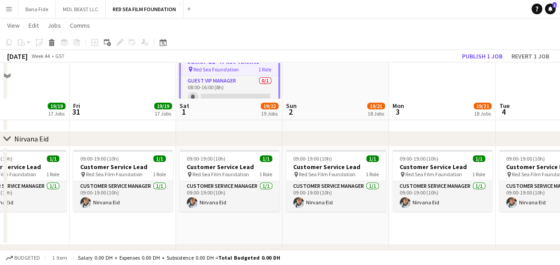
scroll to position [134, 0]
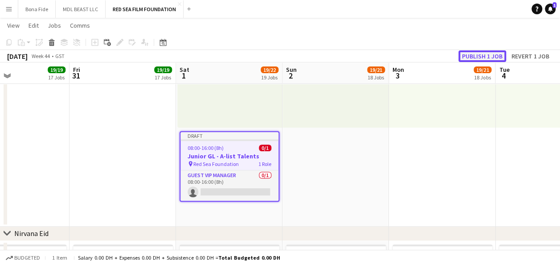
click at [478, 56] on button "Publish 1 job" at bounding box center [482, 56] width 48 height 12
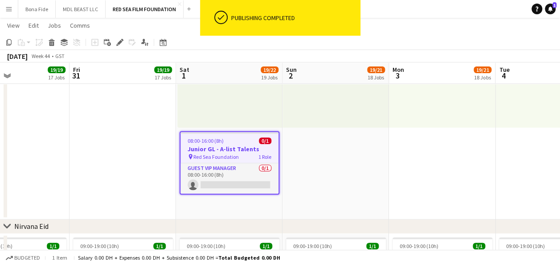
click at [212, 147] on h3 "Junior GL - A-list Talents" at bounding box center [229, 149] width 98 height 8
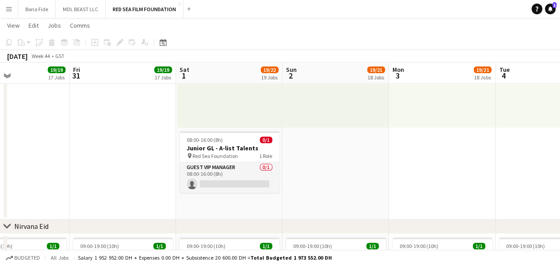
click at [344, 166] on app-date-cell "09:00-18:00 (9h) 0/2 pin Red Sea Foundation 1 Role Guest VIP Manager 0/2 09:00-…" at bounding box center [335, 92] width 106 height 253
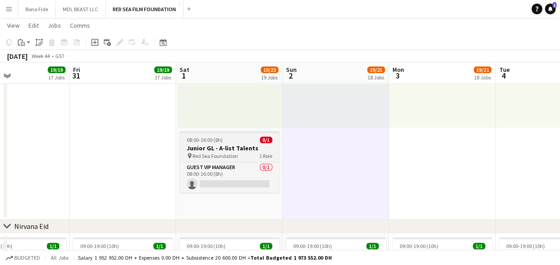
click at [235, 154] on span "Red Sea Foundation" at bounding box center [214, 155] width 45 height 7
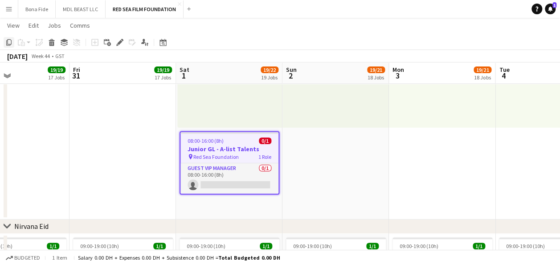
click at [8, 38] on div "Copy" at bounding box center [9, 42] width 11 height 11
click at [325, 153] on app-date-cell "09:00-18:00 (9h) 0/2 pin Red Sea Foundation 1 Role Guest VIP Manager 0/2 09:00-…" at bounding box center [335, 92] width 106 height 253
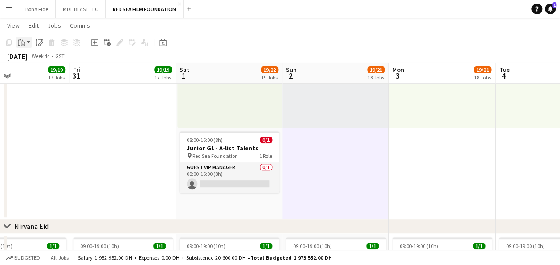
click at [24, 44] on icon "Paste" at bounding box center [21, 42] width 7 height 7
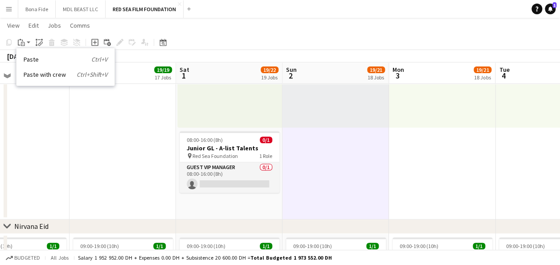
click at [106, 126] on app-date-cell at bounding box center [122, 92] width 106 height 253
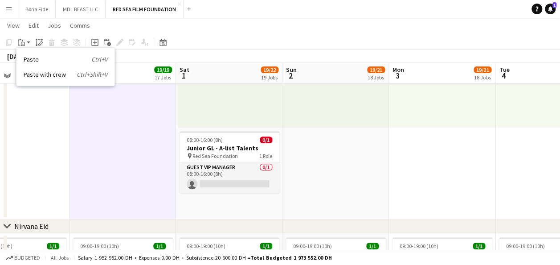
click at [371, 7] on app-navbar "Menu Boards Boards Boards All jobs Status Workforce Workforce My Workforce Recr…" at bounding box center [280, 9] width 560 height 18
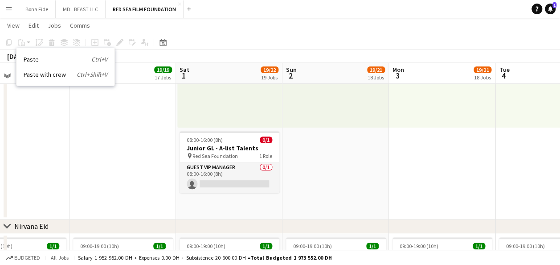
drag, startPoint x: 354, startPoint y: 152, endPoint x: 347, endPoint y: 151, distance: 7.3
click at [353, 152] on app-date-cell "09:00-18:00 (9h) 0/2 pin Red Sea Foundation 1 Role Guest VIP Manager 0/2 09:00-…" at bounding box center [335, 92] width 106 height 253
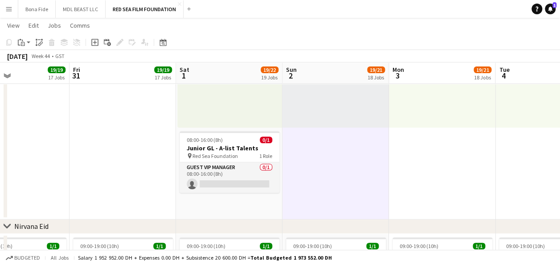
scroll to position [0, 357]
click at [38, 42] on icon "Paste linked Job" at bounding box center [39, 42] width 7 height 7
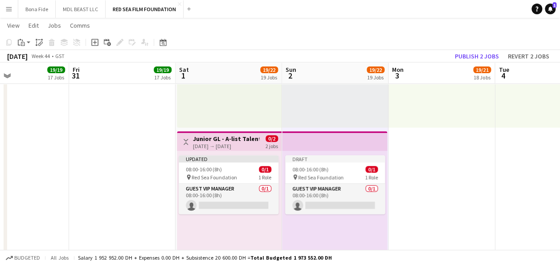
click at [411, 175] on app-date-cell "09:00-18:00 (9h) 0/2 pin Red Sea Foundation 1 Role Guest VIP Manager 0/2 09:00-…" at bounding box center [441, 129] width 106 height 326
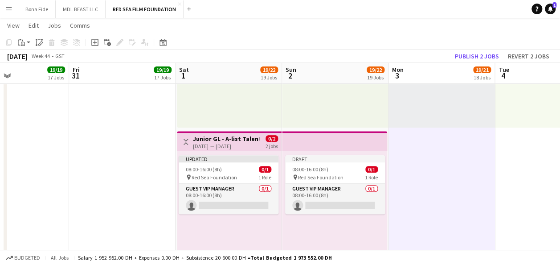
click at [227, 145] on div "[DATE] → [DATE]" at bounding box center [226, 146] width 66 height 7
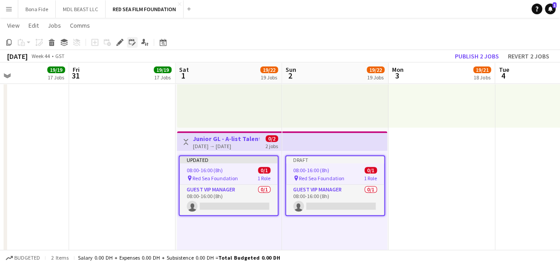
click at [133, 40] on icon at bounding box center [132, 42] width 7 height 7
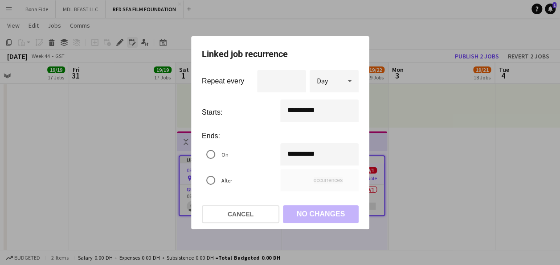
scroll to position [0, 0]
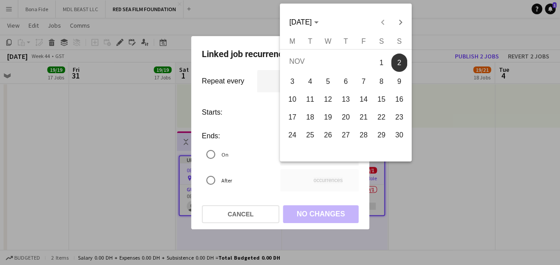
click at [317, 151] on div "**********" at bounding box center [280, 132] width 560 height 265
click at [400, 24] on span "Next month" at bounding box center [400, 22] width 18 height 18
click at [396, 95] on span "14" at bounding box center [399, 97] width 16 height 16
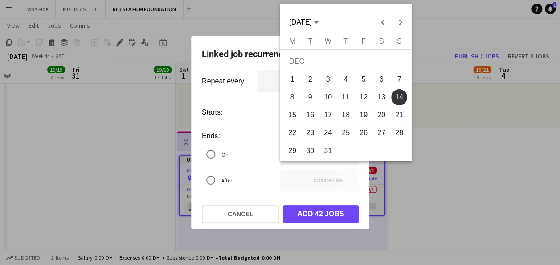
type input "**********"
type input "**"
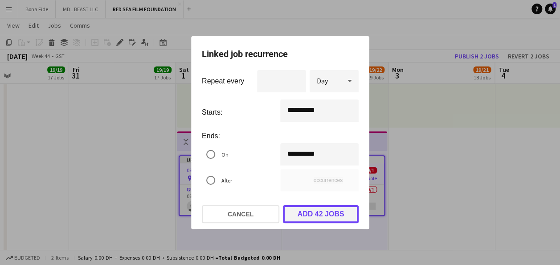
click at [334, 212] on button "Add 42 jobs" at bounding box center [321, 214] width 76 height 18
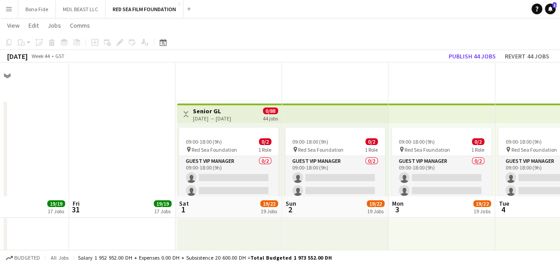
scroll to position [134, 0]
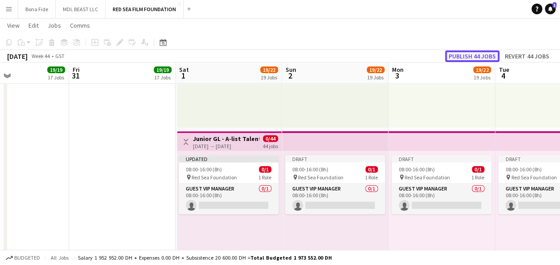
click at [465, 54] on button "Publish 44 jobs" at bounding box center [472, 56] width 54 height 12
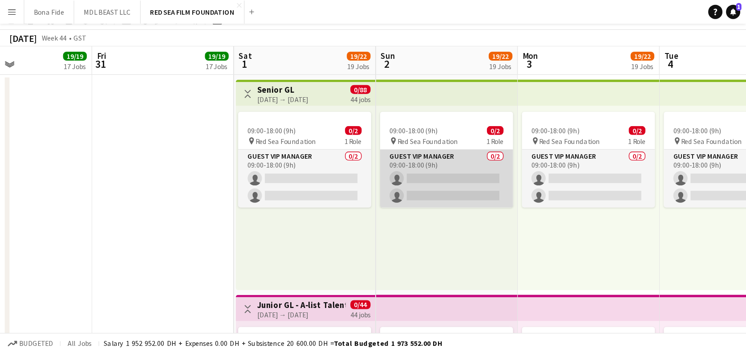
scroll to position [0, 0]
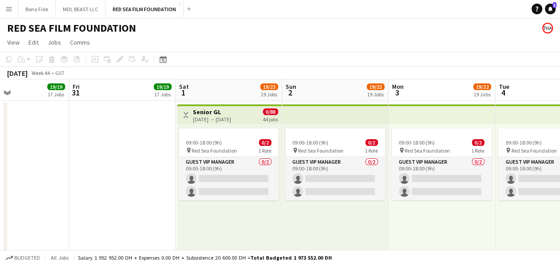
click at [223, 112] on h3 "Senior GL" at bounding box center [212, 112] width 38 height 8
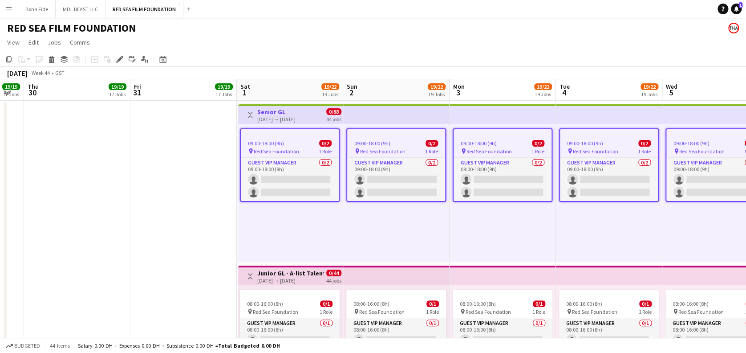
drag, startPoint x: 300, startPoint y: 235, endPoint x: 720, endPoint y: 202, distance: 420.9
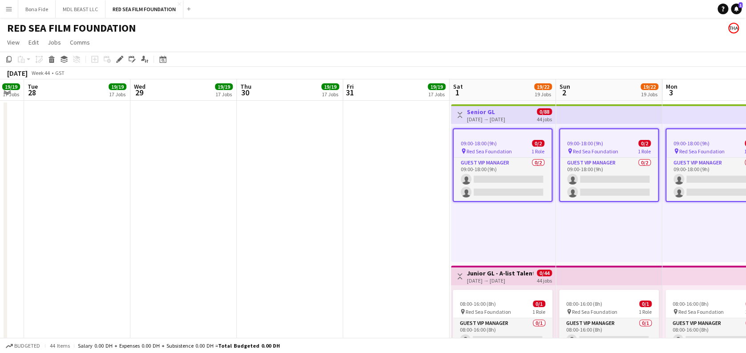
scroll to position [0, 259]
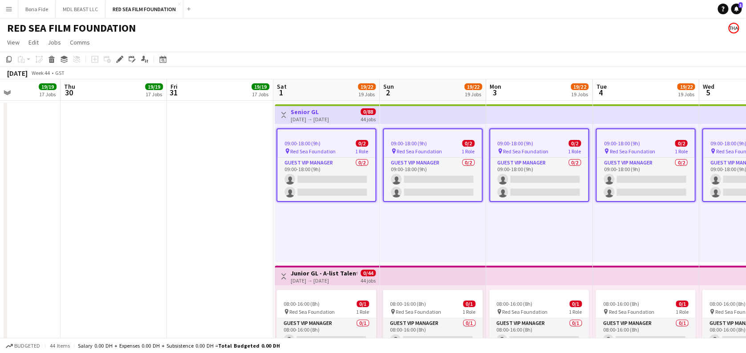
drag, startPoint x: 379, startPoint y: 232, endPoint x: 223, endPoint y: 207, distance: 158.3
click at [223, 207] on app-date-cell at bounding box center [220, 264] width 106 height 326
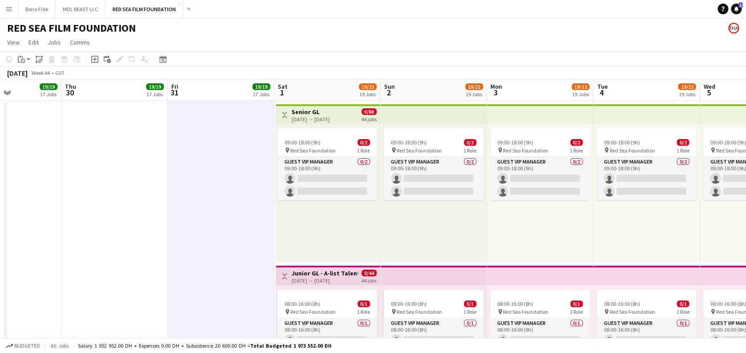
click at [348, 212] on div "09:00-18:00 (9h) 0/2 pin Red Sea Foundation 1 Role Guest VIP Manager 0/2 09:00-…" at bounding box center [328, 193] width 105 height 138
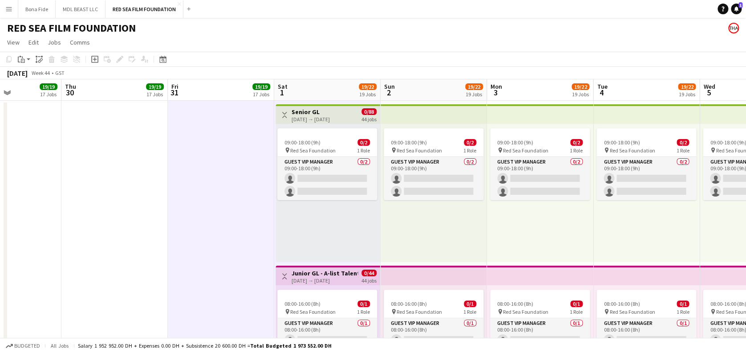
click at [348, 212] on div "09:00-18:00 (9h) 0/2 pin Red Sea Foundation 1 Role Guest VIP Manager 0/2 09:00-…" at bounding box center [328, 193] width 105 height 138
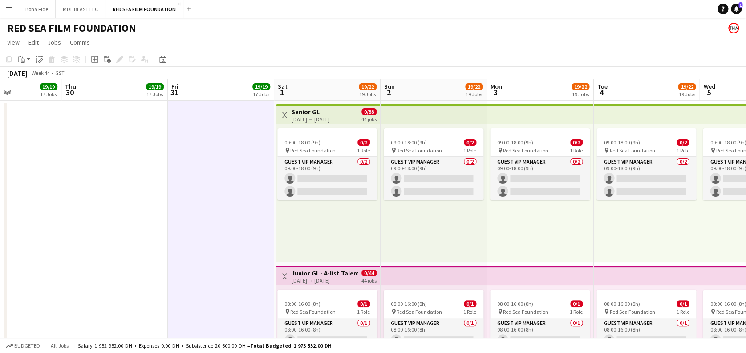
click at [348, 212] on div "09:00-18:00 (9h) 0/2 pin Red Sea Foundation 1 Role Guest VIP Manager 0/2 09:00-…" at bounding box center [328, 193] width 105 height 138
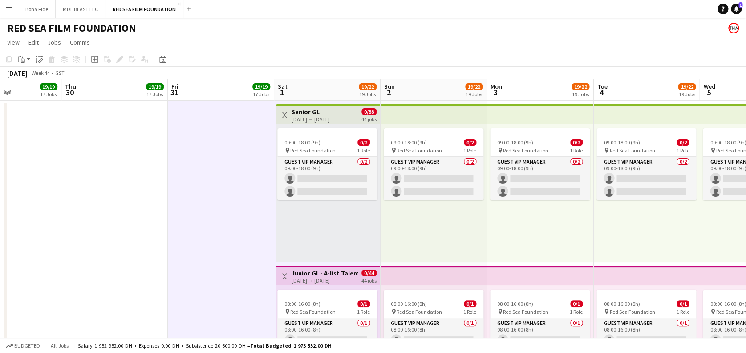
click at [348, 212] on div "09:00-18:00 (9h) 0/2 pin Red Sea Foundation 1 Role Guest VIP Manager 0/2 09:00-…" at bounding box center [328, 193] width 105 height 138
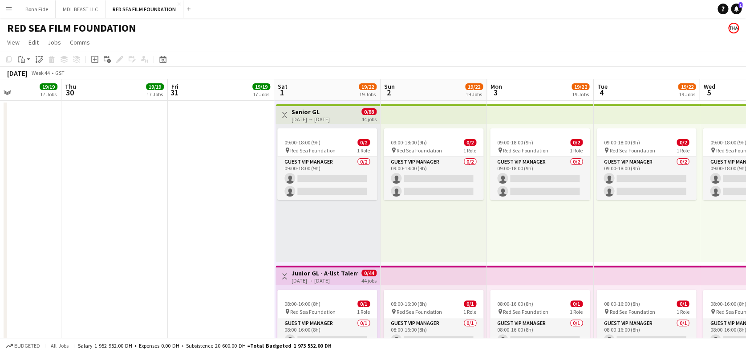
click at [159, 210] on app-date-cell at bounding box center [114, 264] width 106 height 326
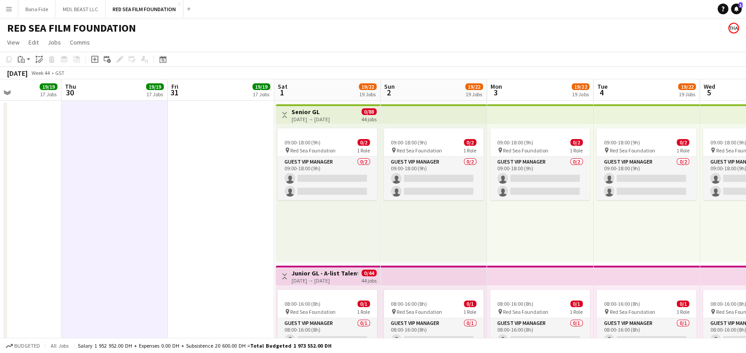
scroll to position [0, 257]
drag, startPoint x: 241, startPoint y: 175, endPoint x: 182, endPoint y: 243, distance: 90.3
click at [178, 245] on app-date-cell at bounding box center [221, 264] width 106 height 326
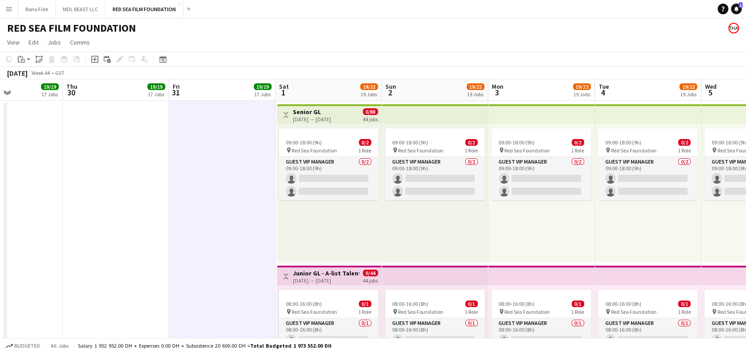
click at [306, 220] on div "09:00-18:00 (9h) 0/2 pin Red Sea Foundation 1 Role Guest VIP Manager 0/2 09:00-…" at bounding box center [329, 193] width 105 height 138
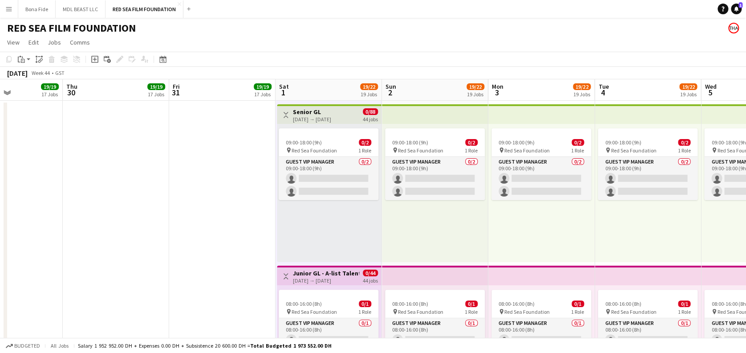
scroll to position [0, 256]
drag, startPoint x: 319, startPoint y: 237, endPoint x: 187, endPoint y: 179, distance: 145.0
click at [187, 179] on app-date-cell at bounding box center [223, 264] width 106 height 326
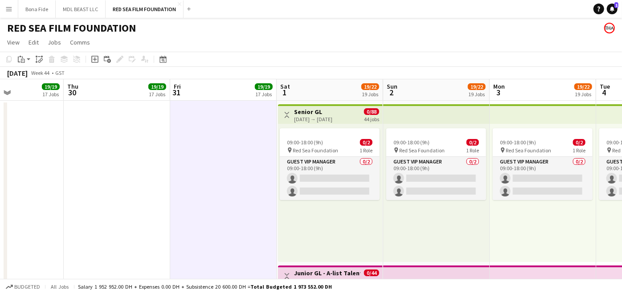
scroll to position [0, 267]
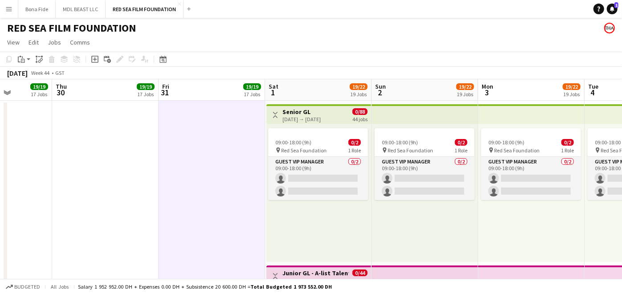
drag, startPoint x: 404, startPoint y: 245, endPoint x: 183, endPoint y: 237, distance: 221.5
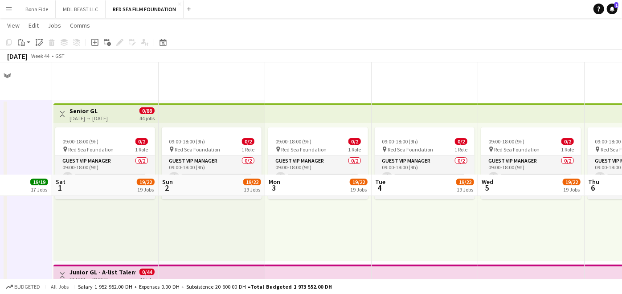
scroll to position [198, 0]
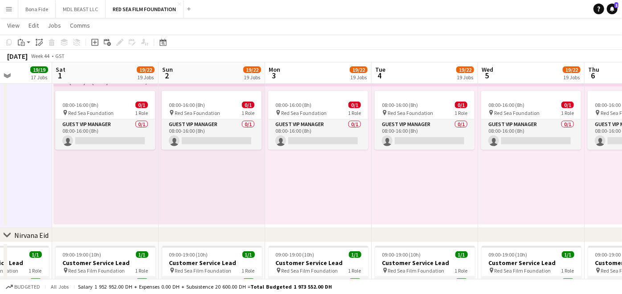
click at [122, 194] on div "08:00-16:00 (8h) 0/1 pin Red Sea Foundation 1 Role Guest VIP Manager 0/1 08:00-…" at bounding box center [105, 155] width 105 height 138
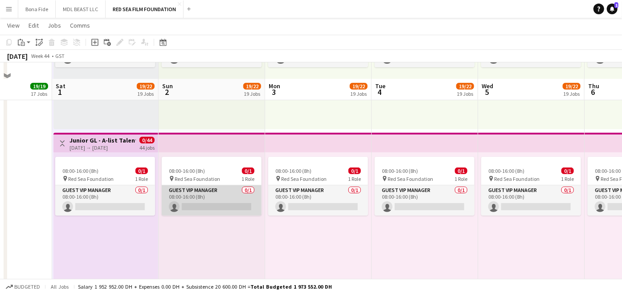
scroll to position [148, 0]
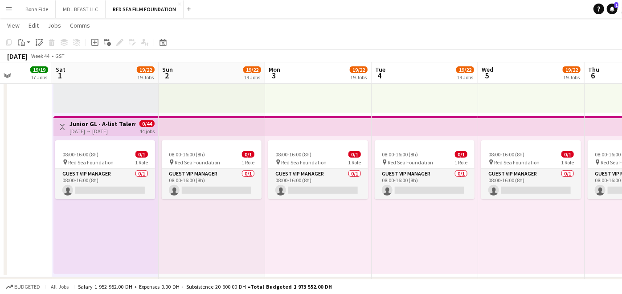
click at [129, 247] on div "08:00-16:00 (8h) 0/1 pin Red Sea Foundation 1 Role Guest VIP Manager 0/1 08:00-…" at bounding box center [105, 205] width 105 height 138
click at [110, 256] on div "08:00-16:00 (8h) 0/1 pin Red Sea Foundation 1 Role Guest VIP Manager 0/1 08:00-…" at bounding box center [105, 205] width 105 height 138
click at [98, 42] on icon at bounding box center [94, 42] width 7 height 7
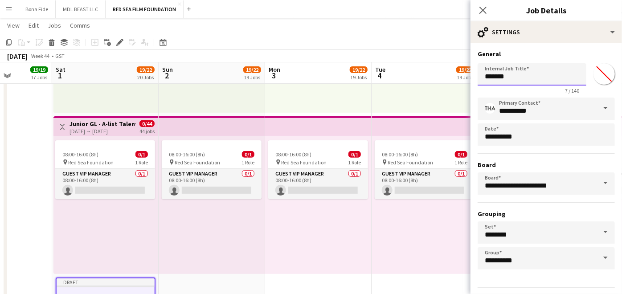
click at [531, 81] on input "*******" at bounding box center [531, 74] width 109 height 22
type input "*"
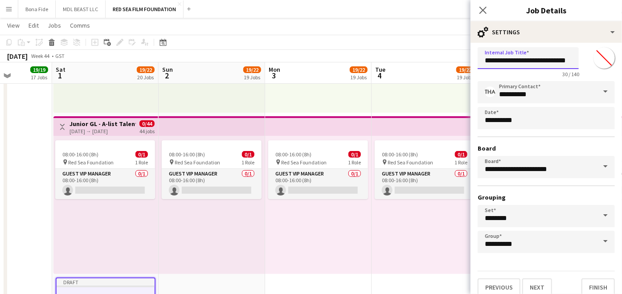
scroll to position [23, 0]
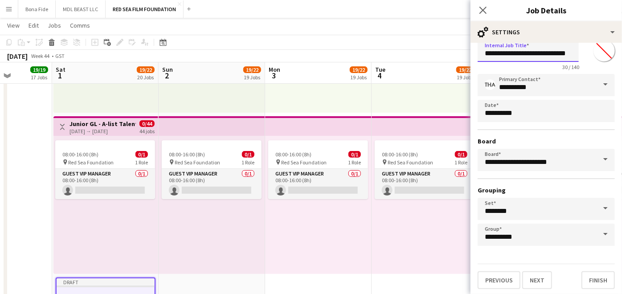
type input "**********"
click at [543, 264] on button "Next" at bounding box center [537, 280] width 30 height 18
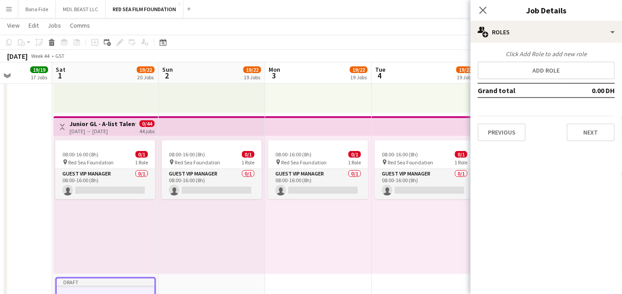
scroll to position [0, 0]
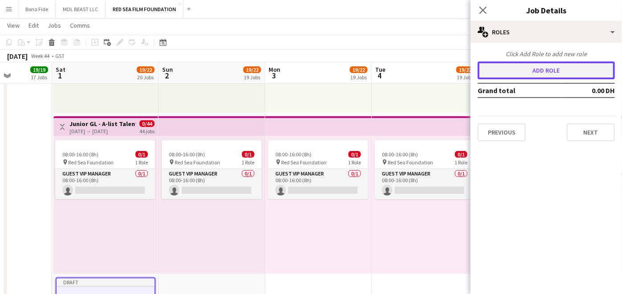
click at [546, 67] on button "Add role" at bounding box center [545, 70] width 137 height 18
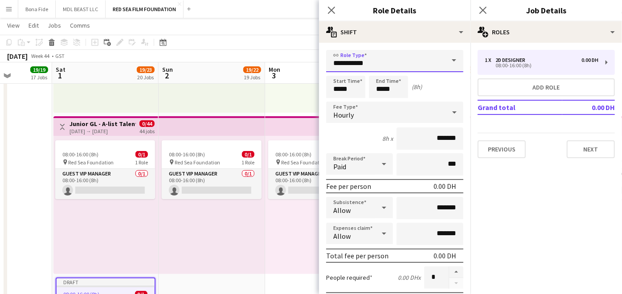
click at [434, 63] on input "**********" at bounding box center [394, 61] width 137 height 22
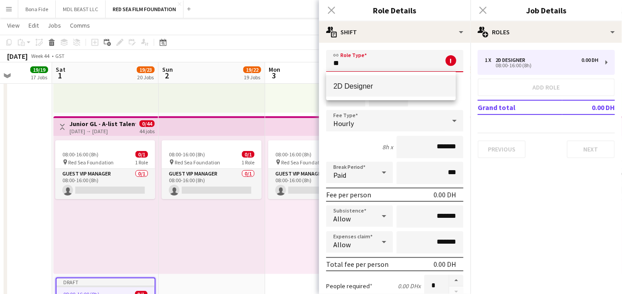
type input "*"
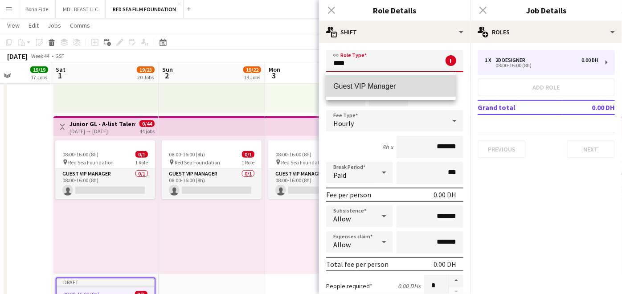
click at [378, 77] on mat-option "Guest VIP Manager" at bounding box center [391, 85] width 130 height 21
type input "**********"
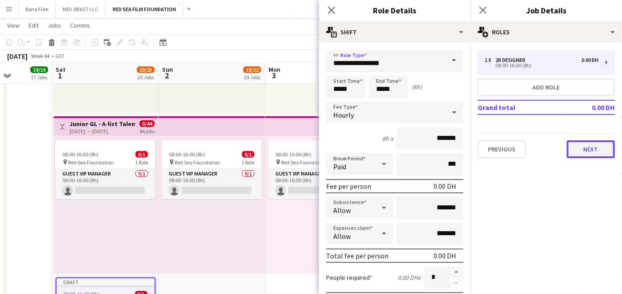
click at [566, 144] on button "Next" at bounding box center [591, 149] width 48 height 18
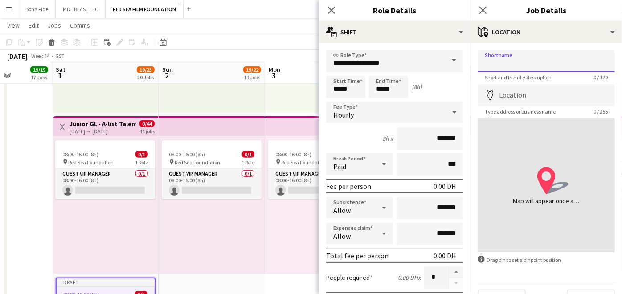
click at [523, 61] on input "Shortname" at bounding box center [545, 61] width 137 height 22
type input "**********"
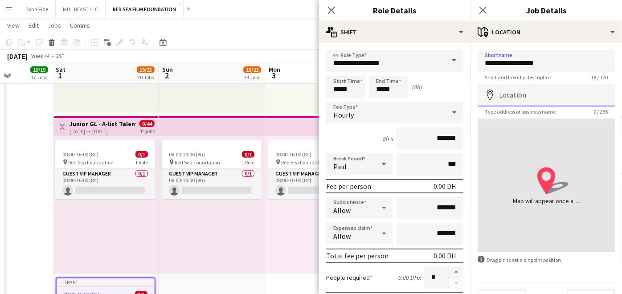
click at [524, 98] on input "Location" at bounding box center [545, 95] width 137 height 22
type input "**********"
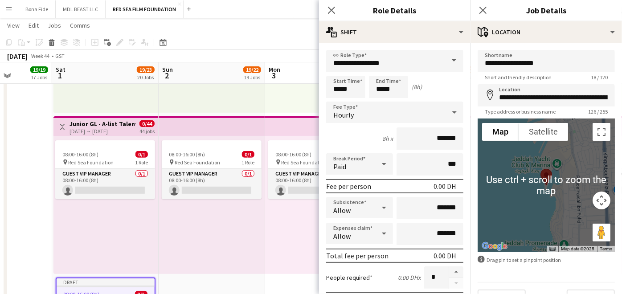
scroll to position [19, 0]
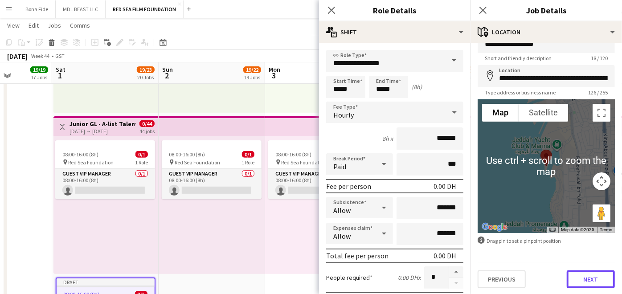
click at [566, 264] on button "Next" at bounding box center [591, 279] width 48 height 18
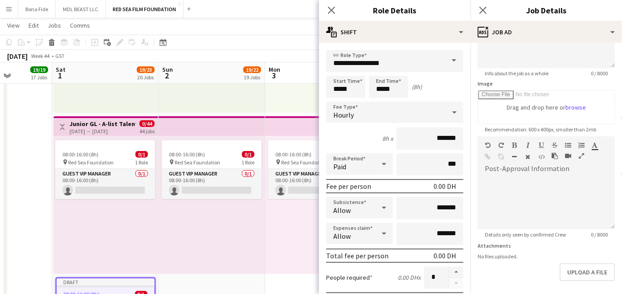
scroll to position [179, 0]
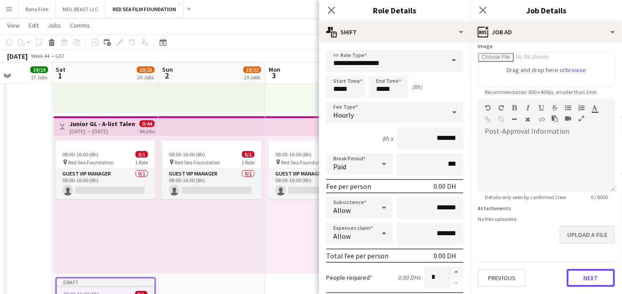
click at [566, 239] on form "**********" at bounding box center [545, 94] width 151 height 383
click at [566, 264] on button "Next" at bounding box center [591, 279] width 48 height 18
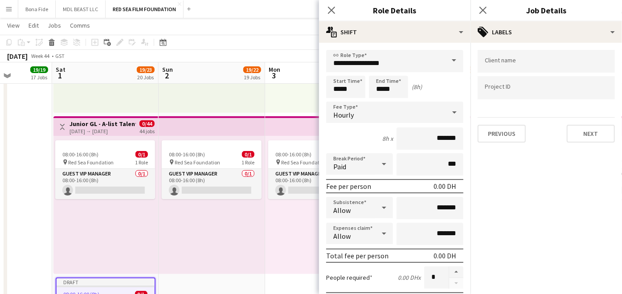
scroll to position [0, 0]
click at [566, 135] on button "Next" at bounding box center [591, 134] width 48 height 18
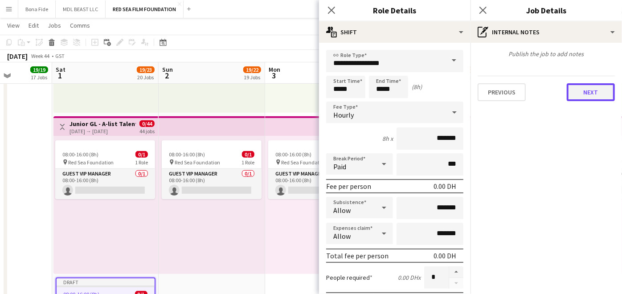
click at [566, 92] on button "Next" at bounding box center [591, 92] width 48 height 18
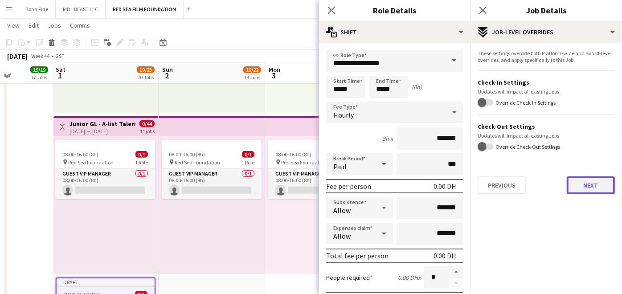
click at [566, 181] on button "Next" at bounding box center [591, 185] width 48 height 18
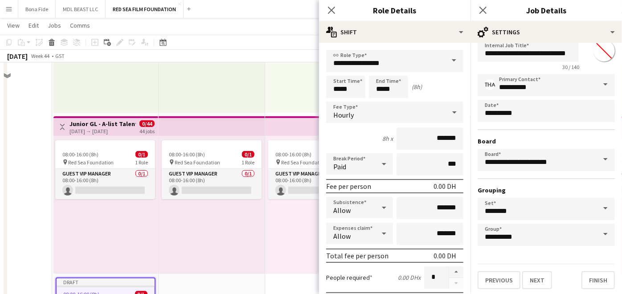
scroll to position [396, 0]
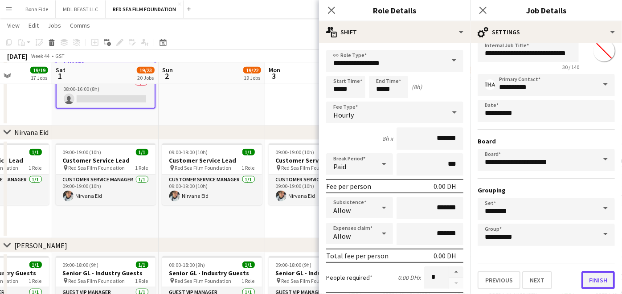
click at [566, 264] on button "Finish" at bounding box center [597, 280] width 33 height 18
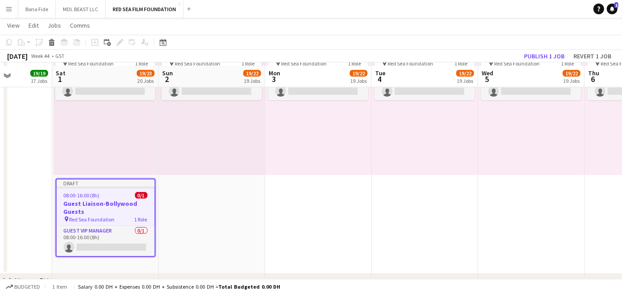
scroll to position [297, 0]
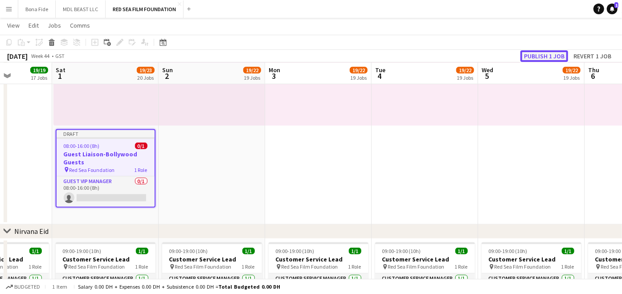
click at [542, 51] on button "Publish 1 job" at bounding box center [544, 56] width 48 height 12
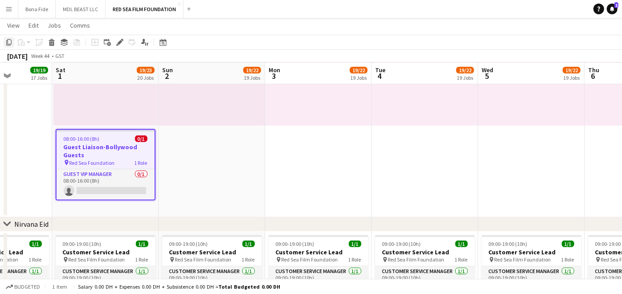
click at [11, 41] on icon at bounding box center [8, 42] width 5 height 6
click at [182, 150] on app-date-cell "09:00-18:00 (9h) 0/2 pin Red Sea Foundation 1 Role Guest VIP Manager 0/2 09:00-…" at bounding box center [212, 10] width 106 height 414
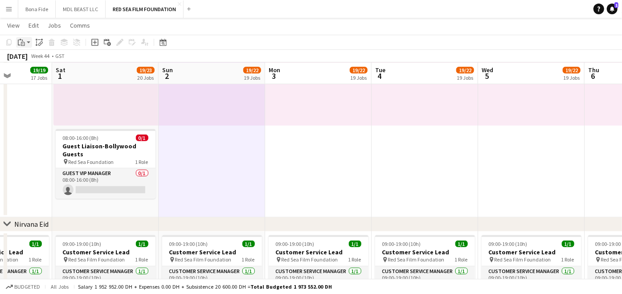
click at [19, 40] on icon "Paste" at bounding box center [21, 42] width 7 height 7
click at [39, 57] on link "Paste Ctrl+V" at bounding box center [66, 59] width 84 height 8
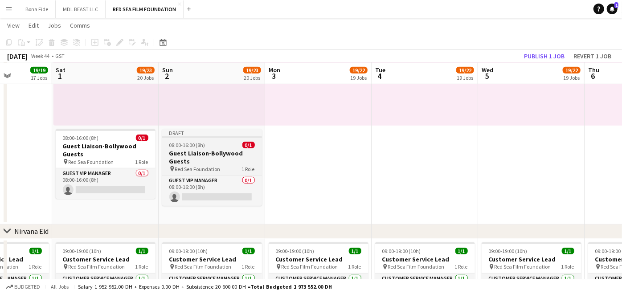
drag, startPoint x: 190, startPoint y: 133, endPoint x: 180, endPoint y: 136, distance: 10.3
click at [180, 136] on app-job-card "Draft 08:00-16:00 (8h) 0/1 Guest Liaison-Bollywood Guests pin Red Sea Foundatio…" at bounding box center [212, 167] width 100 height 77
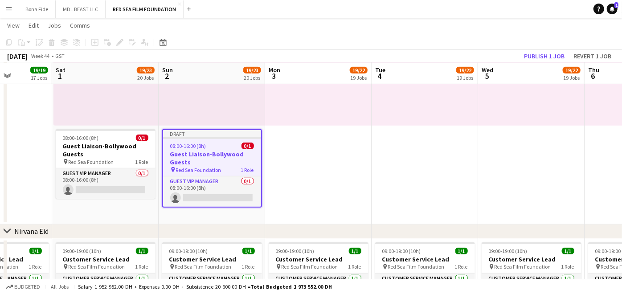
scroll to position [0, 267]
click at [47, 42] on div "Delete" at bounding box center [51, 42] width 11 height 11
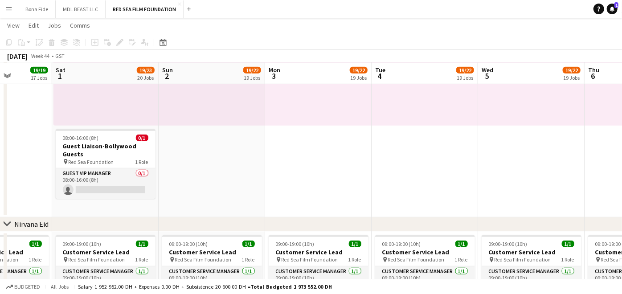
click at [185, 136] on app-date-cell "09:00-18:00 (9h) 0/2 pin Red Sea Foundation 1 Role Guest VIP Manager 0/2 09:00-…" at bounding box center [212, 10] width 106 height 414
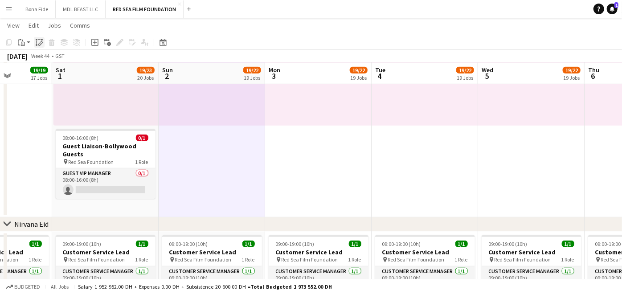
click at [38, 42] on icon "Paste linked Job" at bounding box center [39, 42] width 7 height 7
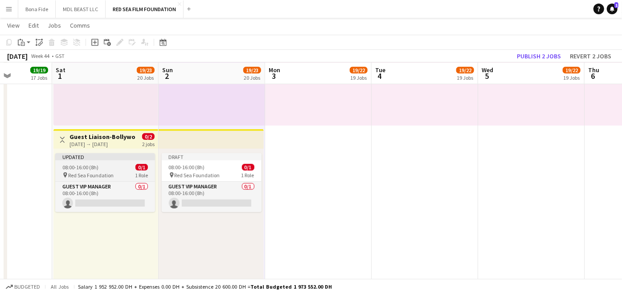
click at [112, 164] on div "08:00-16:00 (8h) 0/1" at bounding box center [105, 167] width 100 height 7
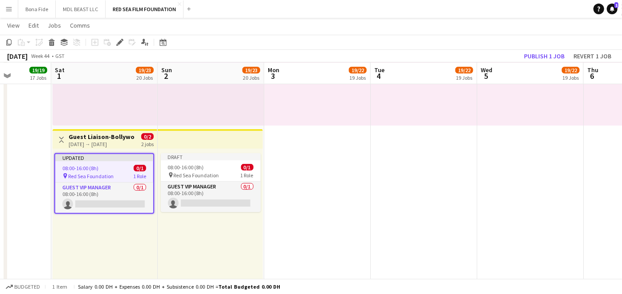
click at [99, 139] on h3 "Guest Liaison-Bollywood Guests" at bounding box center [102, 137] width 66 height 8
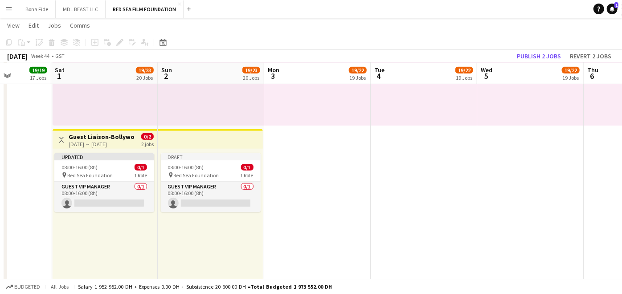
click at [99, 139] on h3 "Guest Liaison-Bollywood Guests" at bounding box center [102, 137] width 66 height 8
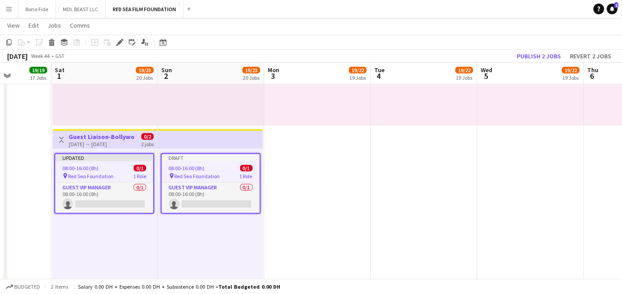
click at [106, 157] on div "Updated" at bounding box center [104, 157] width 98 height 7
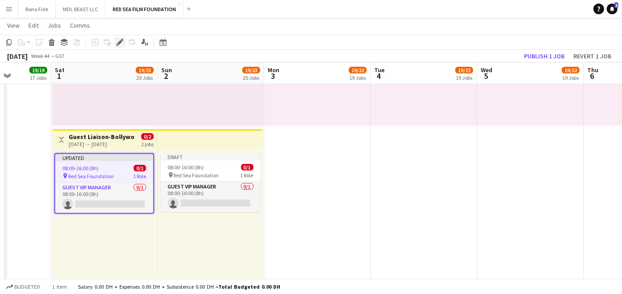
click at [122, 43] on icon "Edit" at bounding box center [119, 42] width 7 height 7
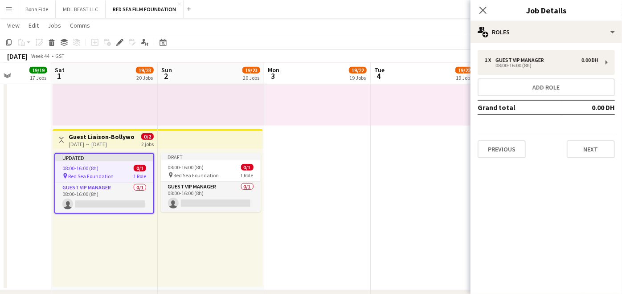
click at [343, 143] on app-date-cell "09:00-18:00 (9h) 0/2 pin Red Sea Foundation 1 Role Guest VIP Manager 0/2 09:00-…" at bounding box center [317, 46] width 106 height 487
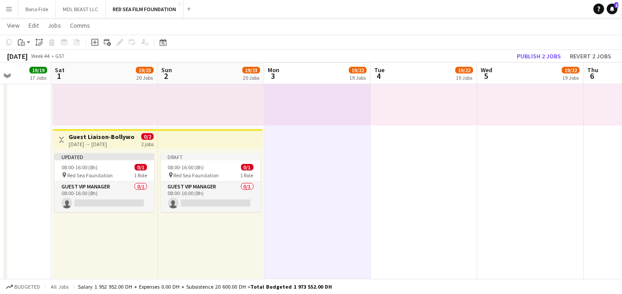
click at [104, 134] on h3 "Guest Liaison-Bollywood Guests" at bounding box center [102, 137] width 66 height 8
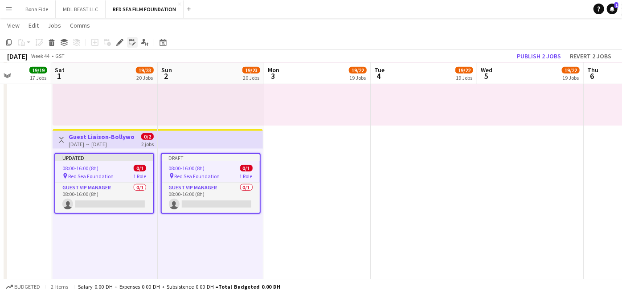
click at [131, 43] on icon "Edit linked Job" at bounding box center [132, 42] width 7 height 7
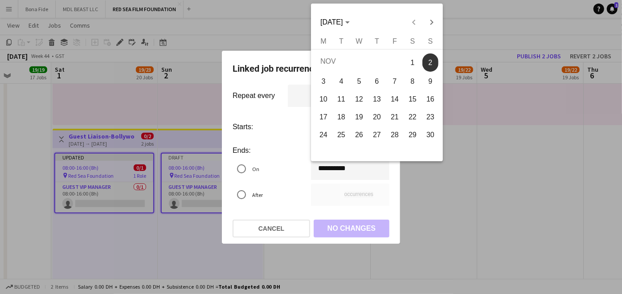
click at [346, 174] on div "**********" at bounding box center [311, 147] width 622 height 294
click at [428, 20] on span "Next month" at bounding box center [432, 22] width 18 height 18
click at [430, 100] on span "14" at bounding box center [430, 97] width 16 height 16
type input "**********"
type input "**"
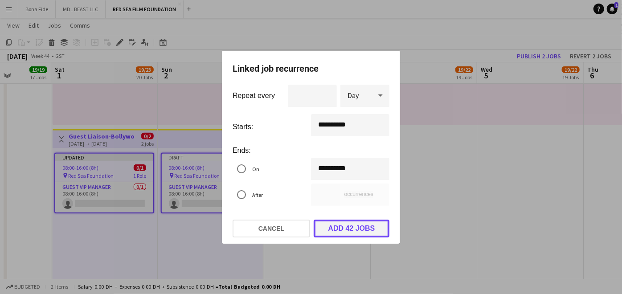
click at [343, 227] on button "Add 42 jobs" at bounding box center [352, 229] width 76 height 18
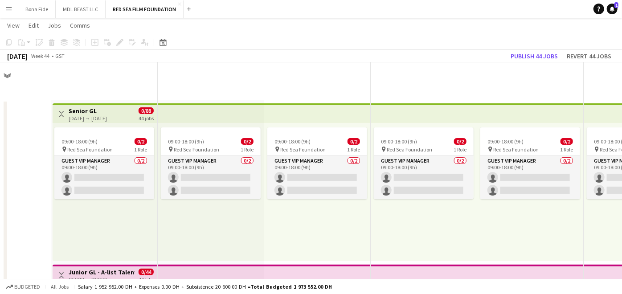
scroll to position [297, 0]
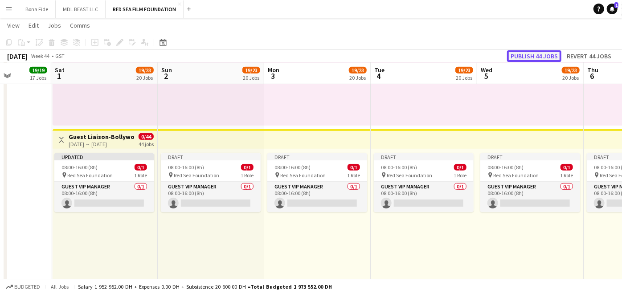
click at [522, 57] on button "Publish 44 jobs" at bounding box center [534, 56] width 54 height 12
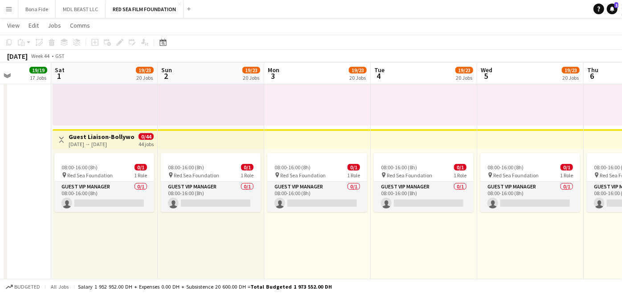
click at [326, 252] on div "08:00-16:00 (8h) 0/1 pin Red Sea Foundation 1 Role Guest VIP Manager 0/1 08:00-…" at bounding box center [317, 218] width 106 height 138
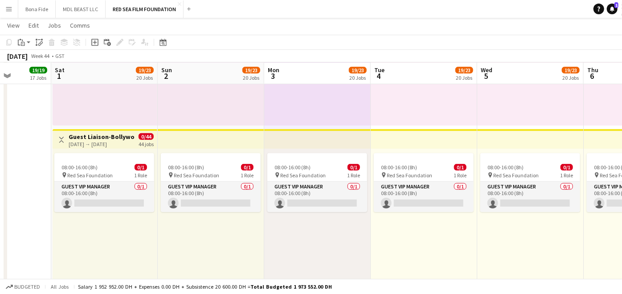
click at [212, 238] on div "08:00-16:00 (8h) 0/1 pin Red Sea Foundation 1 Role Guest VIP Manager 0/1 08:00-…" at bounding box center [211, 218] width 106 height 138
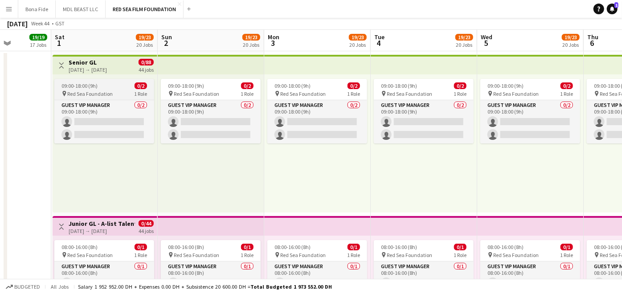
scroll to position [0, 0]
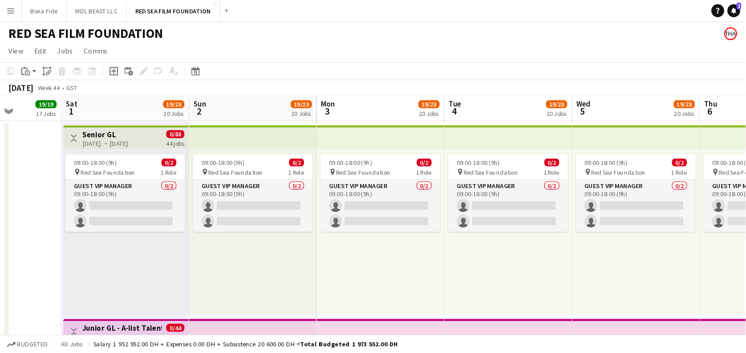
scroll to position [0, 267]
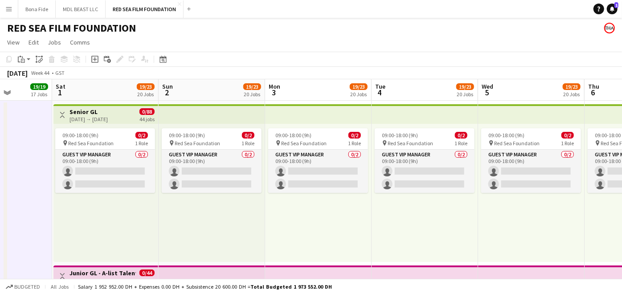
click at [108, 116] on div "[DATE] → [DATE]" at bounding box center [88, 119] width 38 height 7
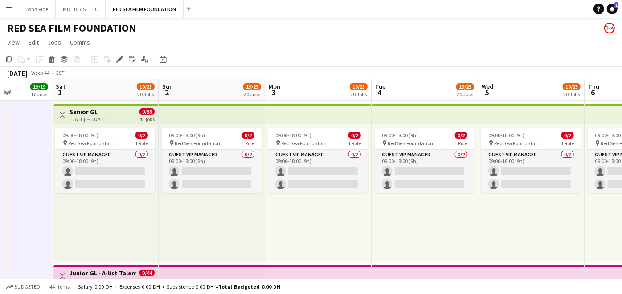
scroll to position [0, 266]
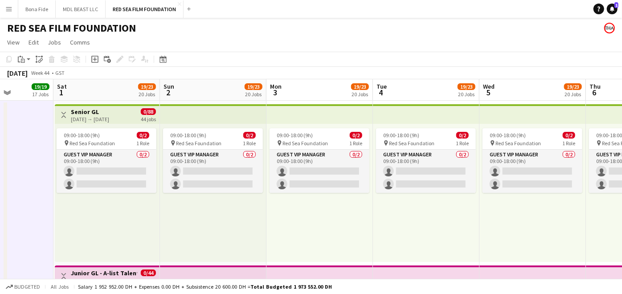
click at [101, 113] on h3 "Senior GL" at bounding box center [90, 112] width 38 height 8
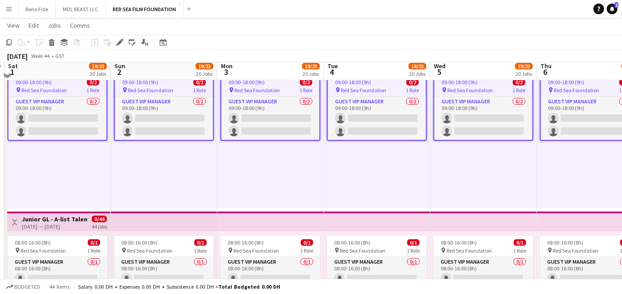
scroll to position [49, 0]
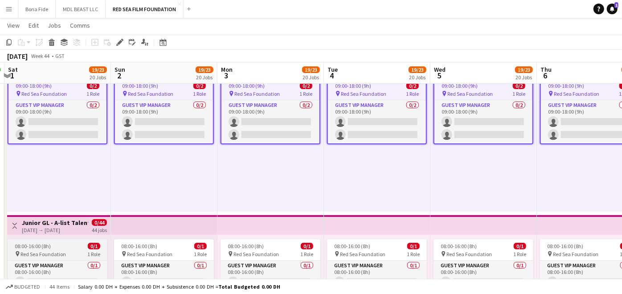
click at [81, 240] on app-job-card "08:00-16:00 (8h) 0/1 pin Red Sea Foundation 1 Role Guest VIP Manager 0/1 08:00-…" at bounding box center [58, 265] width 100 height 52
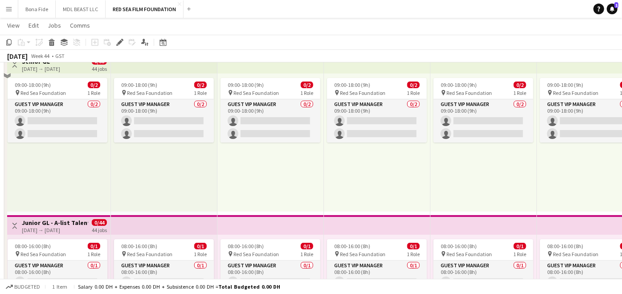
scroll to position [0, 0]
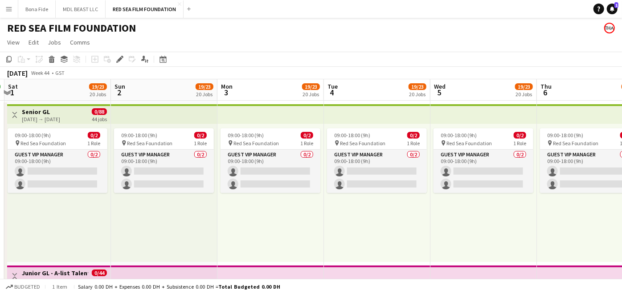
click at [52, 113] on h3 "Senior GL" at bounding box center [41, 112] width 38 height 8
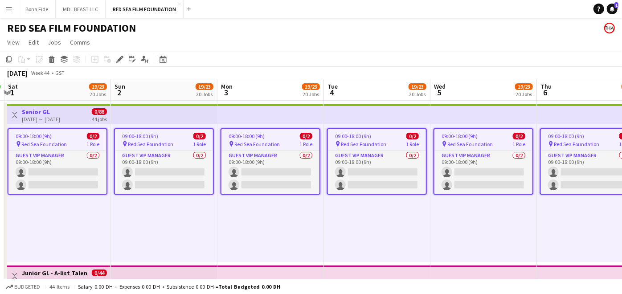
click at [64, 264] on h3 "Junior GL - A-list Talents" at bounding box center [55, 273] width 66 height 8
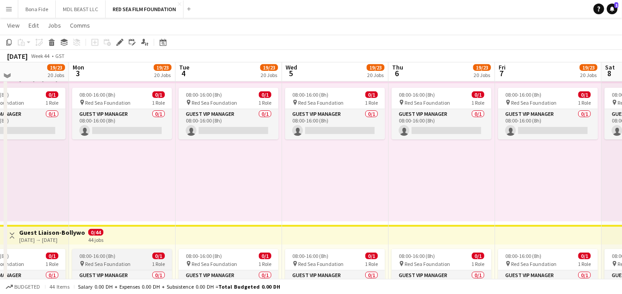
scroll to position [198, 0]
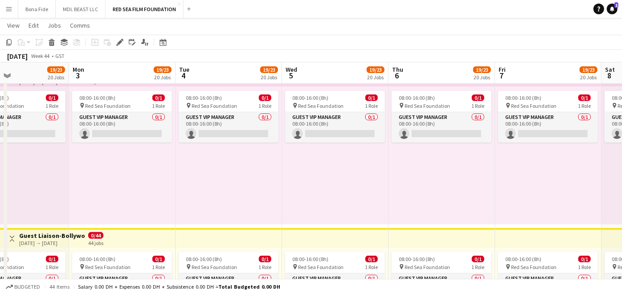
drag, startPoint x: 107, startPoint y: 220, endPoint x: 189, endPoint y: 220, distance: 82.0
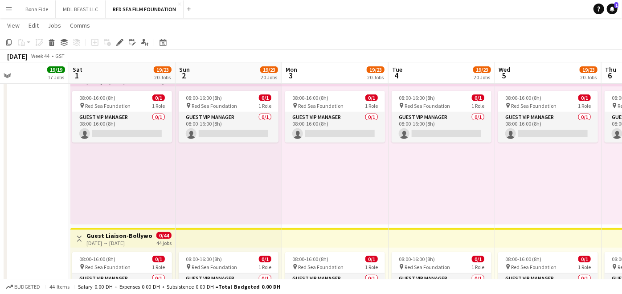
drag, startPoint x: 344, startPoint y: 229, endPoint x: 386, endPoint y: 224, distance: 42.2
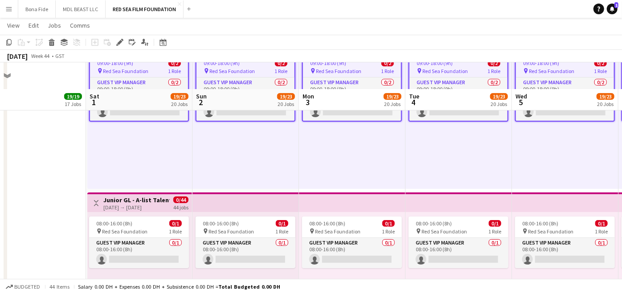
scroll to position [0, 0]
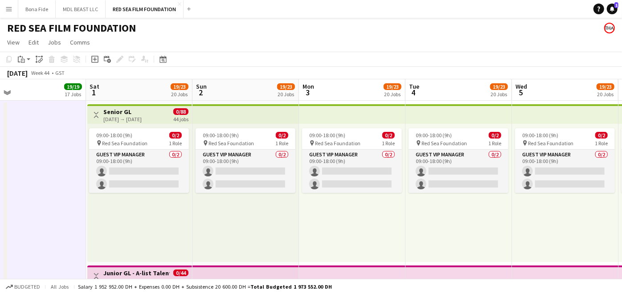
click at [127, 113] on h3 "Senior GL" at bounding box center [122, 112] width 38 height 8
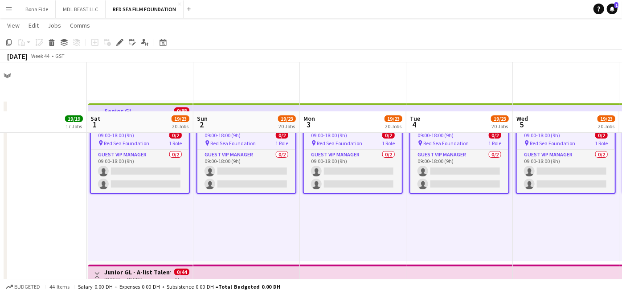
scroll to position [49, 0]
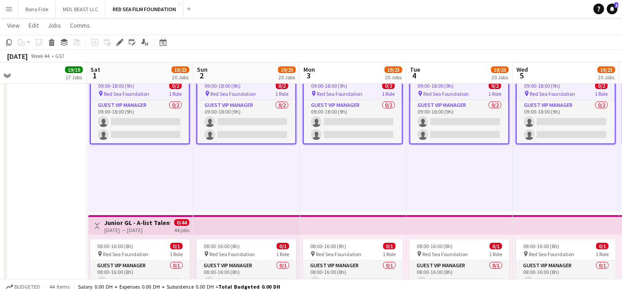
click at [146, 225] on h3 "Junior GL - A-list Talents" at bounding box center [137, 223] width 66 height 8
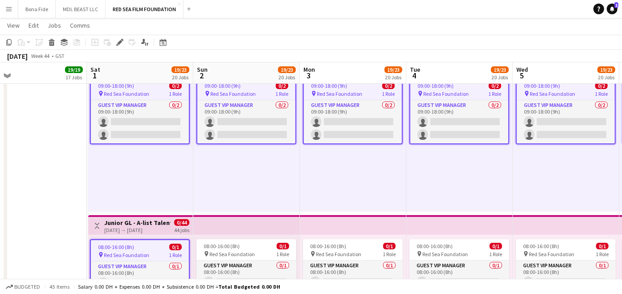
click at [147, 219] on h3 "Junior GL - A-list Talents" at bounding box center [137, 223] width 66 height 8
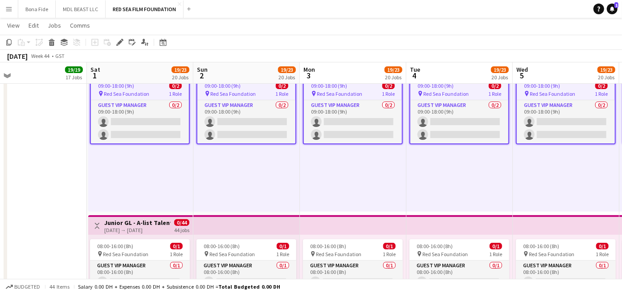
click at [113, 224] on h3 "Junior GL - A-list Talents" at bounding box center [137, 223] width 66 height 8
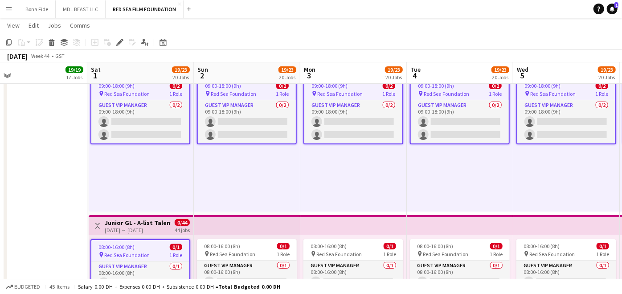
click at [126, 219] on h3 "Junior GL - A-list Talents" at bounding box center [138, 223] width 66 height 8
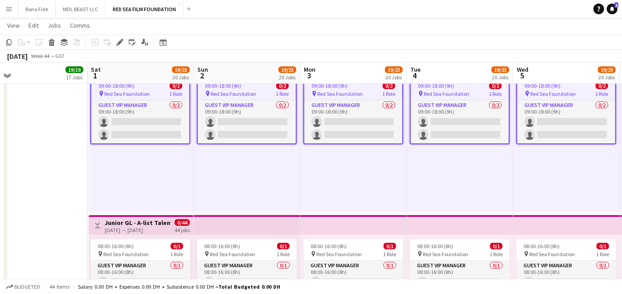
scroll to position [0, 232]
click at [98, 219] on div "Toggle View Junior GL - A-list Talents [DATE] → [DATE] 0/44 44 jobs" at bounding box center [142, 225] width 98 height 15
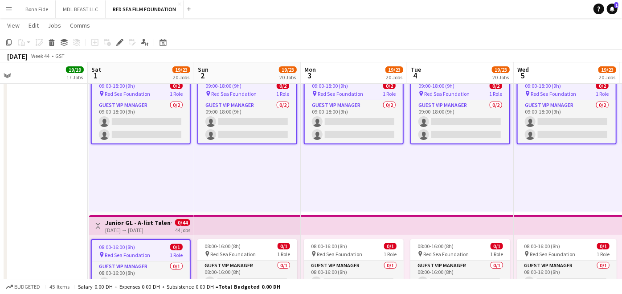
click at [85, 199] on app-date-cell at bounding box center [34, 293] width 106 height 487
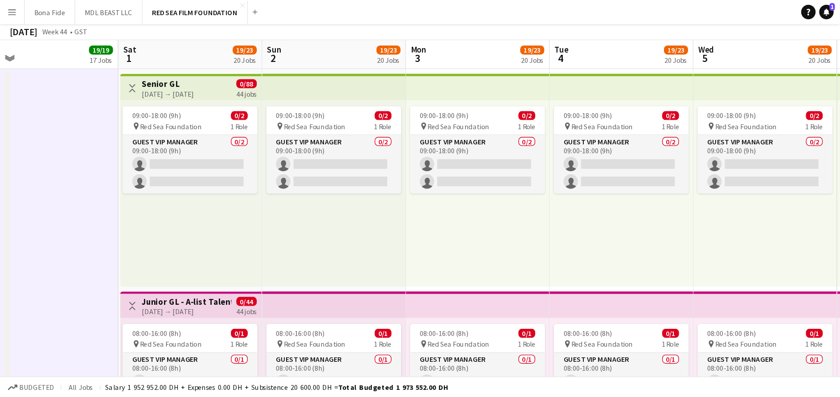
scroll to position [0, 0]
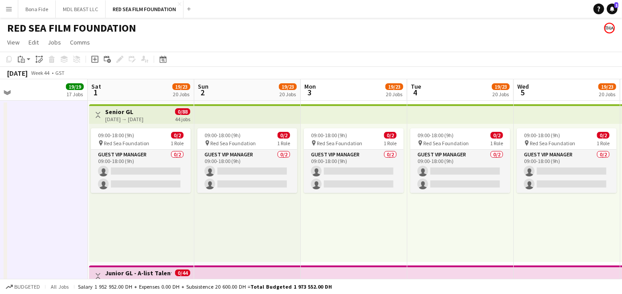
click at [108, 119] on div "[DATE] → [DATE]" at bounding box center [124, 119] width 38 height 7
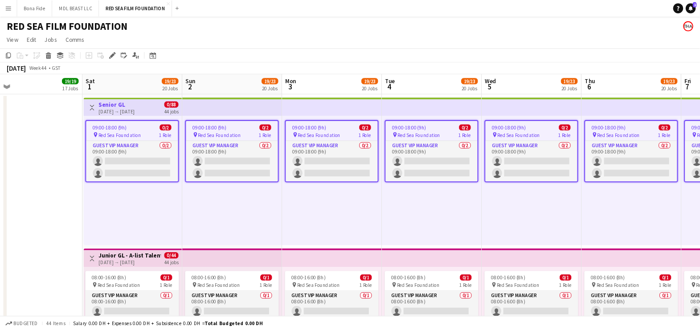
scroll to position [0, 232]
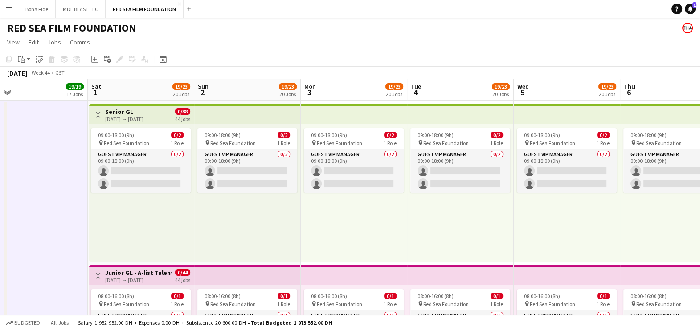
click at [96, 113] on app-icon "Toggle View" at bounding box center [98, 115] width 6 height 6
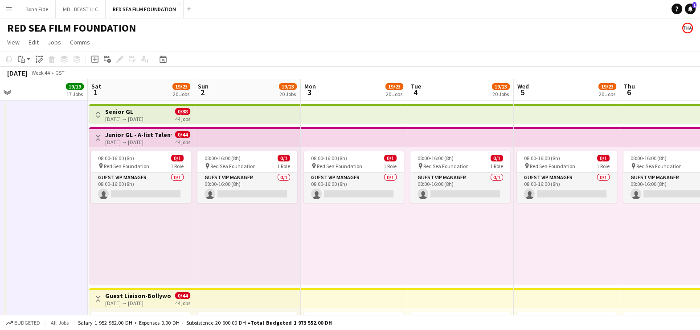
click at [98, 136] on app-icon "Toggle View" at bounding box center [98, 138] width 6 height 6
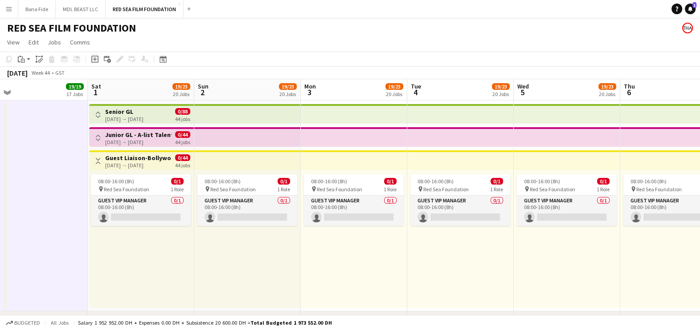
click at [98, 159] on app-icon "Toggle View" at bounding box center [98, 161] width 6 height 6
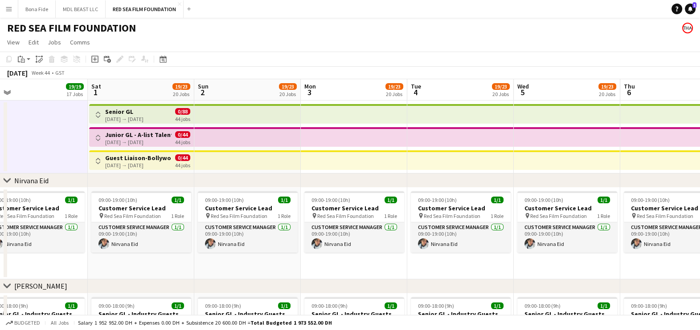
click at [102, 110] on button "Toggle View" at bounding box center [98, 115] width 11 height 11
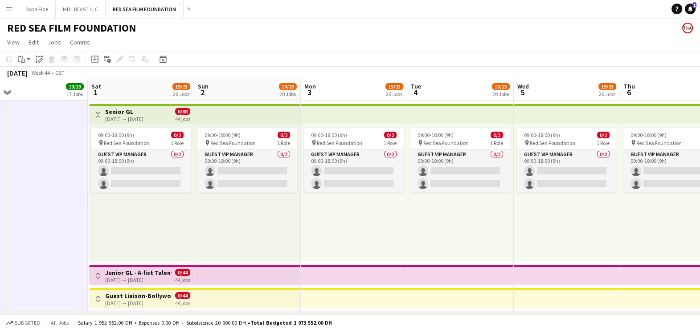
click at [100, 113] on app-icon "Toggle View" at bounding box center [98, 115] width 6 height 6
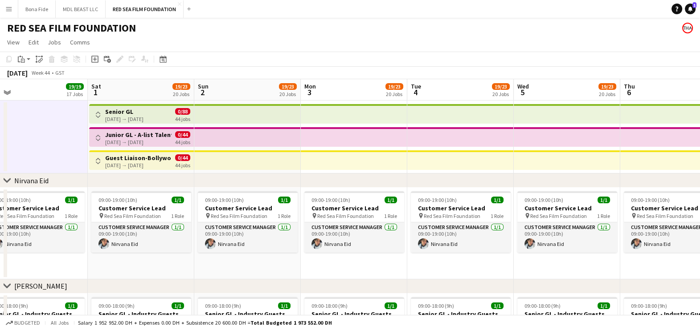
click at [120, 109] on h3 "Senior GL" at bounding box center [124, 112] width 38 height 8
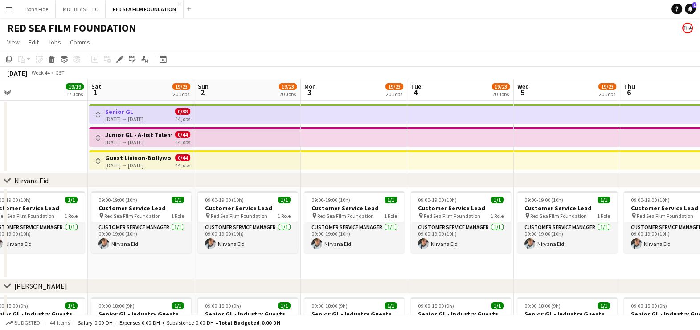
scroll to position [0, 231]
click at [134, 139] on div "[DATE] → [DATE]" at bounding box center [139, 142] width 66 height 7
click at [136, 134] on h3 "Junior GL - A-list Talents" at bounding box center [139, 135] width 66 height 8
click at [149, 152] on app-top-bar "Toggle View Guest Liaison-Bollywood Guests [DATE] → [DATE] 0/44 44 jobs" at bounding box center [142, 161] width 105 height 20
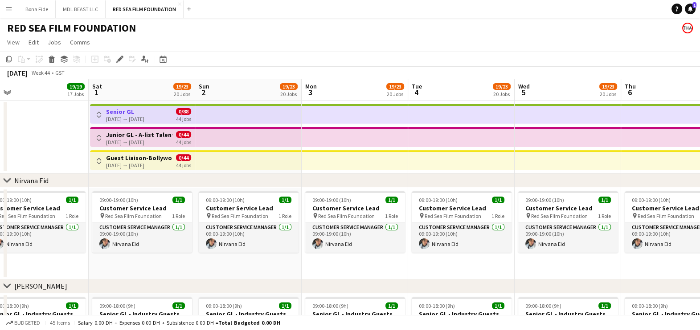
click at [149, 129] on app-top-bar "Toggle View Junior GL - A-list Talents [DATE] → [DATE] 0/44 44 jobs" at bounding box center [142, 137] width 105 height 20
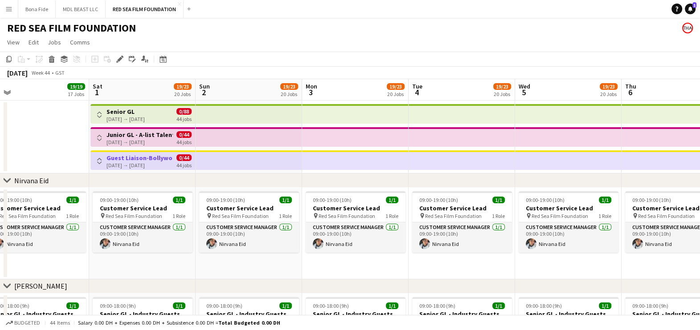
click at [138, 136] on h3 "Junior GL - A-list Talents" at bounding box center [139, 135] width 66 height 8
click at [136, 119] on div "[DATE] → [DATE]" at bounding box center [125, 119] width 38 height 7
click at [121, 113] on h3 "Senior GL" at bounding box center [125, 112] width 38 height 8
click at [40, 142] on app-date-cell at bounding box center [36, 137] width 106 height 73
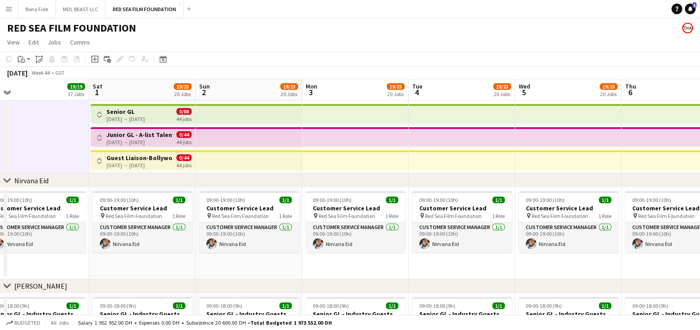
click at [53, 146] on app-date-cell at bounding box center [36, 137] width 106 height 73
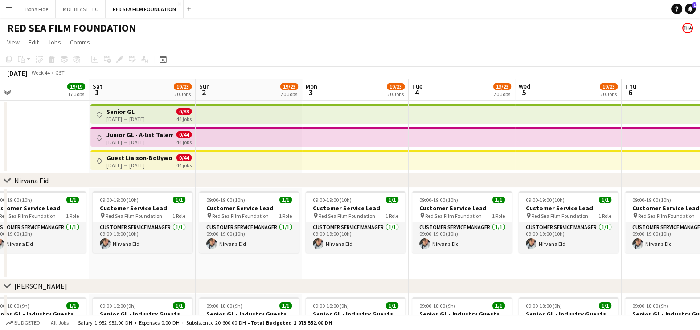
click at [63, 126] on app-date-cell at bounding box center [36, 137] width 106 height 73
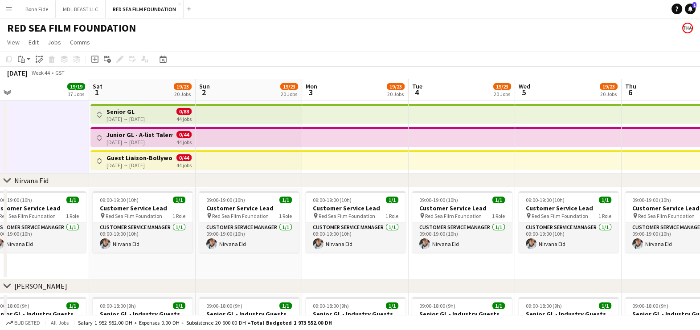
click at [127, 113] on h3 "Senior GL" at bounding box center [125, 112] width 38 height 8
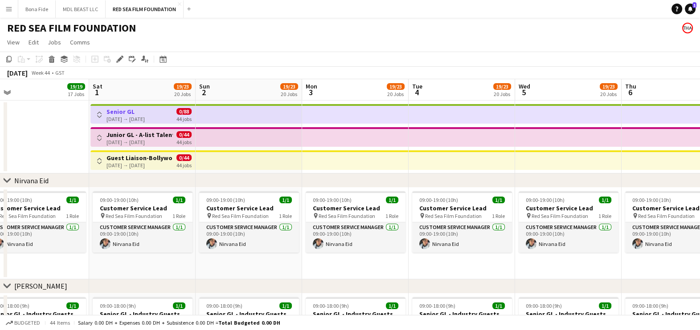
scroll to position [0, 230]
click at [137, 138] on h3 "Junior GL - A-list Talents" at bounding box center [140, 135] width 66 height 8
click at [136, 159] on h3 "Guest Liaison-Bollywood Guests" at bounding box center [140, 158] width 66 height 8
click at [43, 132] on app-date-cell at bounding box center [36, 137] width 106 height 73
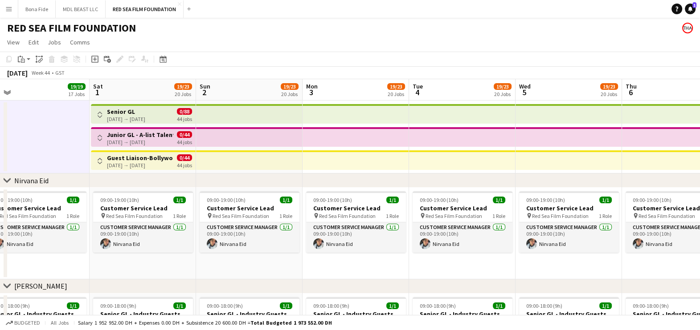
click at [124, 103] on app-date-cell "Toggle View Senior GL [DATE] → [DATE] 0/88 44 jobs Toggle View Junior GL - A-li…" at bounding box center [143, 137] width 106 height 73
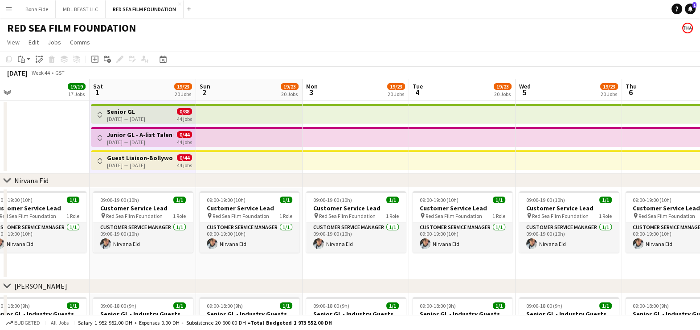
click at [124, 114] on h3 "Senior GL" at bounding box center [126, 112] width 38 height 8
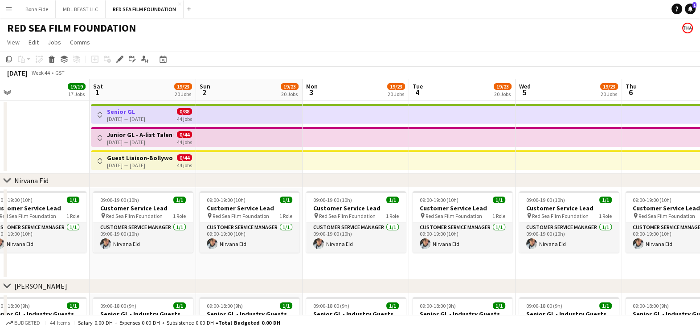
click at [133, 136] on h3 "Junior GL - A-list Talents" at bounding box center [140, 135] width 66 height 8
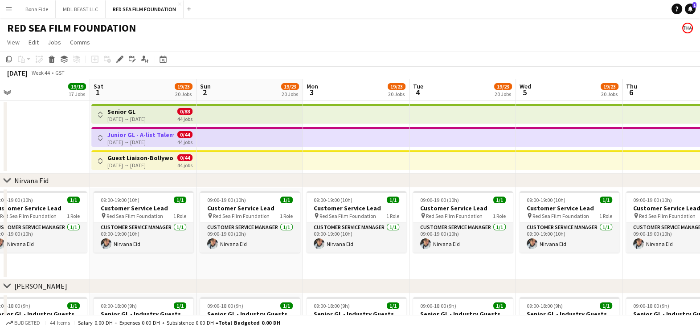
click at [151, 163] on div "[DATE] → [DATE]" at bounding box center [140, 165] width 66 height 7
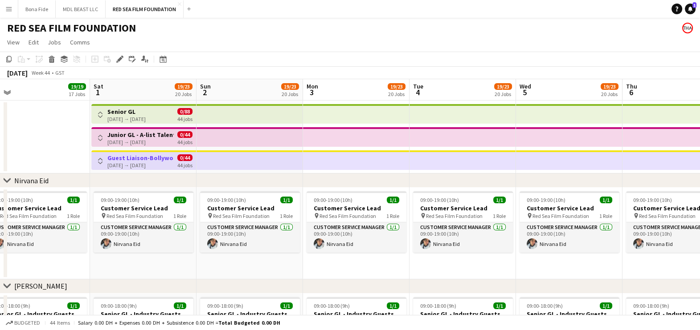
scroll to position [0, 229]
click at [134, 109] on h3 "Senior GL" at bounding box center [127, 112] width 38 height 8
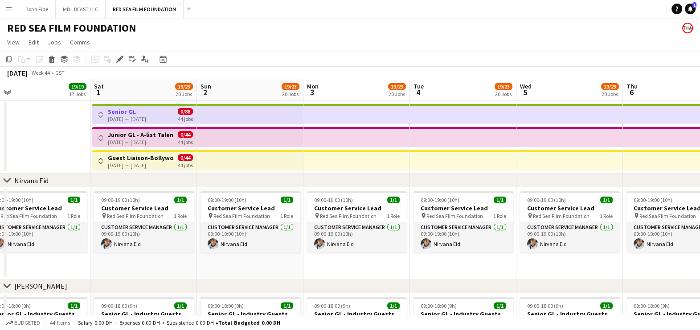
click at [64, 122] on app-date-cell at bounding box center [37, 137] width 106 height 73
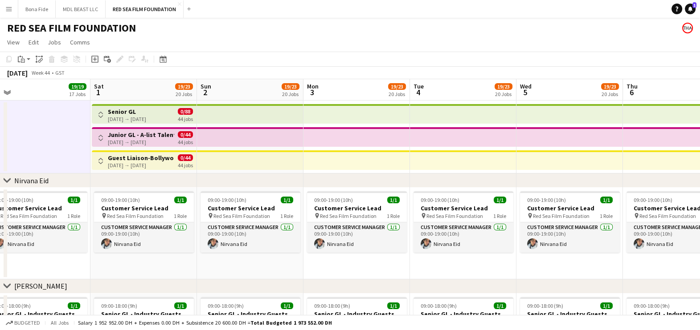
click at [62, 128] on app-date-cell at bounding box center [37, 137] width 106 height 73
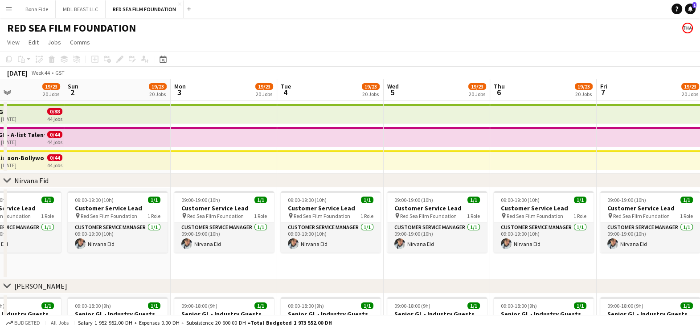
drag, startPoint x: 432, startPoint y: 135, endPoint x: 683, endPoint y: 152, distance: 252.2
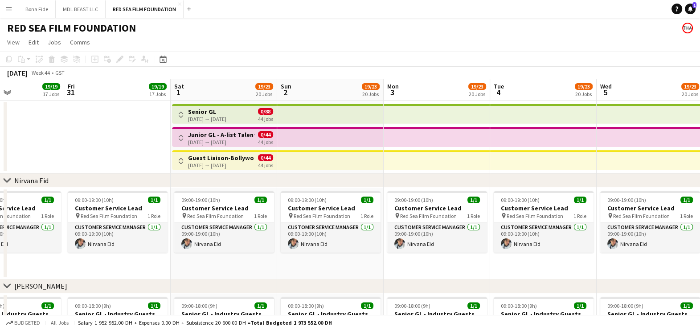
scroll to position [0, 213]
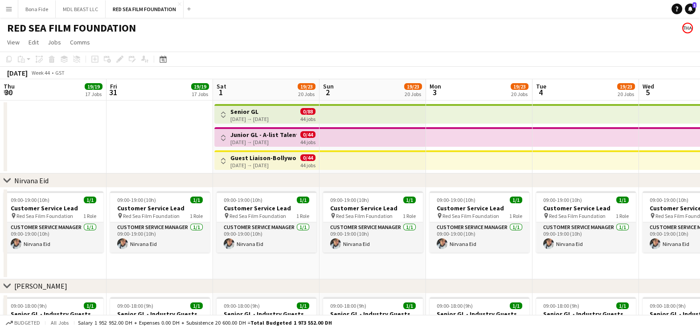
click at [149, 142] on app-date-cell at bounding box center [159, 137] width 106 height 73
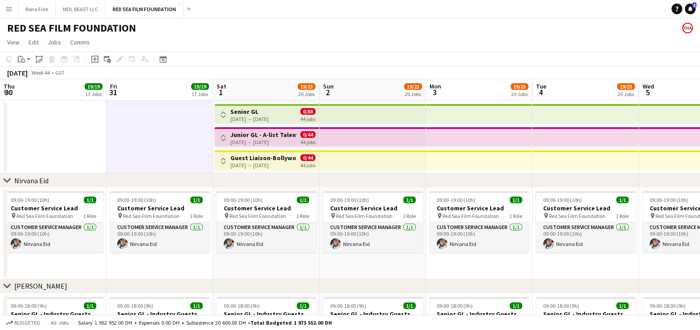
scroll to position [0, 364]
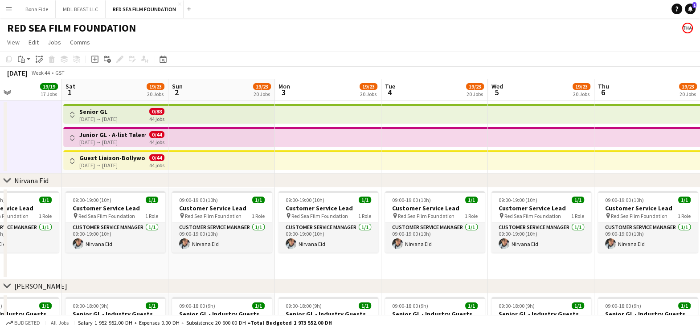
drag, startPoint x: 556, startPoint y: 164, endPoint x: 36, endPoint y: 184, distance: 520.6
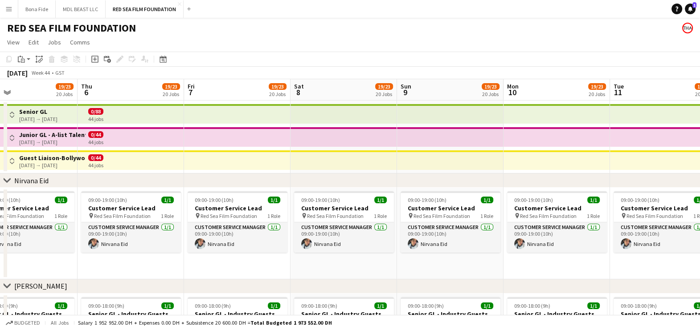
scroll to position [0, 324]
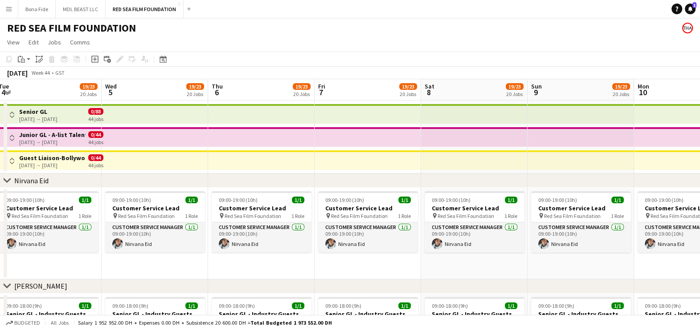
drag, startPoint x: 551, startPoint y: 145, endPoint x: 164, endPoint y: 156, distance: 386.3
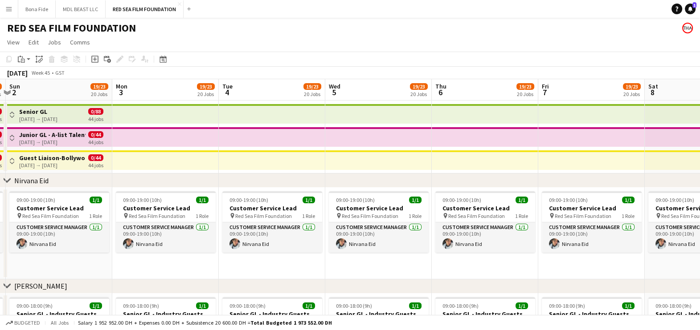
scroll to position [0, 314]
drag, startPoint x: 605, startPoint y: 138, endPoint x: 884, endPoint y: 140, distance: 279.3
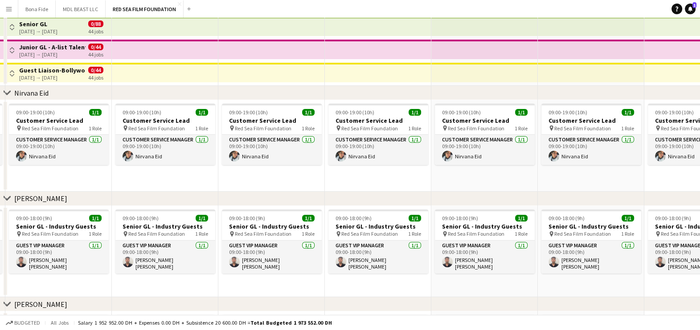
scroll to position [0, 0]
